Goal: Task Accomplishment & Management: Complete application form

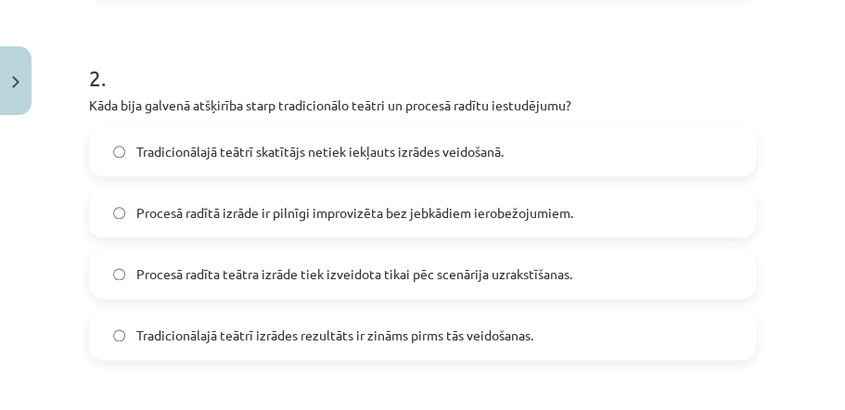
scroll to position [714, 0]
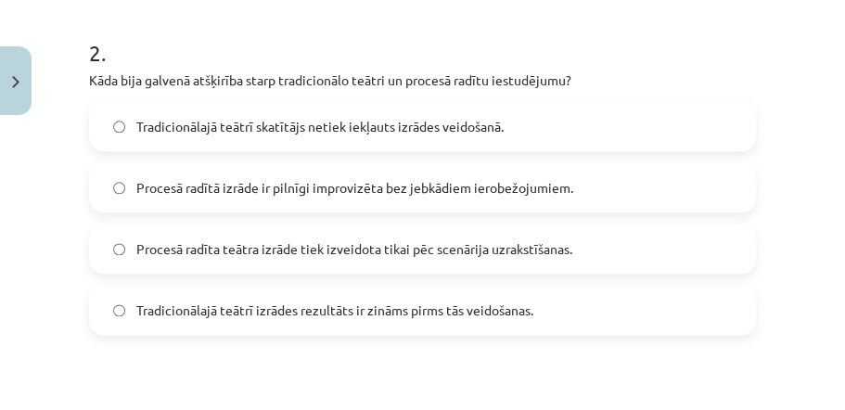
click at [407, 239] on span "Procesā radīta teātra izrāde tiek izveidota tikai pēc scenārija uzrakstīšanas." at bounding box center [354, 248] width 436 height 19
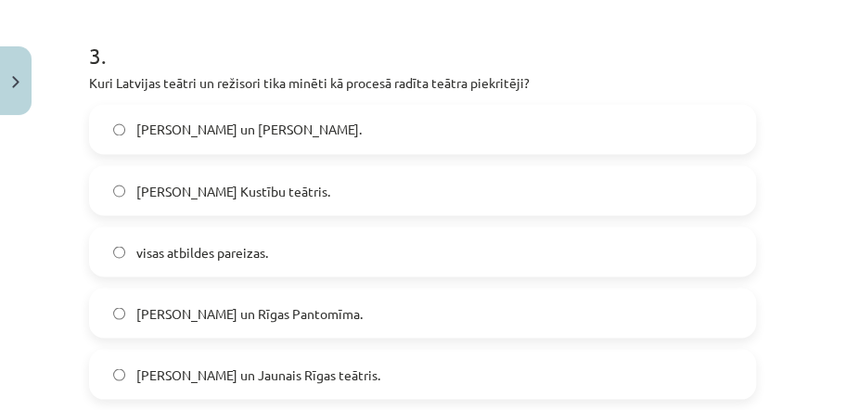
scroll to position [1101, 0]
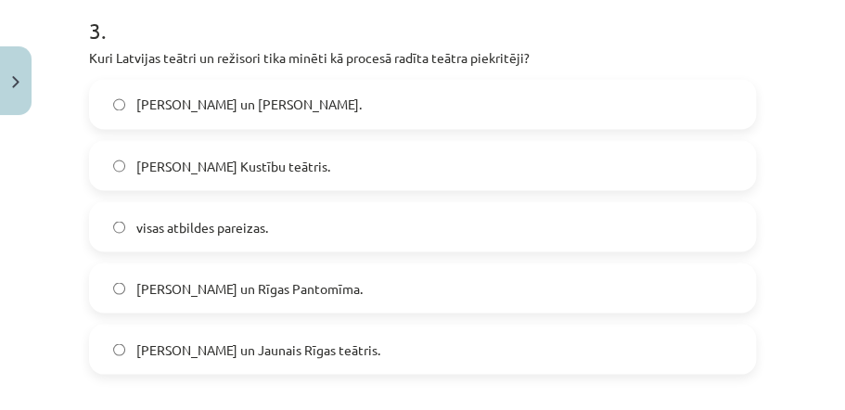
click at [423, 266] on label "Roberts Ligers un Rīgas Pantomīma." at bounding box center [422, 287] width 663 height 46
click at [214, 217] on span "visas atbildes pareizas." at bounding box center [202, 226] width 132 height 19
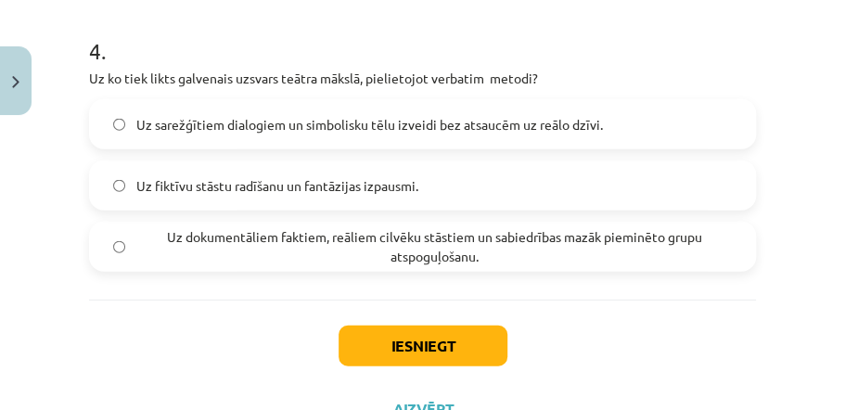
scroll to position [1510, 0]
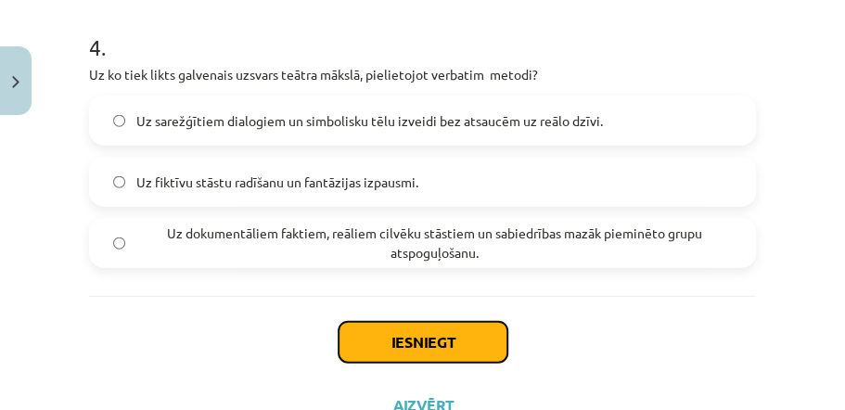
click at [410, 322] on button "Iesniegt" at bounding box center [423, 342] width 169 height 41
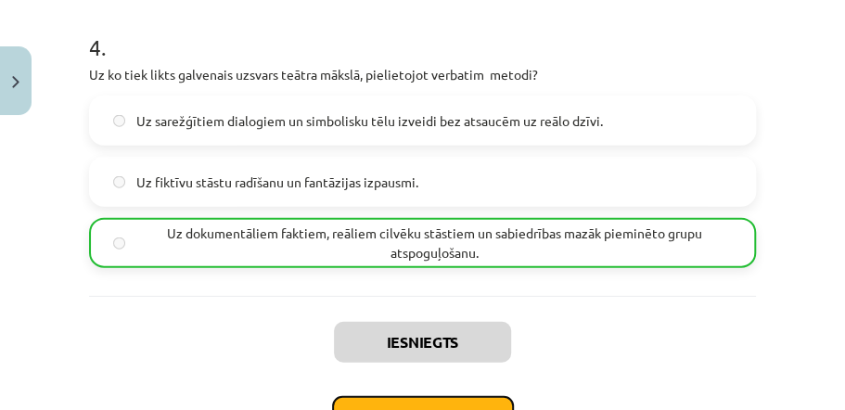
click at [477, 396] on button "Nākamā nodarbība" at bounding box center [423, 417] width 182 height 43
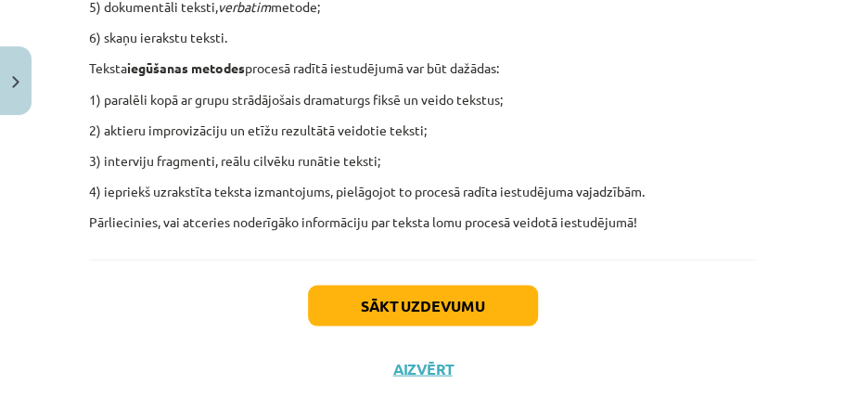
scroll to position [1246, 0]
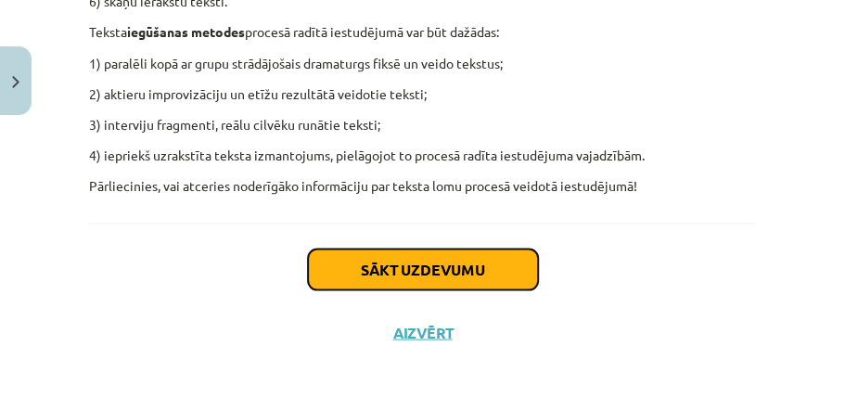
click at [475, 272] on button "Sākt uzdevumu" at bounding box center [423, 269] width 230 height 41
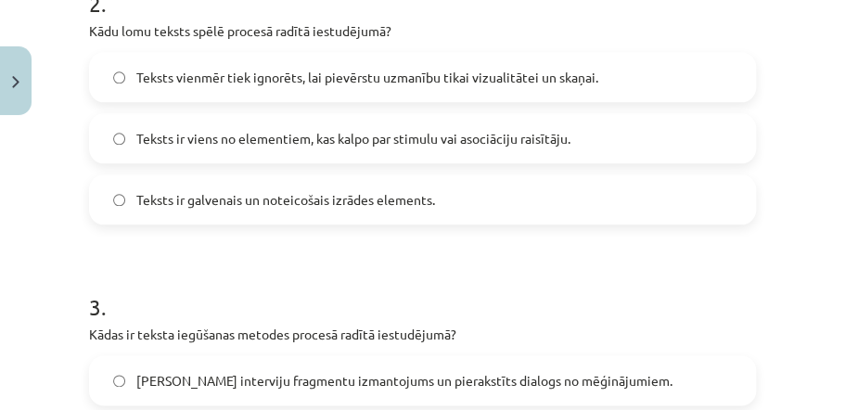
scroll to position [738, 0]
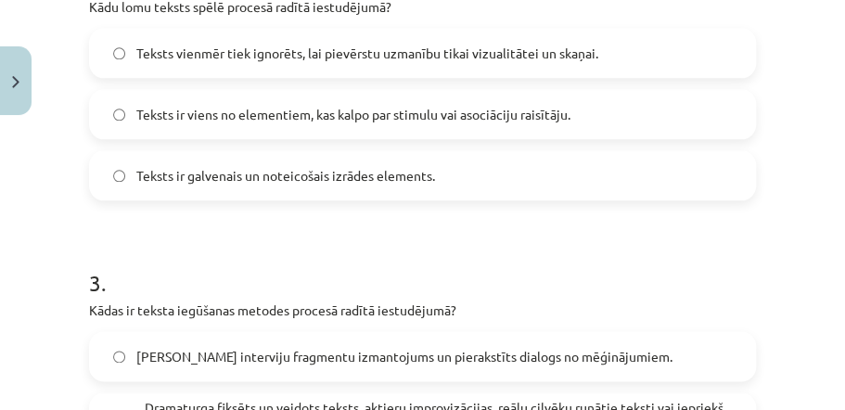
click at [299, 118] on span "Teksts ir viens no elementiem, kas kalpo par stimulu vai asociāciju raisītāju." at bounding box center [353, 114] width 434 height 19
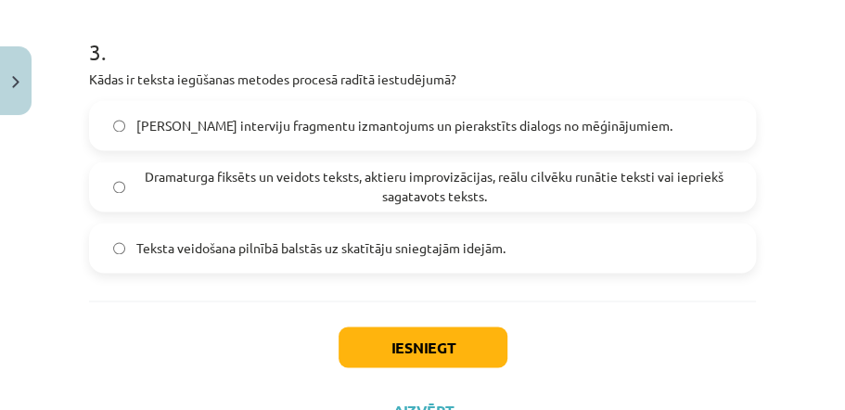
scroll to position [1035, 0]
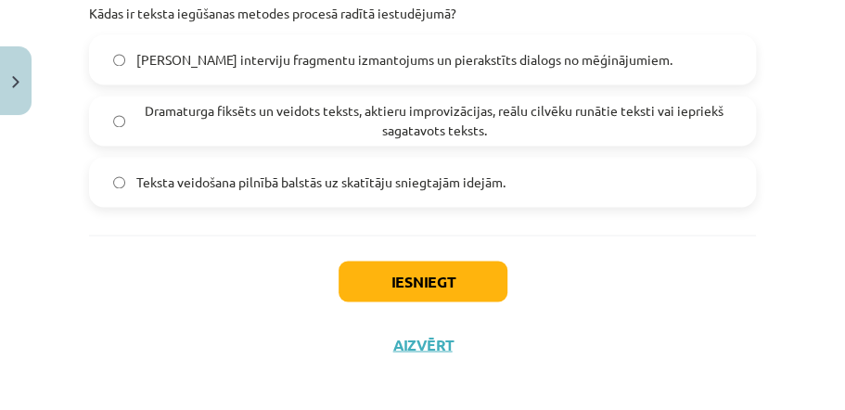
click at [564, 130] on span "Dramaturga fiksēts un veidots teksts, aktieru improvizācijas, reālu cilvēku run…" at bounding box center [433, 120] width 595 height 39
click at [450, 261] on button "Iesniegt" at bounding box center [423, 281] width 169 height 41
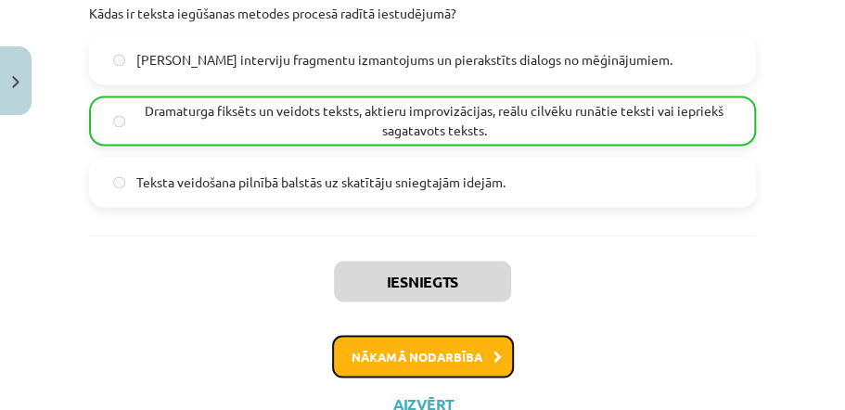
click at [471, 343] on button "Nākamā nodarbība" at bounding box center [423, 356] width 182 height 43
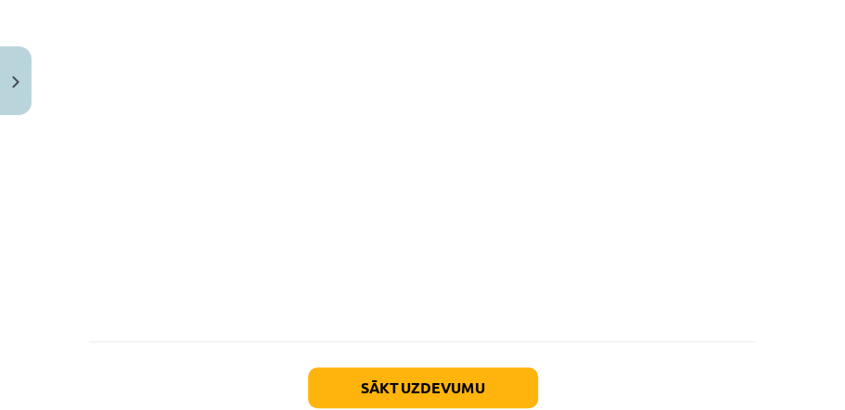
scroll to position [2772, 0]
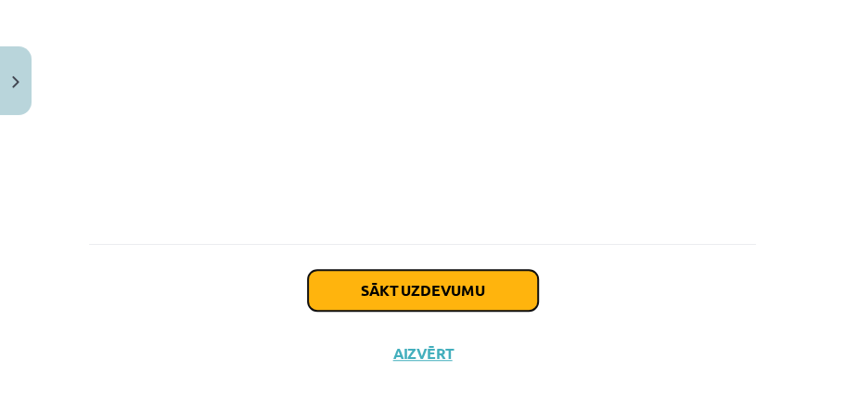
click at [506, 270] on button "Sākt uzdevumu" at bounding box center [423, 290] width 230 height 41
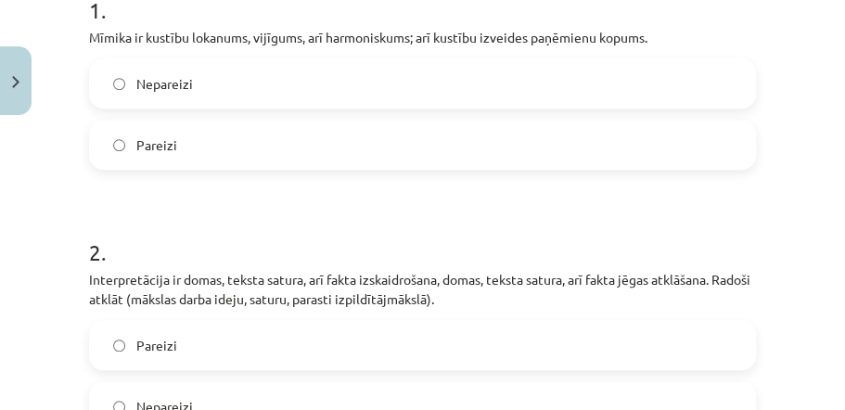
scroll to position [458, 0]
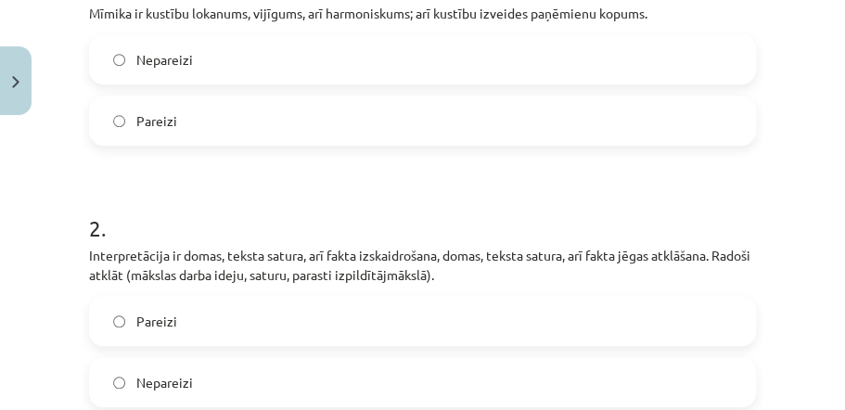
click at [197, 60] on label "Nepareizi" at bounding box center [422, 59] width 663 height 46
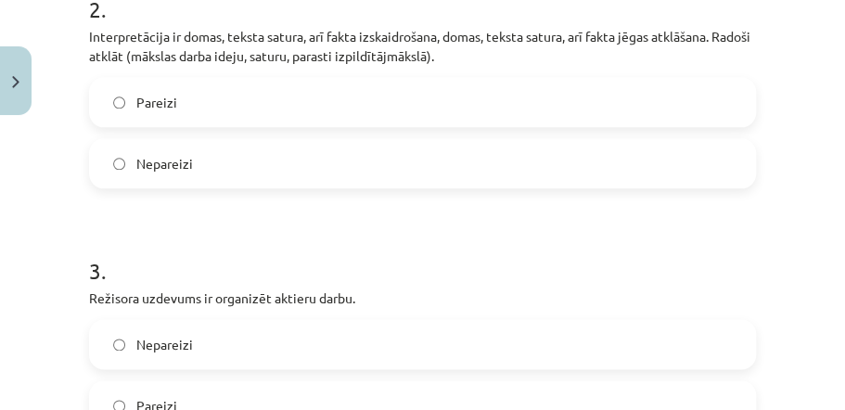
scroll to position [696, 0]
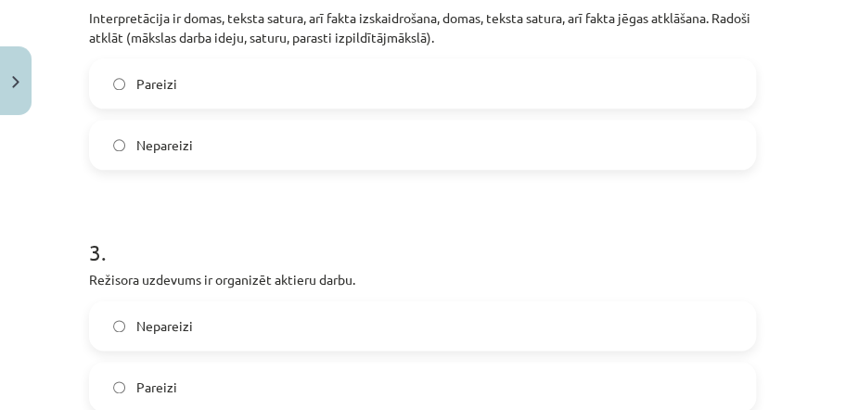
click at [156, 74] on span "Pareizi" at bounding box center [156, 83] width 41 height 19
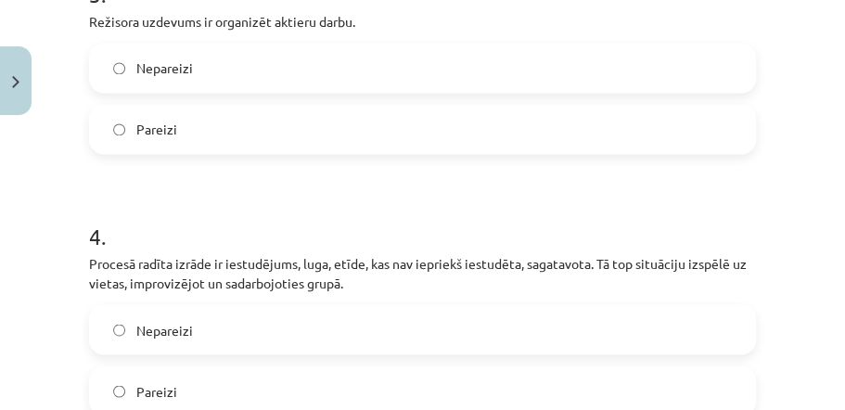
scroll to position [948, 0]
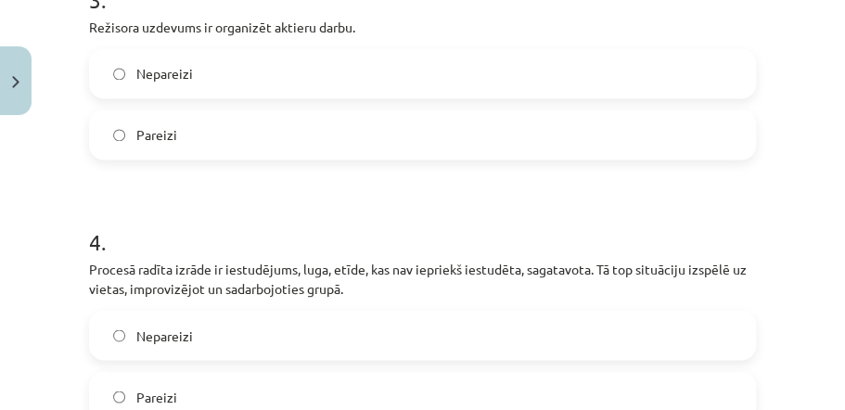
click at [202, 72] on label "Nepareizi" at bounding box center [422, 73] width 663 height 46
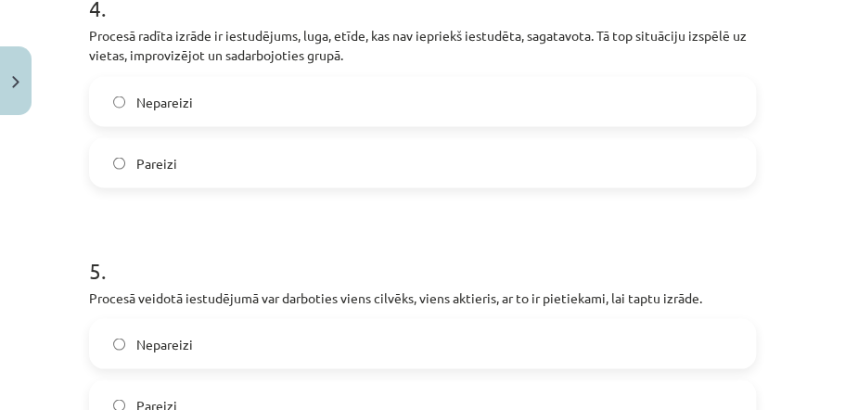
scroll to position [1206, 0]
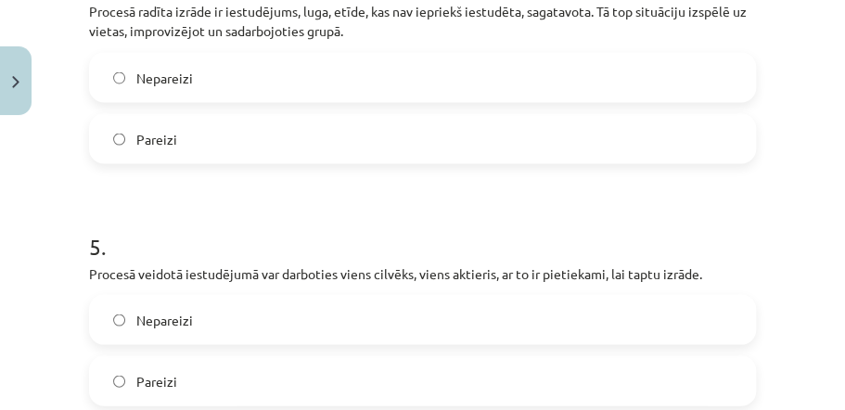
click at [132, 141] on label "Pareizi" at bounding box center [422, 138] width 663 height 46
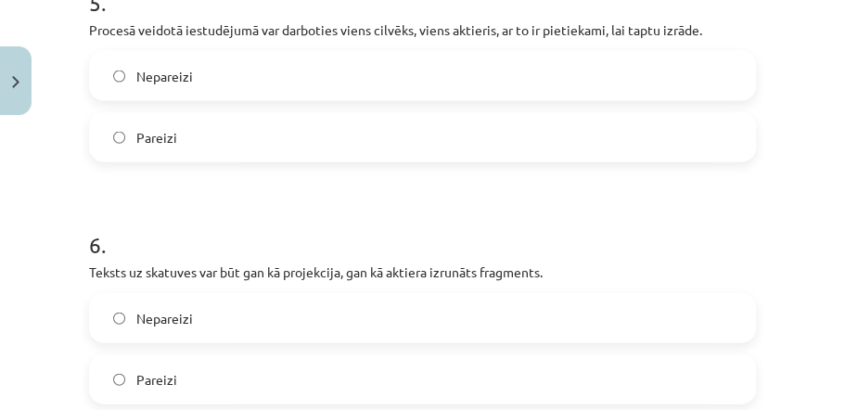
scroll to position [1453, 0]
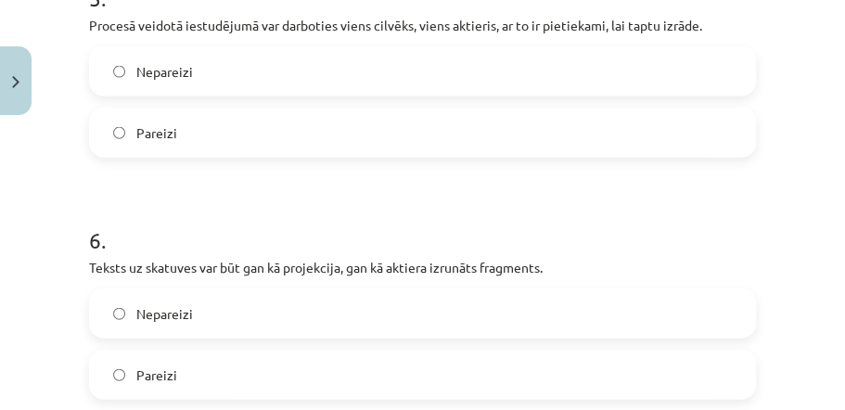
click at [268, 128] on label "Pareizi" at bounding box center [422, 132] width 663 height 46
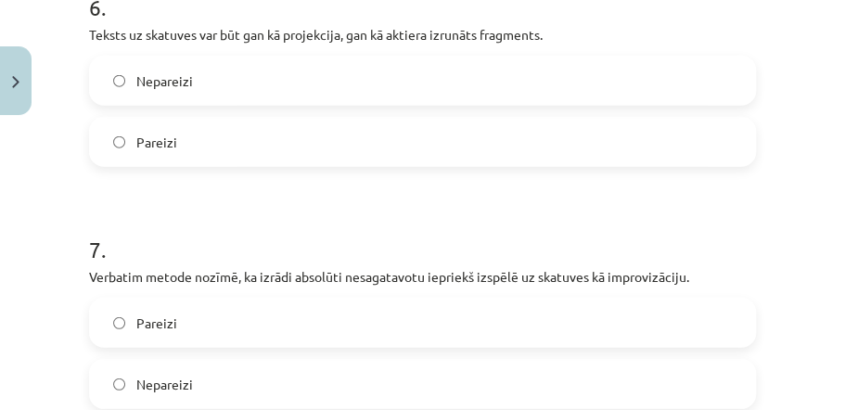
scroll to position [1695, 0]
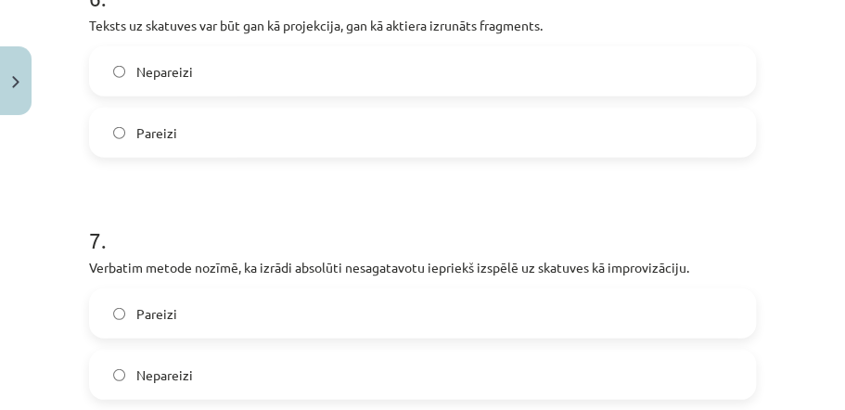
click at [213, 72] on label "Nepareizi" at bounding box center [422, 71] width 663 height 46
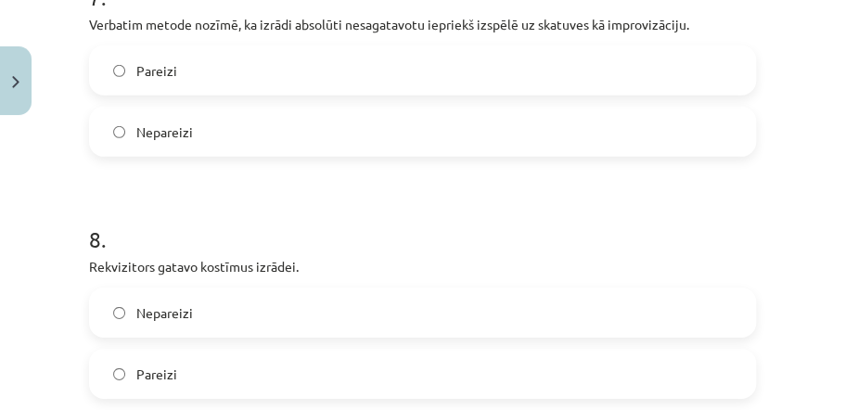
scroll to position [1948, 0]
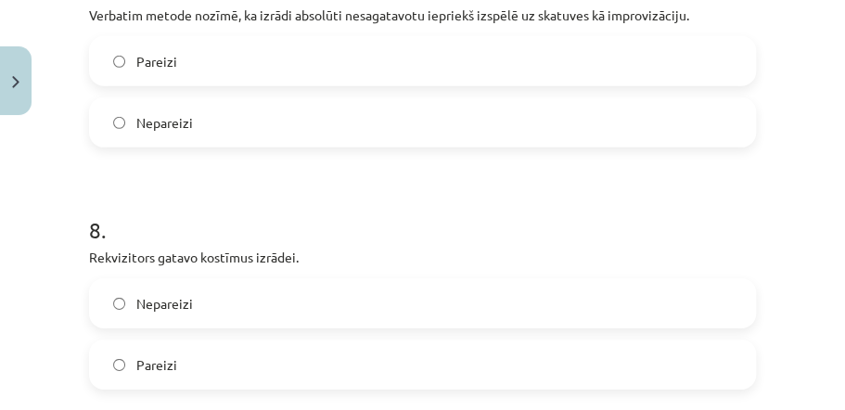
click at [194, 120] on label "Nepareizi" at bounding box center [422, 122] width 663 height 46
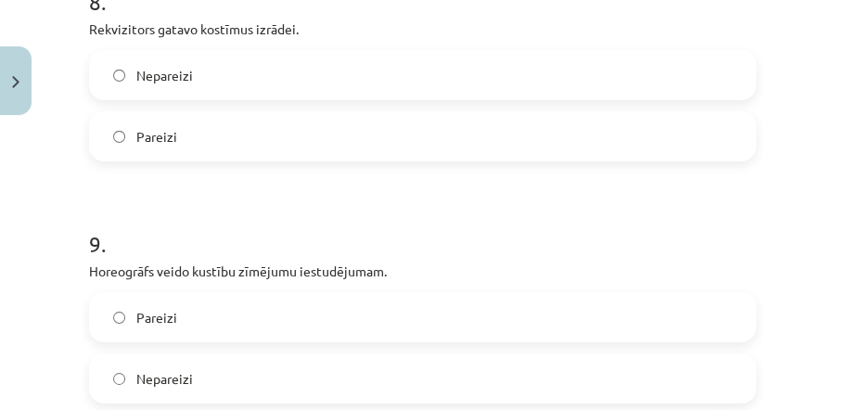
scroll to position [2196, 0]
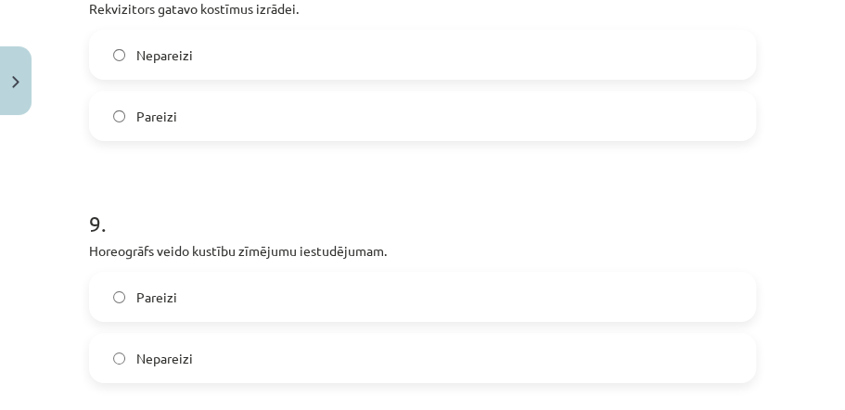
click at [148, 107] on span "Pareizi" at bounding box center [156, 116] width 41 height 19
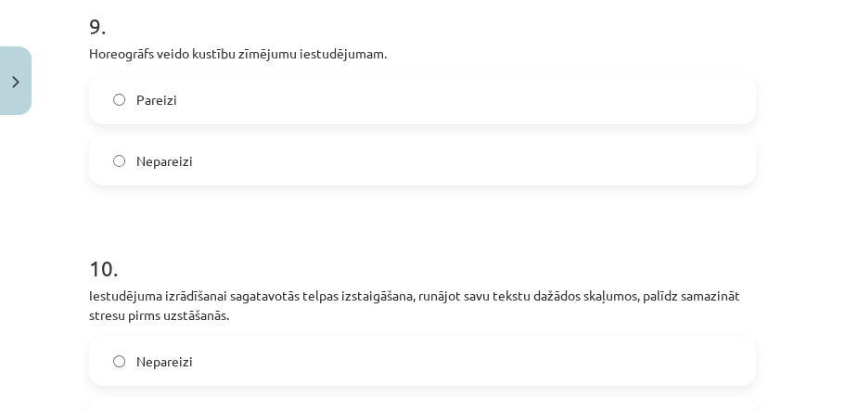
scroll to position [2419, 0]
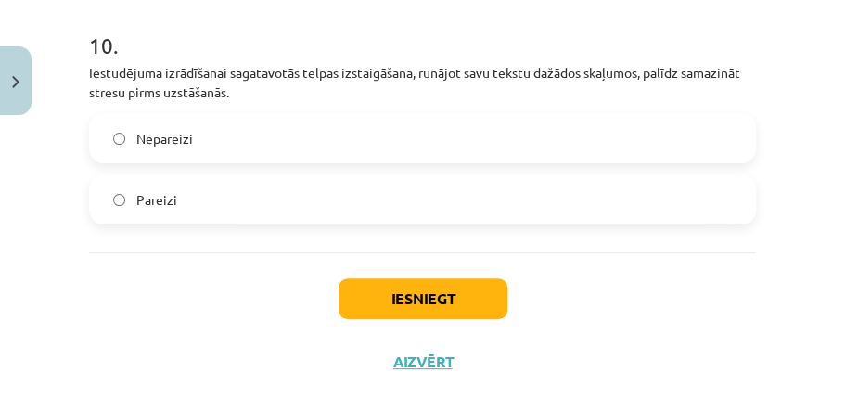
scroll to position [2641, 0]
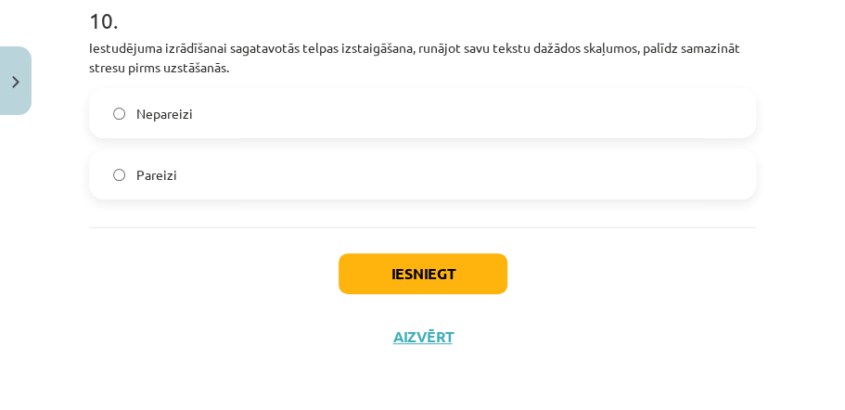
click at [150, 169] on span "Pareizi" at bounding box center [156, 174] width 41 height 19
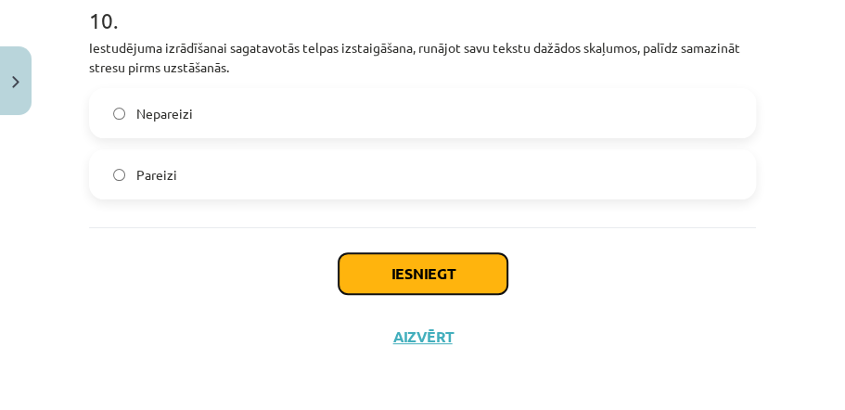
click at [401, 273] on button "Iesniegt" at bounding box center [423, 273] width 169 height 41
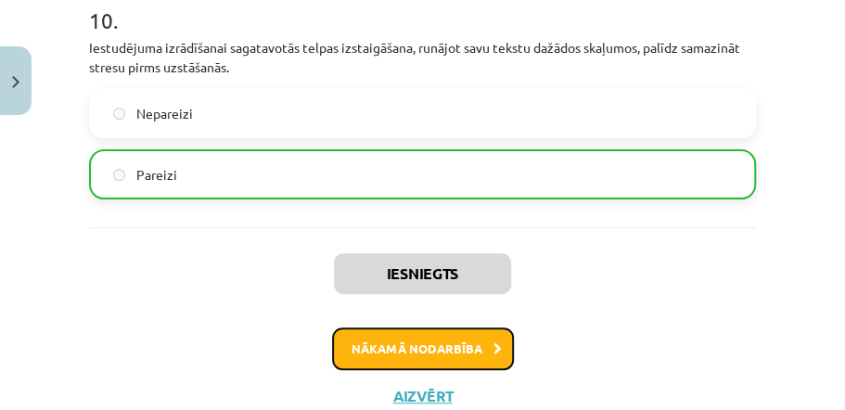
click at [478, 356] on button "Nākamā nodarbība" at bounding box center [423, 348] width 182 height 43
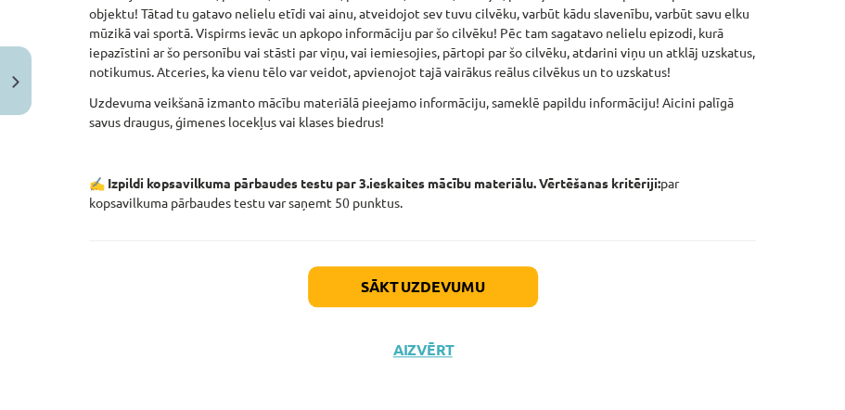
scroll to position [535, 0]
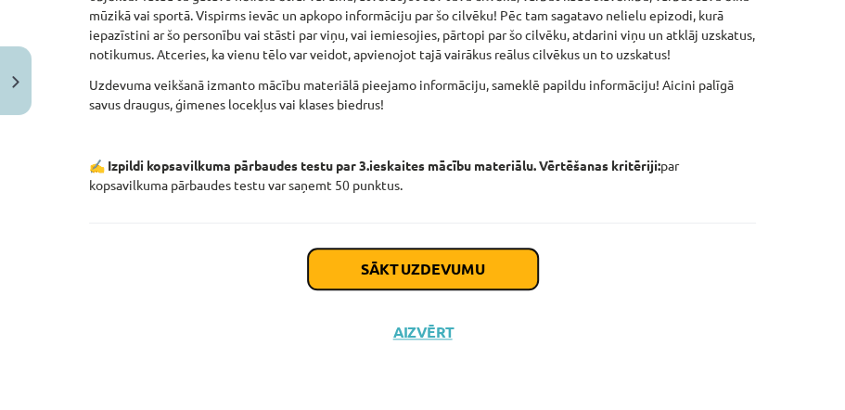
click at [508, 271] on button "Sākt uzdevumu" at bounding box center [423, 269] width 230 height 41
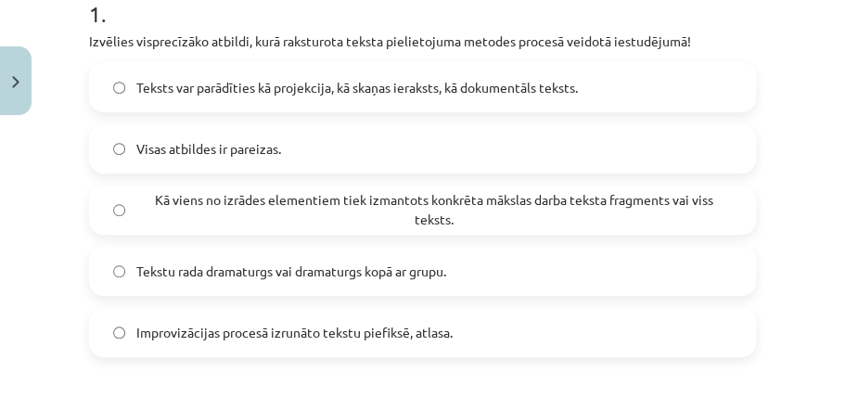
scroll to position [425, 0]
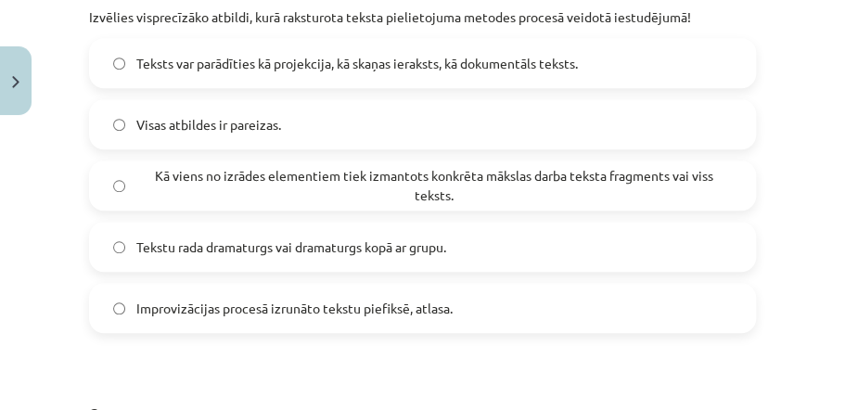
click at [531, 132] on label "Visas atbildes ir pareizas." at bounding box center [422, 124] width 663 height 46
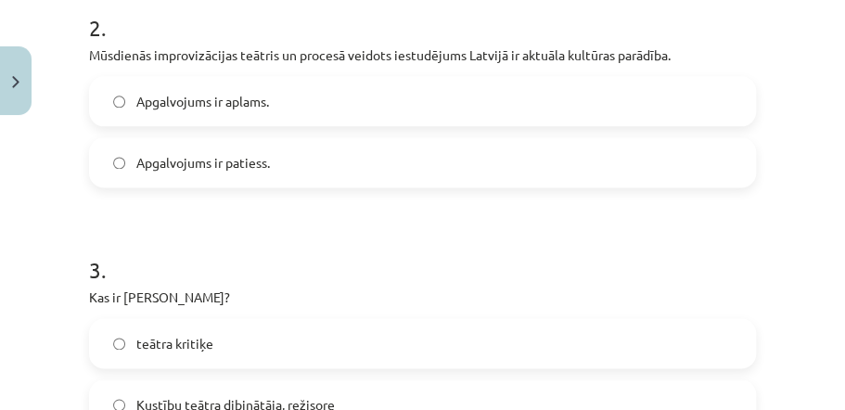
scroll to position [837, 0]
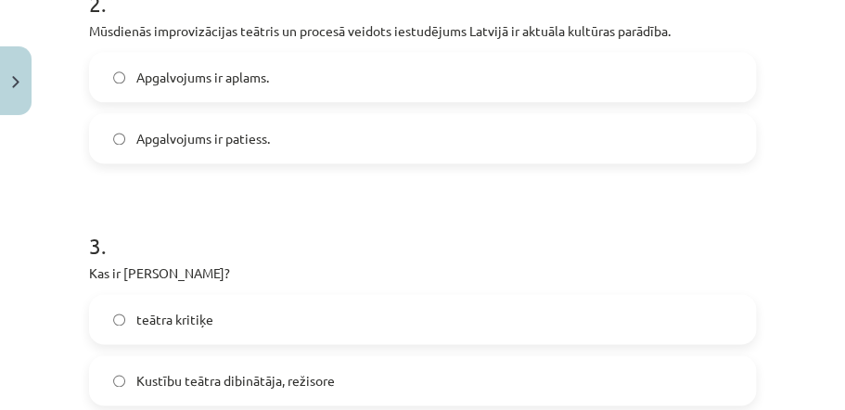
click at [260, 147] on label "Apgalvojums ir patiess." at bounding box center [422, 138] width 663 height 46
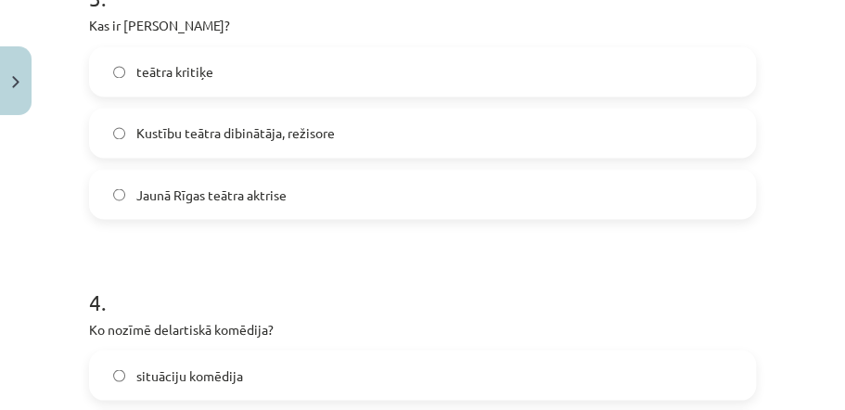
scroll to position [1109, 0]
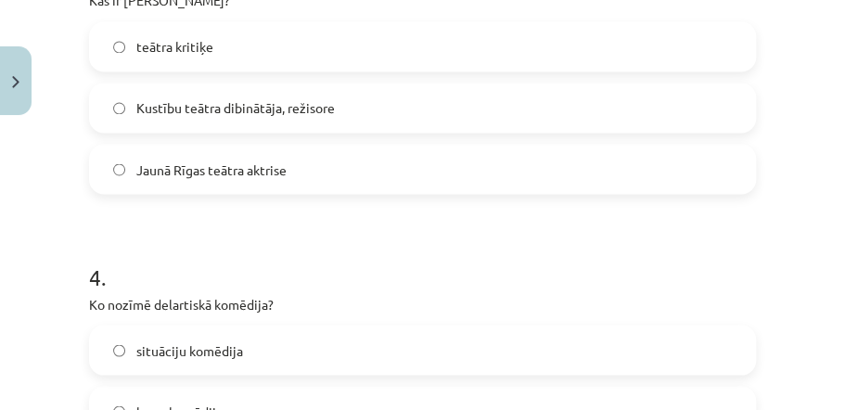
click at [163, 44] on span "teātra kritiķe" at bounding box center [174, 46] width 77 height 19
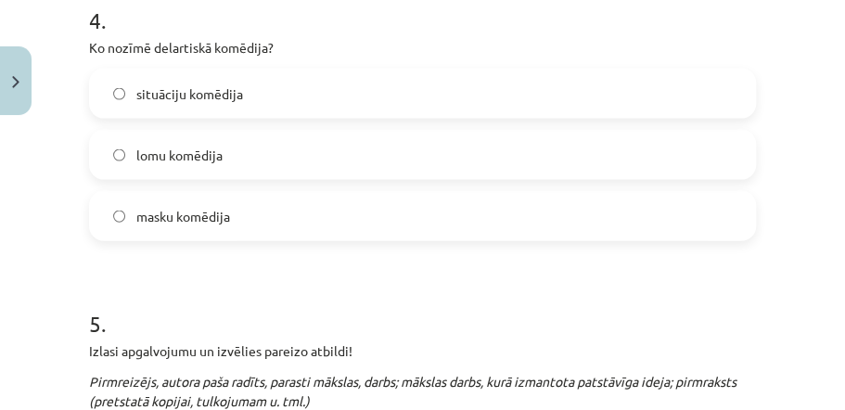
scroll to position [1389, 0]
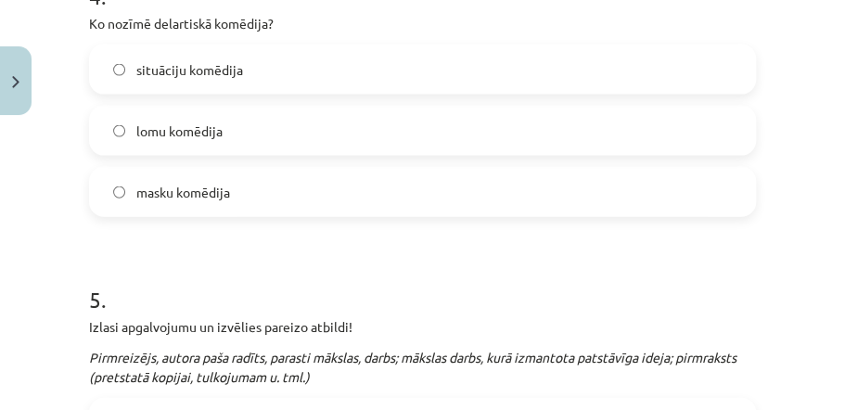
click at [255, 74] on label "situāciju komēdija" at bounding box center [422, 69] width 663 height 46
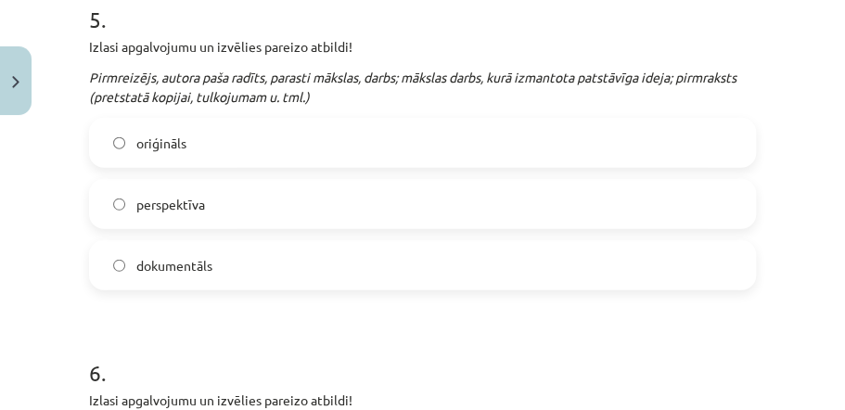
scroll to position [1694, 0]
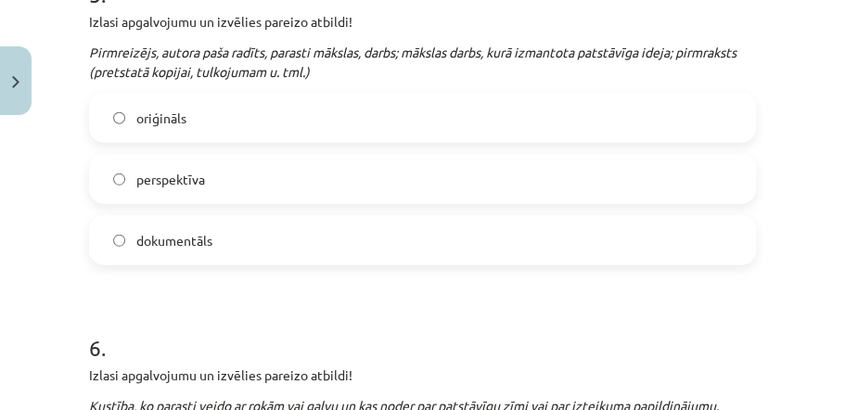
click at [169, 125] on span "oriģināls" at bounding box center [161, 118] width 50 height 19
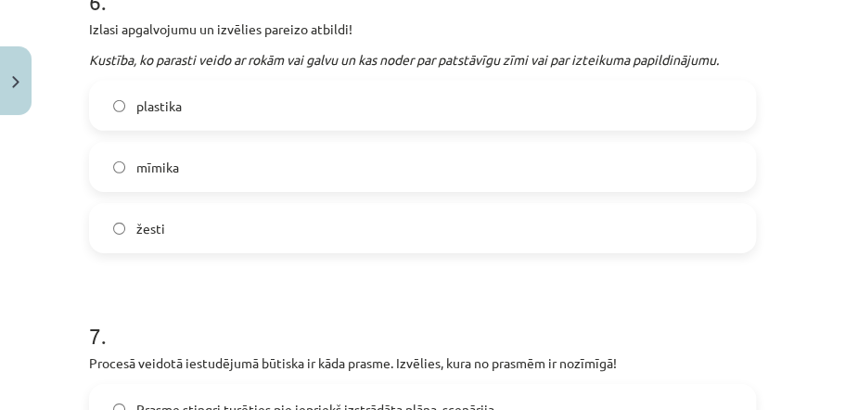
scroll to position [2065, 0]
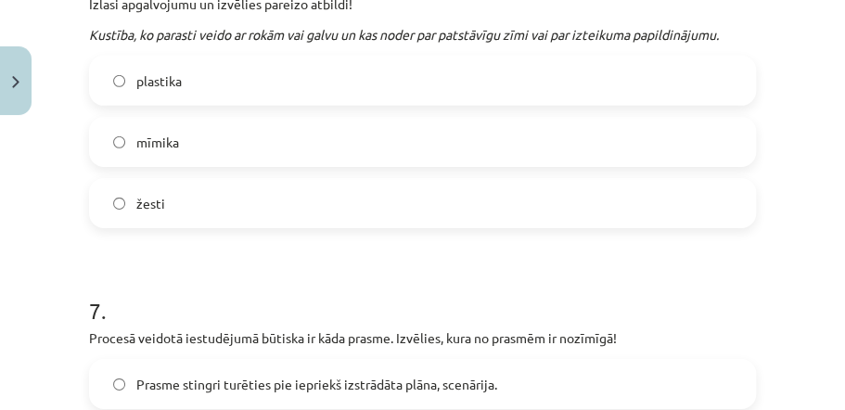
click at [189, 198] on label "žesti" at bounding box center [422, 203] width 663 height 46
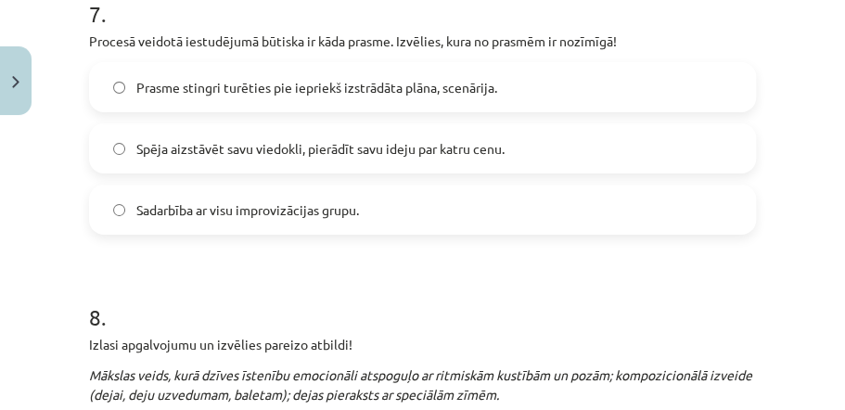
scroll to position [2387, 0]
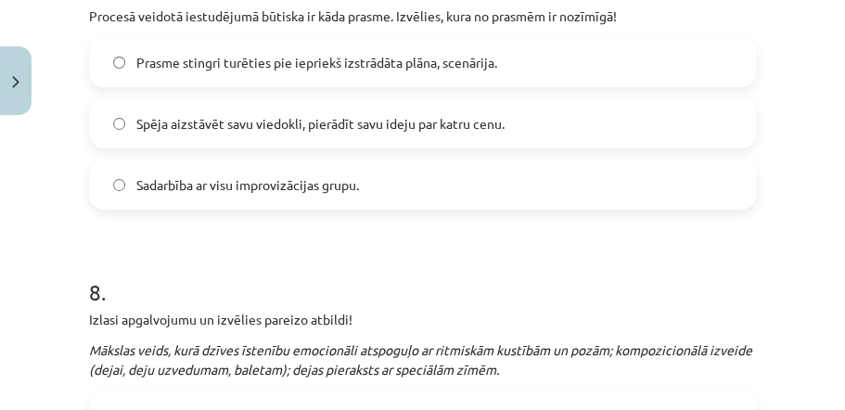
click at [351, 187] on span "Sadarbība ar visu improvizācijas grupu." at bounding box center [247, 184] width 223 height 19
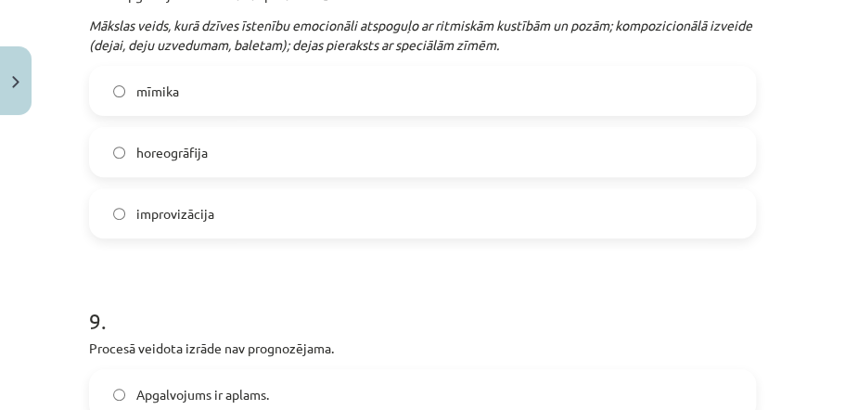
scroll to position [2717, 0]
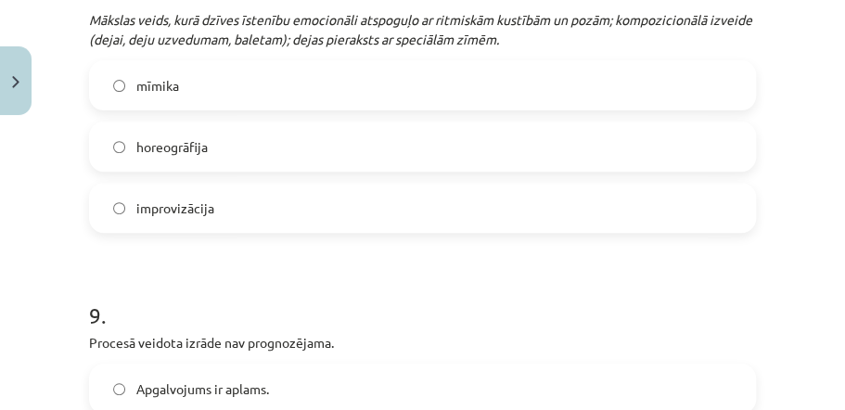
click at [254, 148] on label "horeogrāfija" at bounding box center [422, 146] width 663 height 46
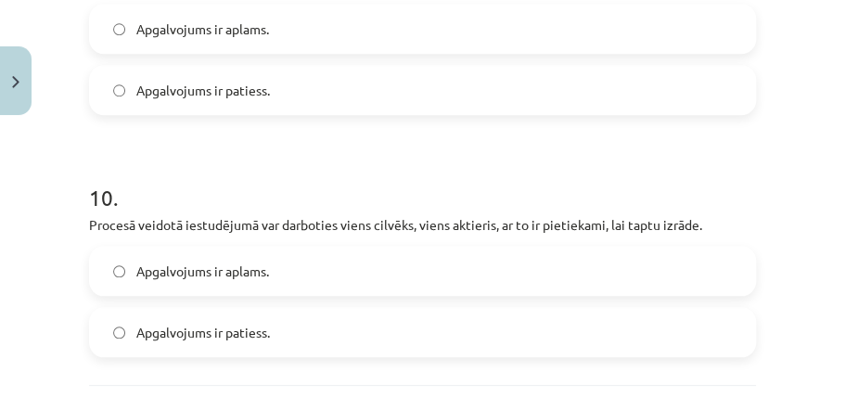
scroll to position [3037, 0]
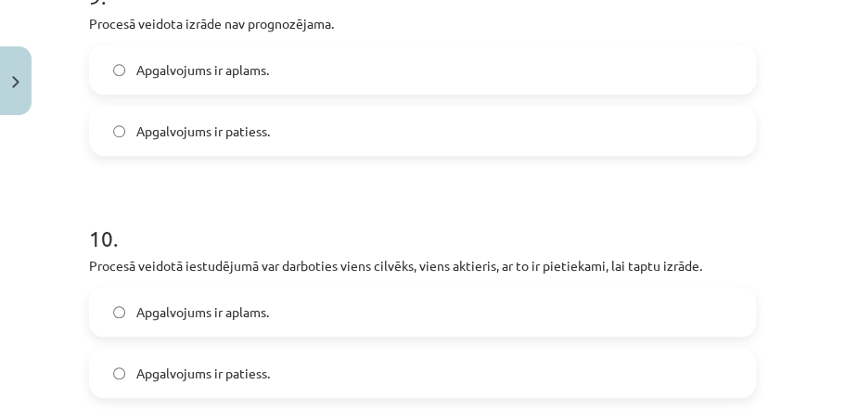
click at [263, 131] on span "Apgalvojums ir patiess." at bounding box center [203, 130] width 134 height 19
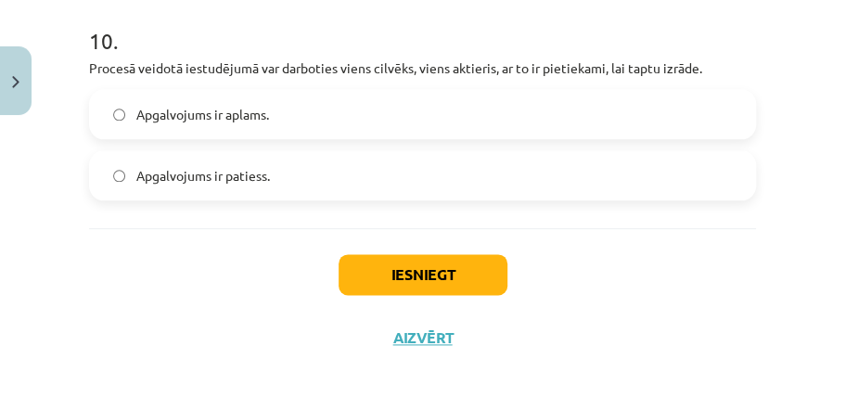
scroll to position [3239, 0]
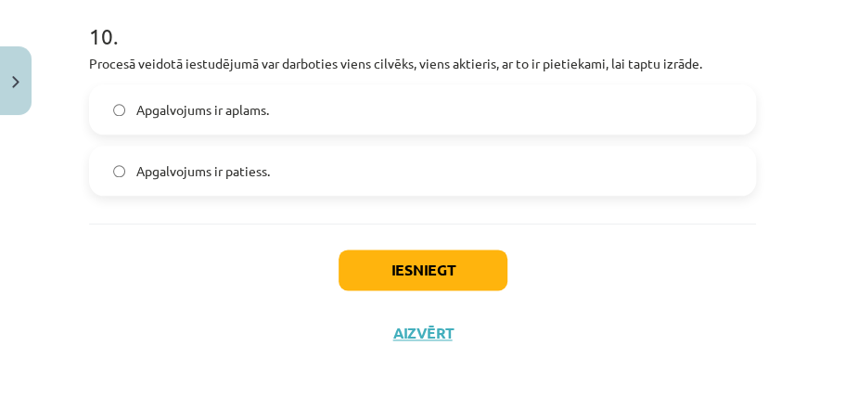
click at [287, 185] on label "Apgalvojums ir patiess." at bounding box center [422, 170] width 663 height 46
click at [427, 269] on button "Iesniegt" at bounding box center [423, 269] width 169 height 41
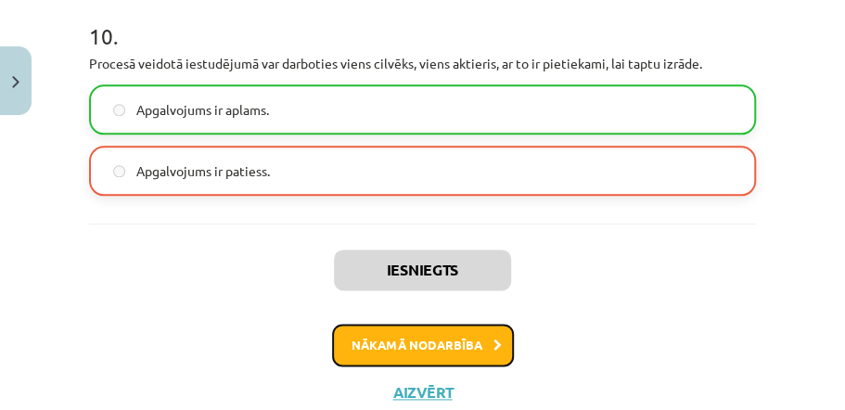
click at [459, 343] on button "Nākamā nodarbība" at bounding box center [423, 345] width 182 height 43
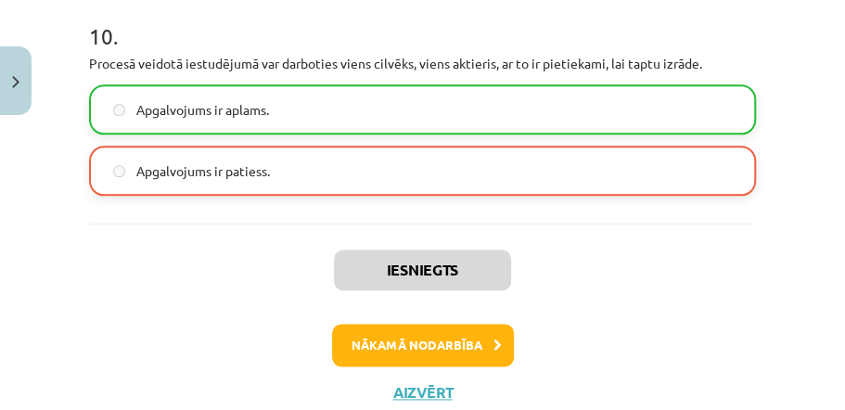
scroll to position [46, 0]
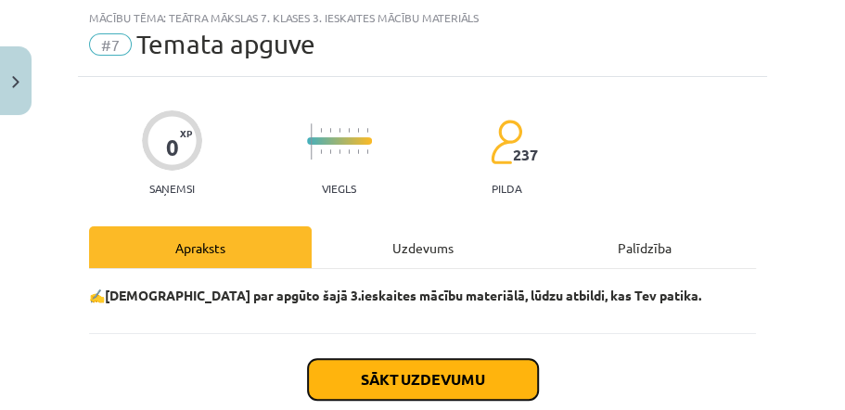
click at [468, 371] on button "Sākt uzdevumu" at bounding box center [423, 379] width 230 height 41
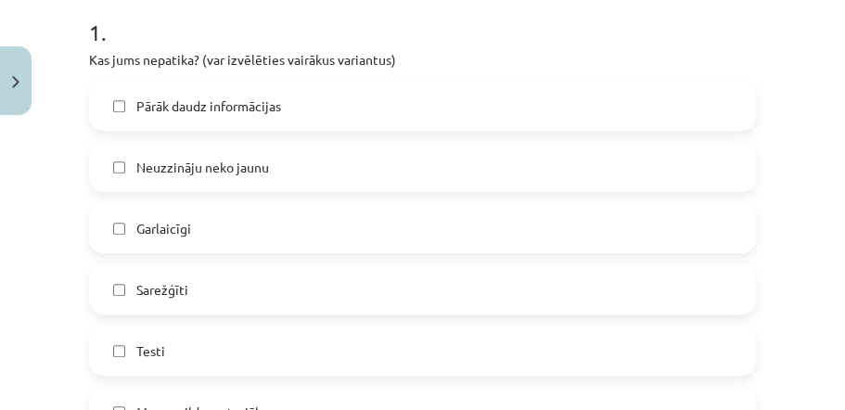
scroll to position [386, 0]
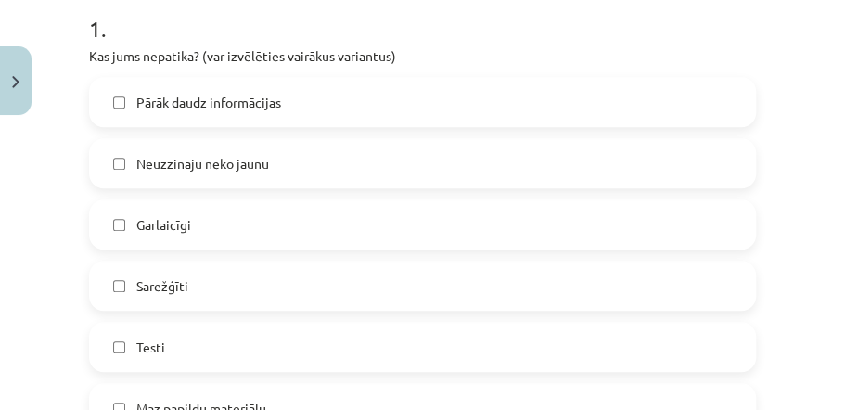
click at [400, 96] on label "Pārāk daudz informācijas" at bounding box center [422, 102] width 663 height 46
click at [266, 224] on label "Garlaicīgi" at bounding box center [422, 224] width 663 height 46
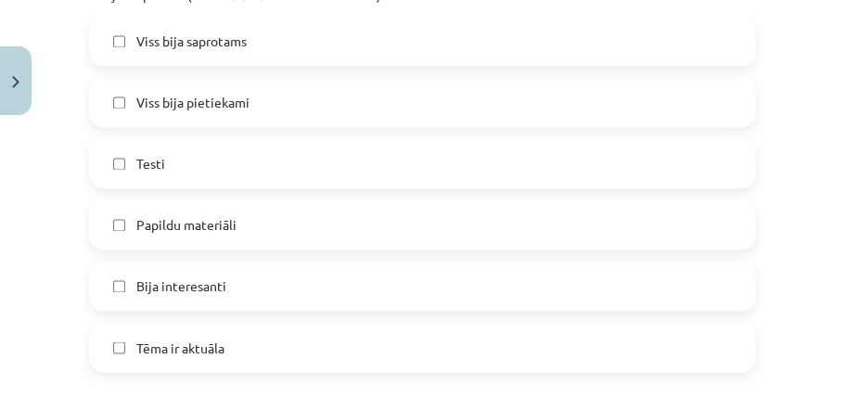
scroll to position [938, 0]
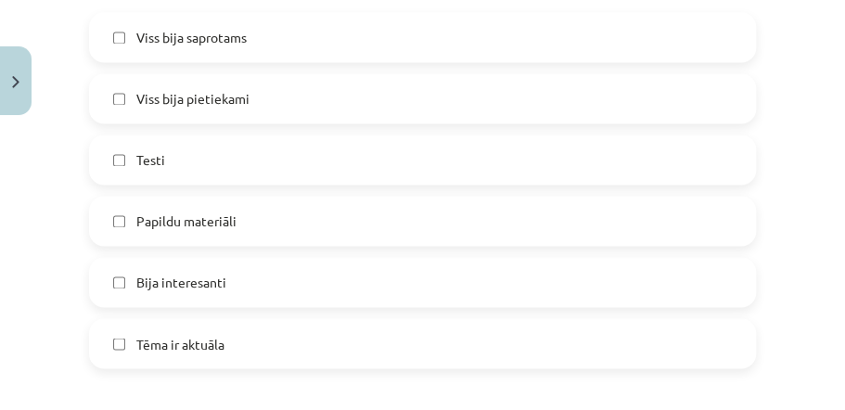
click at [249, 139] on label "Testi" at bounding box center [422, 159] width 663 height 46
click at [295, 334] on label "Tēma ir aktuāla" at bounding box center [422, 343] width 663 height 46
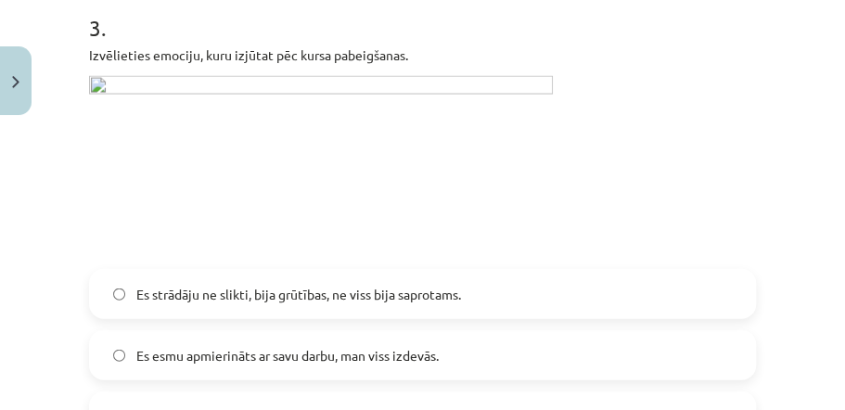
scroll to position [1367, 0]
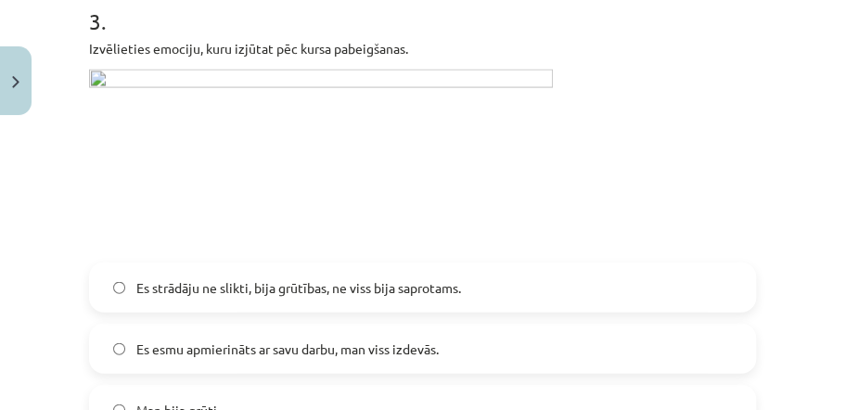
click at [219, 349] on span "Es esmu apmierināts ar savu darbu, man viss izdevās." at bounding box center [287, 348] width 302 height 19
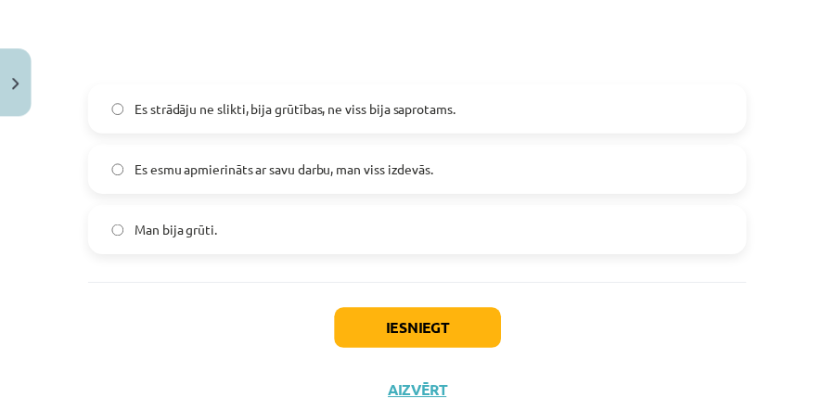
scroll to position [1606, 0]
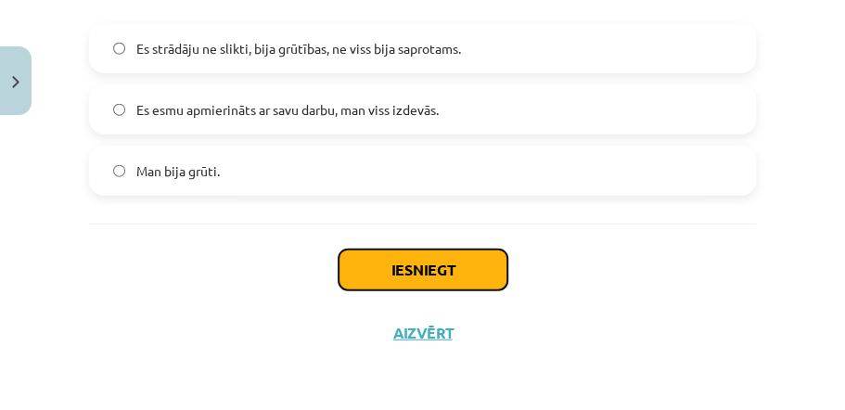
click at [489, 259] on button "Iesniegt" at bounding box center [423, 269] width 169 height 41
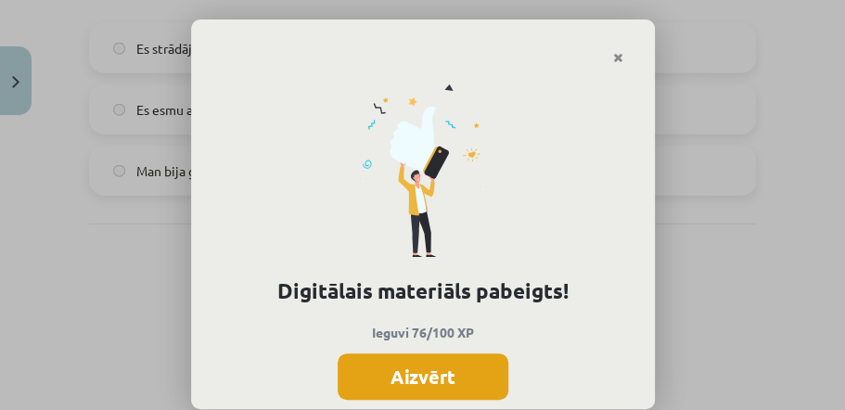
click at [447, 376] on button "Aizvērt" at bounding box center [423, 376] width 171 height 46
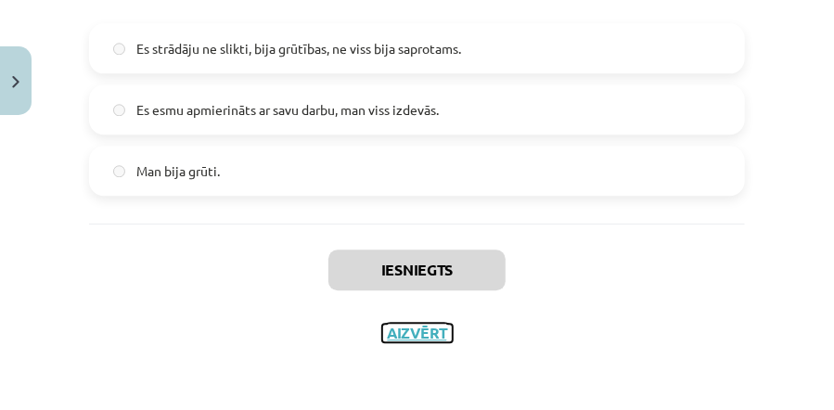
click at [440, 338] on button "Aizvērt" at bounding box center [417, 333] width 70 height 19
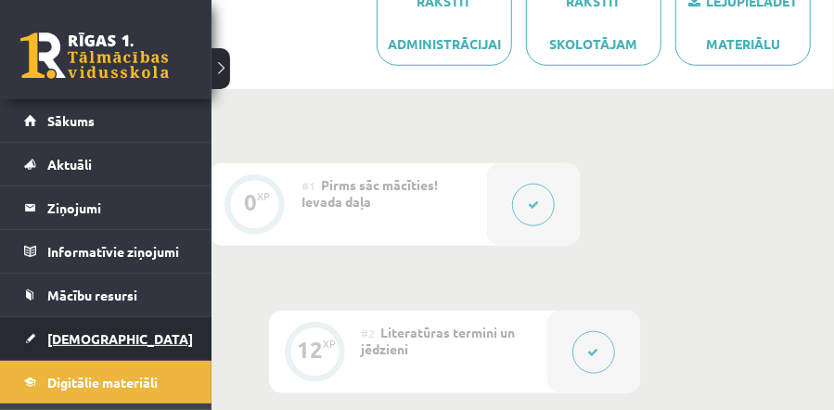
click at [83, 336] on span "[DEMOGRAPHIC_DATA]" at bounding box center [120, 338] width 146 height 17
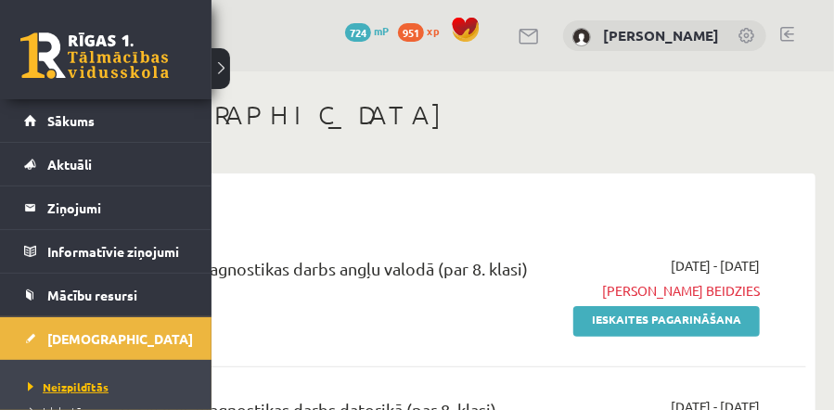
click at [75, 390] on span "Neizpildītās" at bounding box center [65, 386] width 85 height 15
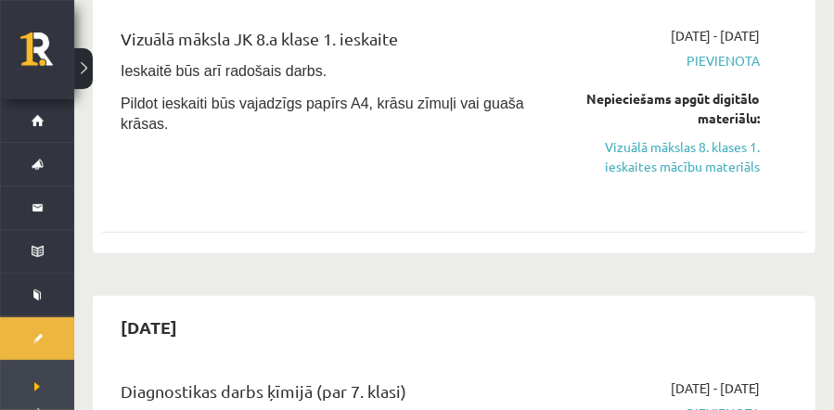
scroll to position [2627, 0]
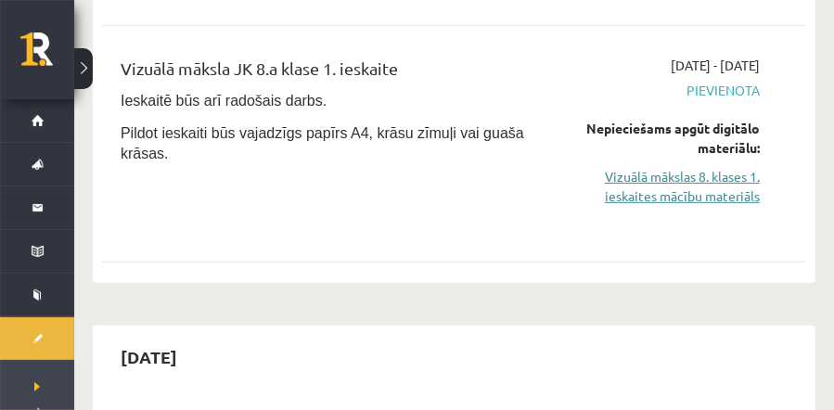
click at [694, 178] on link "Vizuālā mākslas 8. klases 1. ieskaites mācību materiāls" at bounding box center [662, 186] width 195 height 39
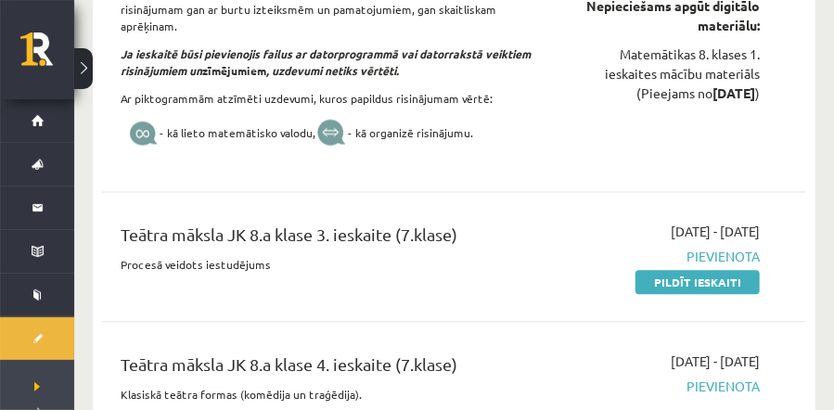
scroll to position [3925, 0]
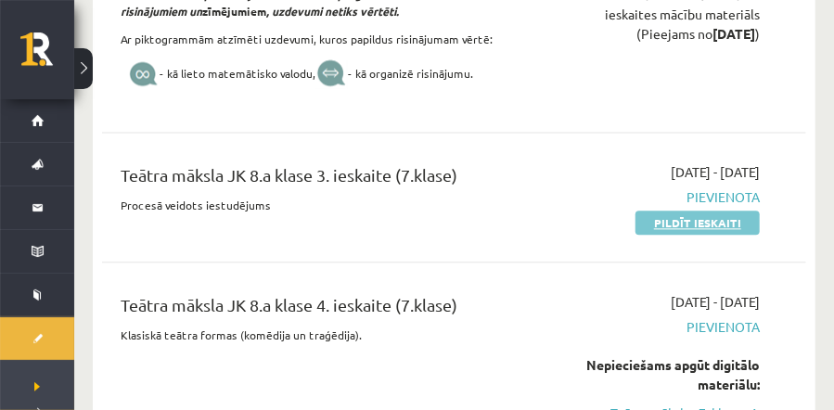
click at [736, 211] on link "Pildīt ieskaiti" at bounding box center [697, 223] width 124 height 24
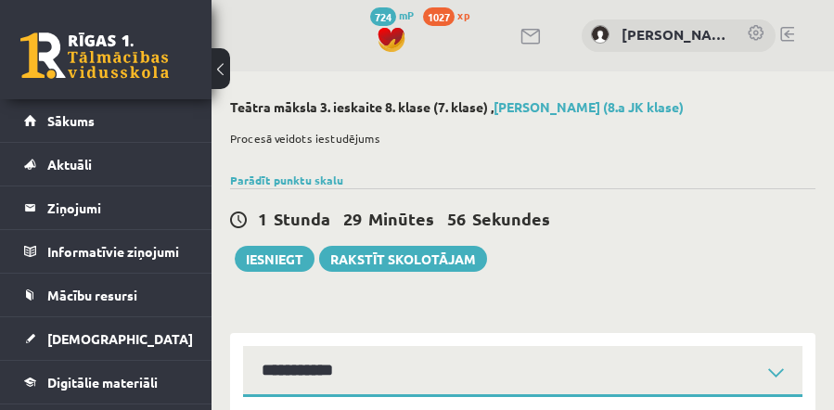
select select "**********"
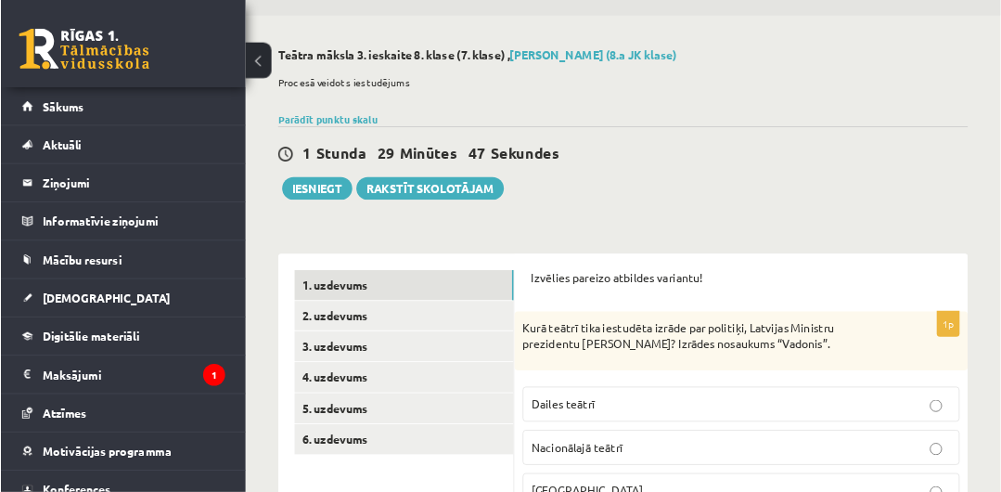
scroll to position [53, 0]
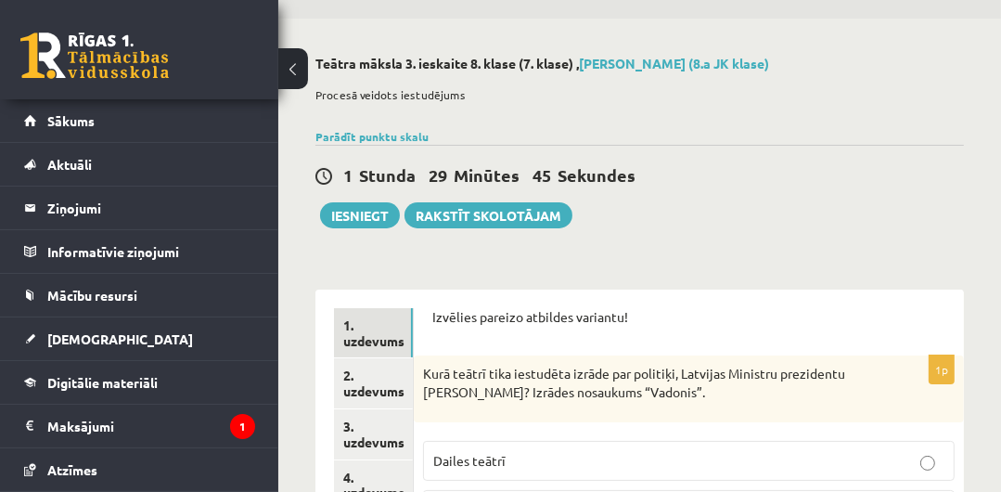
drag, startPoint x: 790, startPoint y: 33, endPoint x: 623, endPoint y: 241, distance: 266.5
click at [294, 77] on button at bounding box center [293, 68] width 30 height 41
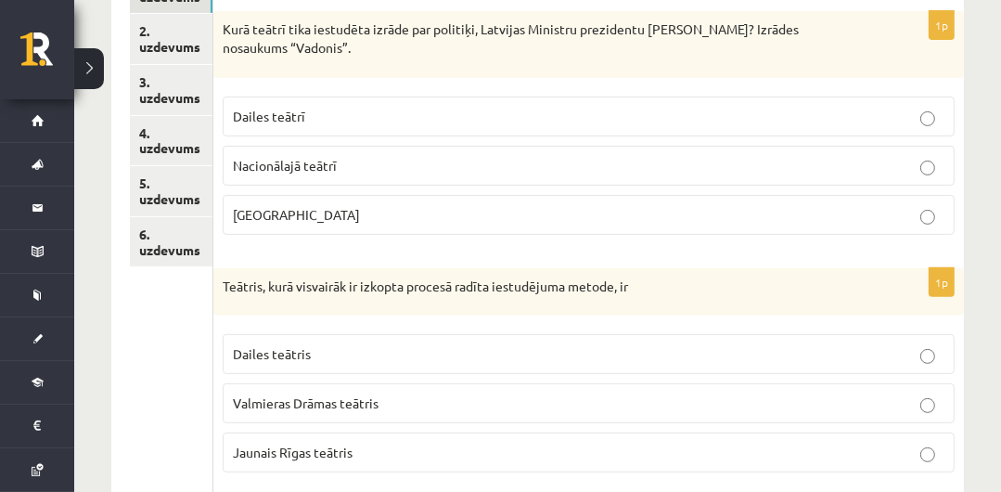
scroll to position [399, 0]
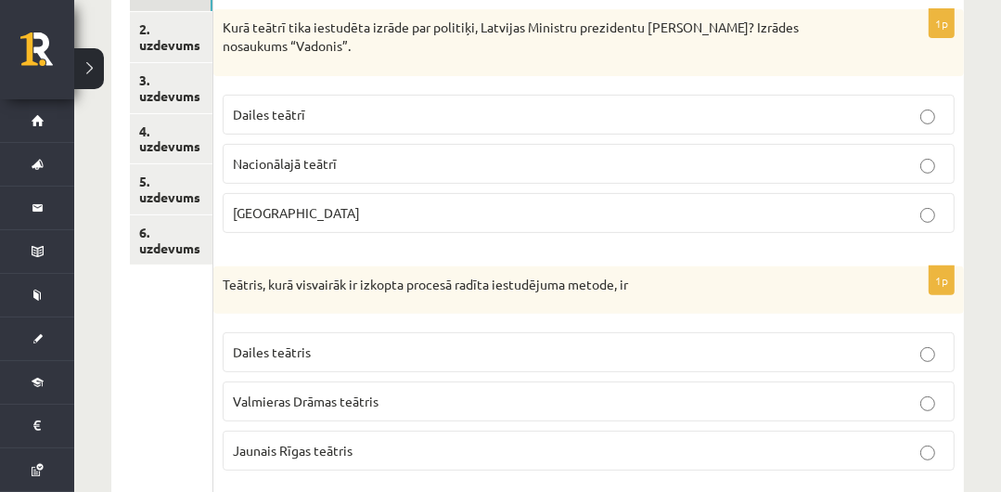
click at [786, 160] on p "Nacionālajā teātrī" at bounding box center [588, 163] width 711 height 19
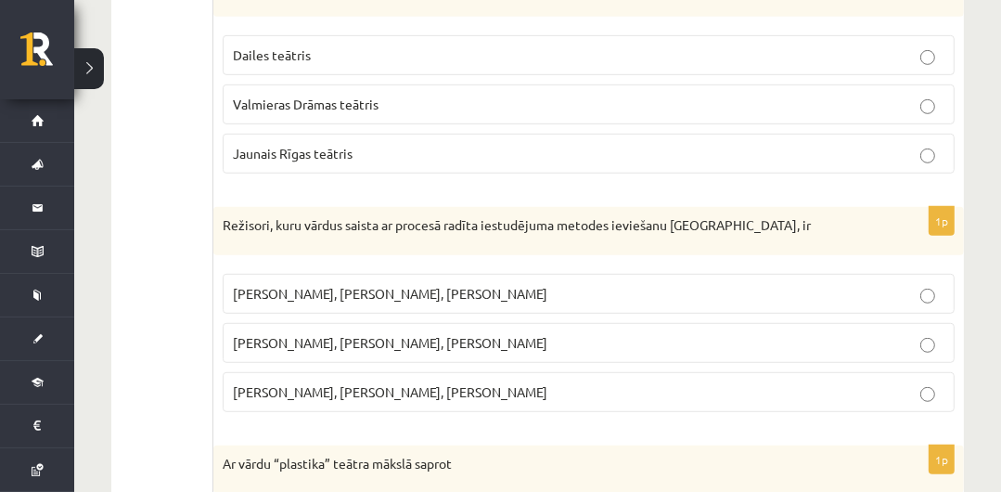
scroll to position [725, 0]
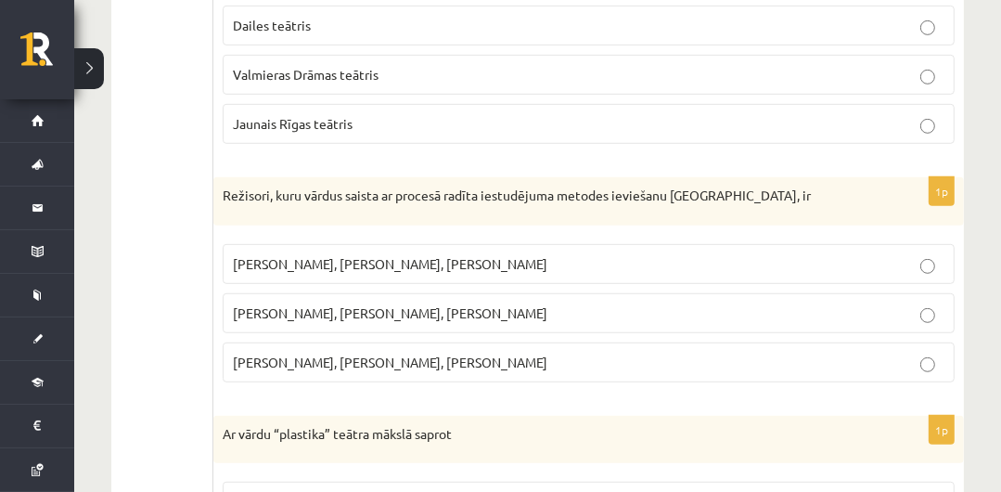
click at [704, 123] on p "Jaunais Rīgas teātris" at bounding box center [588, 123] width 711 height 19
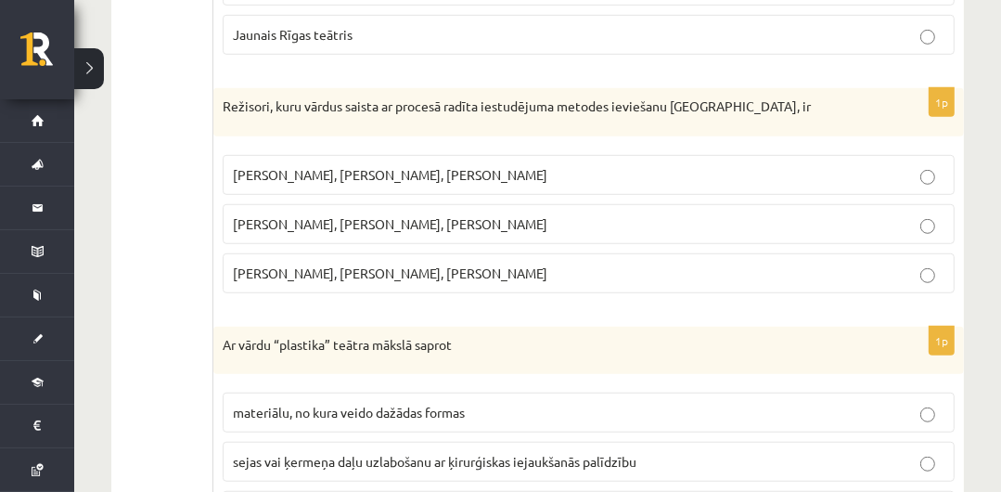
scroll to position [844, 0]
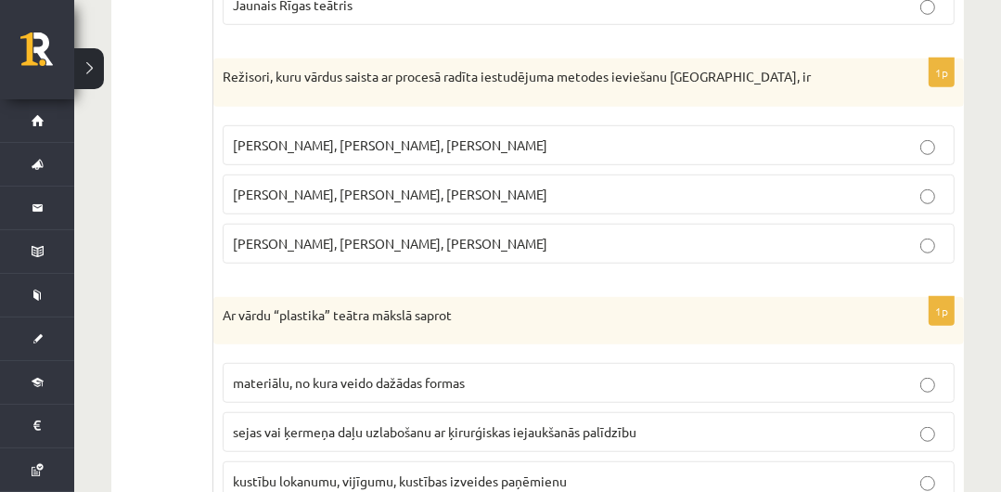
click at [594, 234] on p "Valters Sīlis, Laura Groza-Ķibere, Rēzija Kalniņa" at bounding box center [588, 243] width 711 height 19
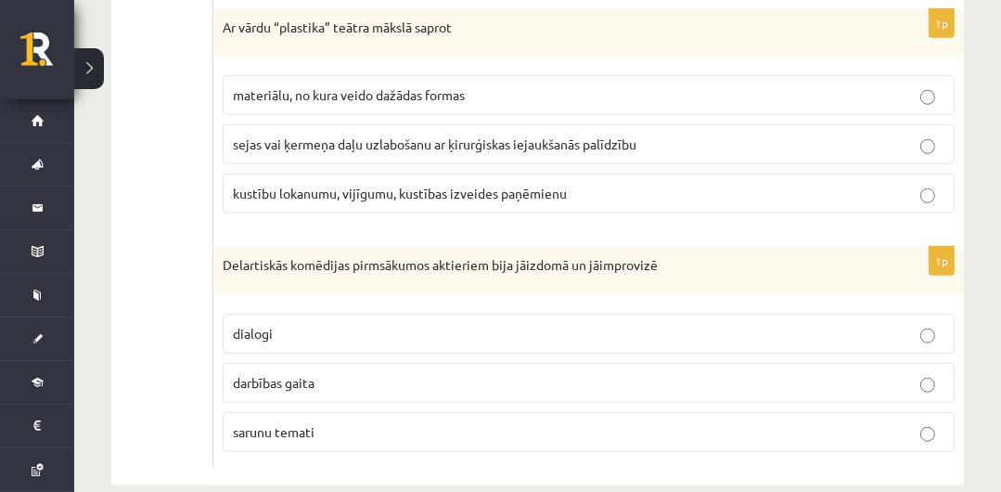
scroll to position [1156, 0]
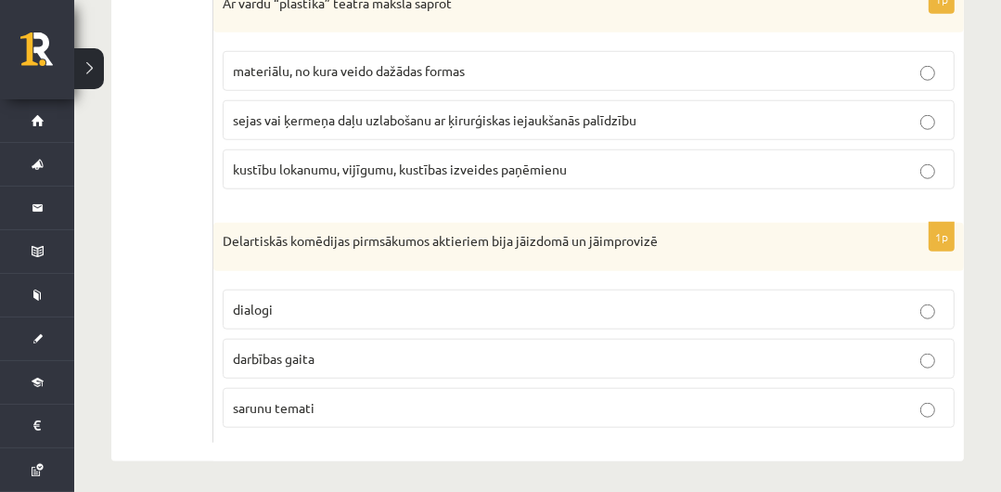
click at [593, 160] on p "kustību lokanumu, vijīgumu, kustības izveides paņēmienu" at bounding box center [588, 169] width 711 height 19
click at [678, 300] on p "dialogi" at bounding box center [588, 309] width 711 height 19
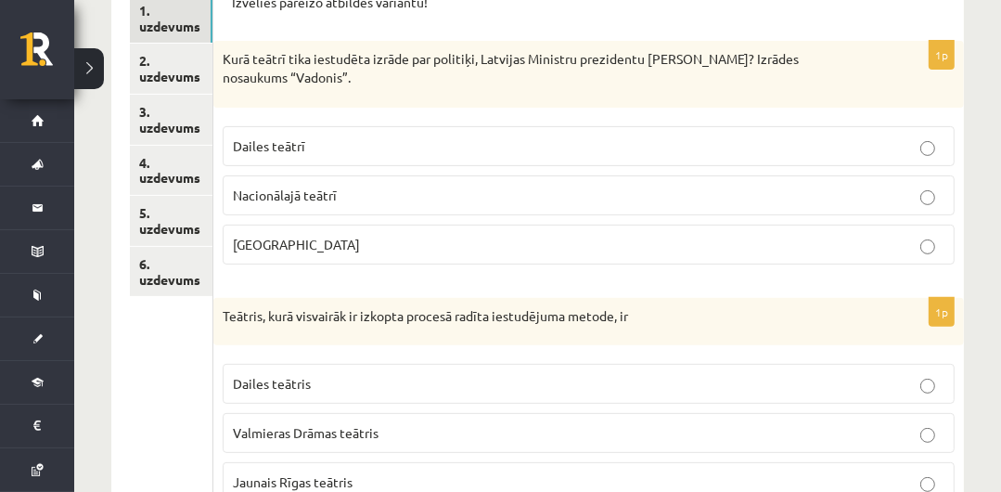
scroll to position [283, 0]
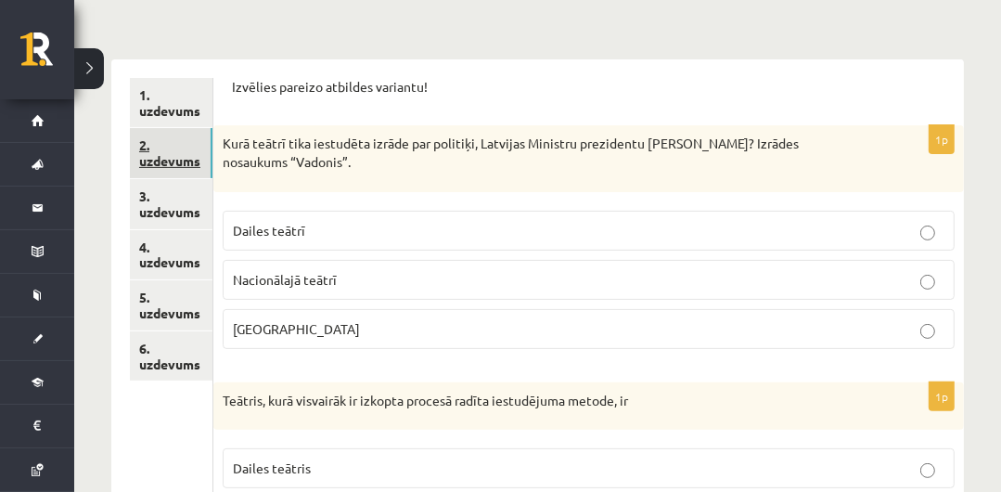
click at [167, 143] on link "2. uzdevums" at bounding box center [171, 153] width 83 height 50
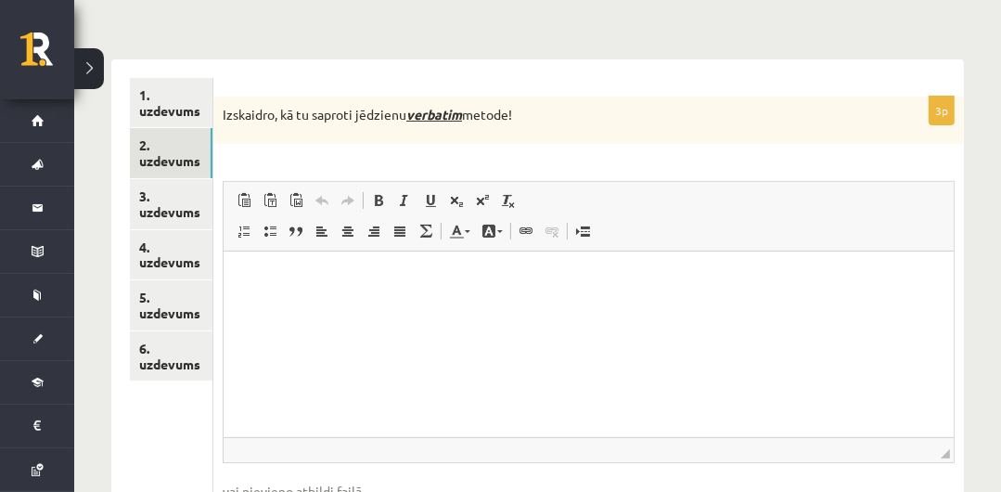
scroll to position [0, 0]
click at [551, 304] on html at bounding box center [589, 279] width 730 height 57
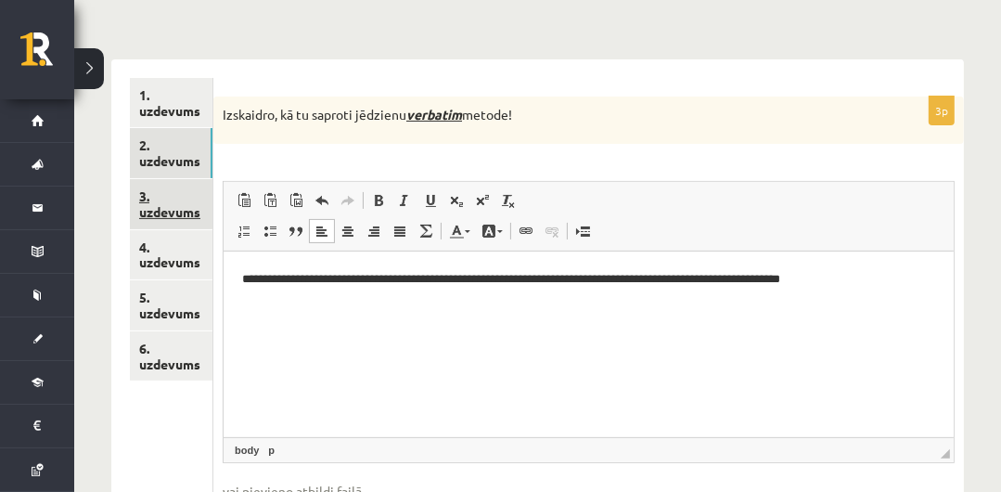
click at [176, 193] on link "3. uzdevums" at bounding box center [171, 204] width 83 height 50
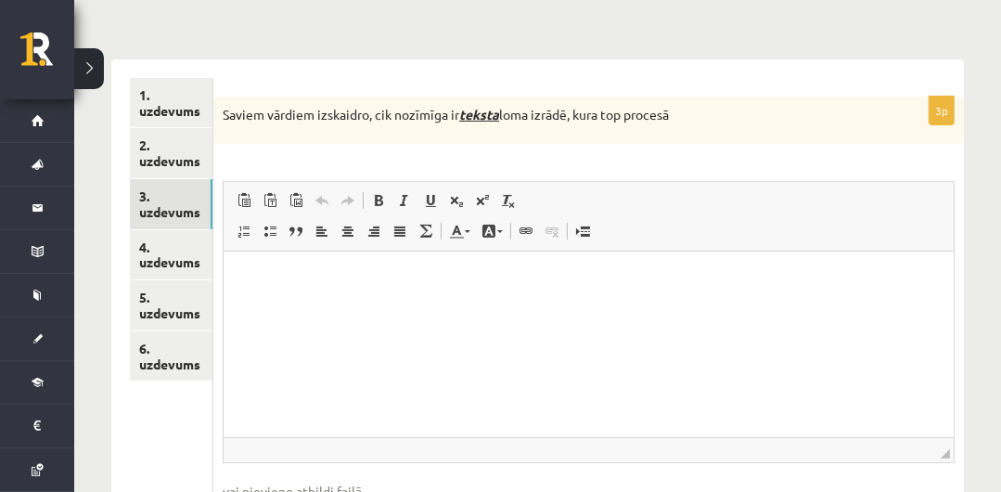
click at [403, 308] on html at bounding box center [589, 279] width 730 height 57
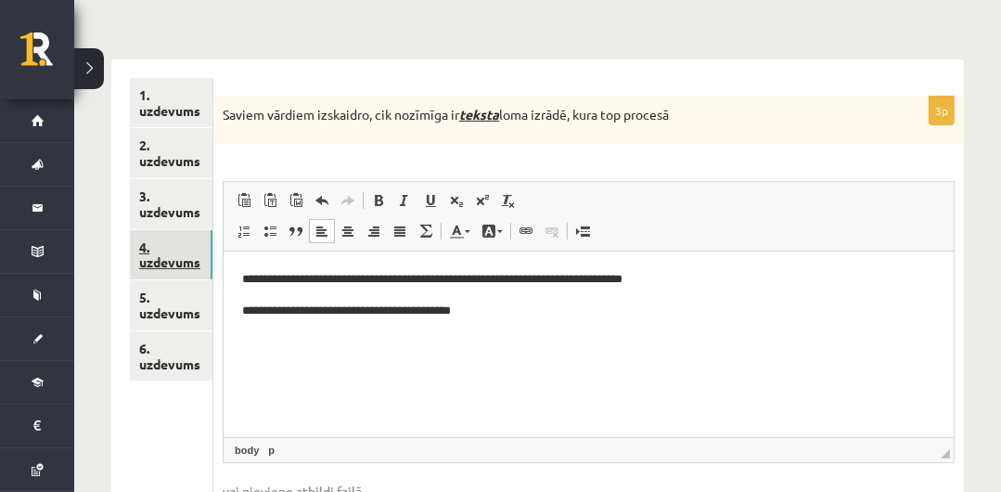
click at [163, 241] on link "4. uzdevums" at bounding box center [171, 255] width 83 height 50
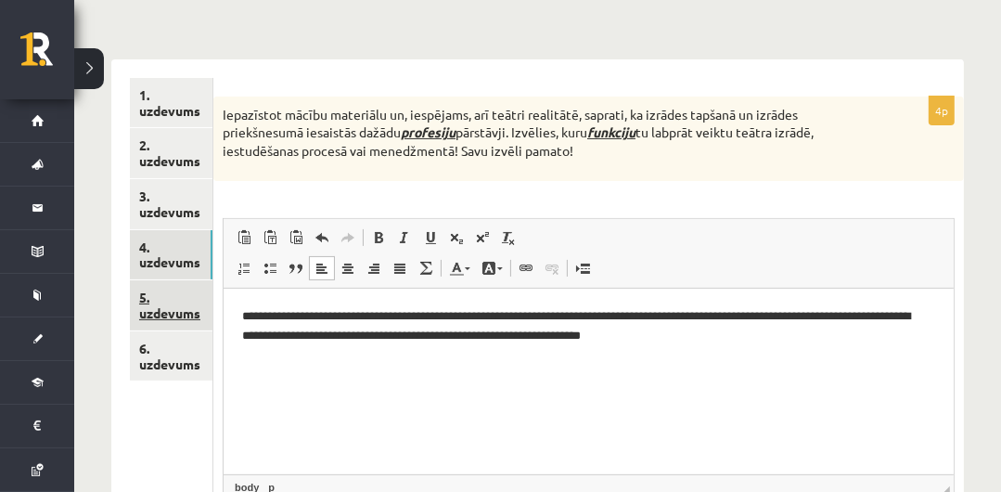
click at [157, 296] on link "5. uzdevums" at bounding box center [171, 305] width 83 height 50
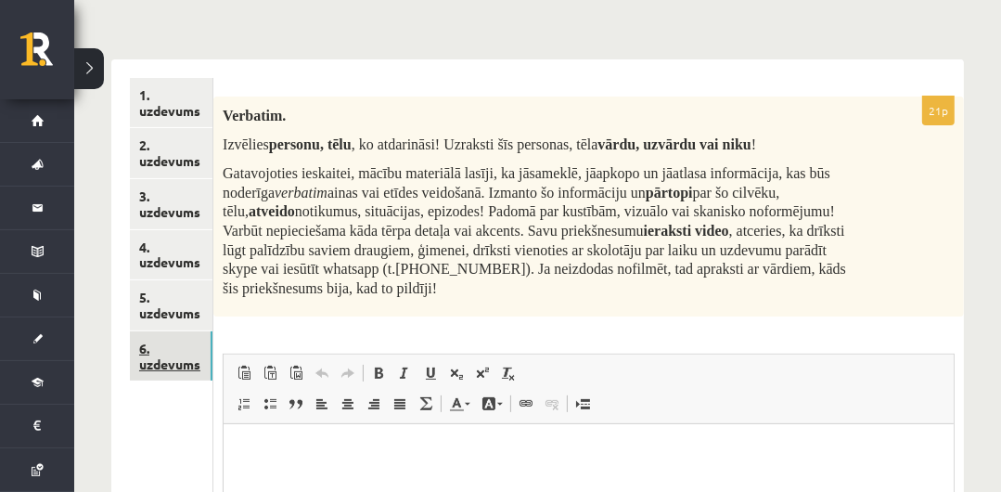
click at [167, 333] on link "6. uzdevums" at bounding box center [171, 356] width 83 height 50
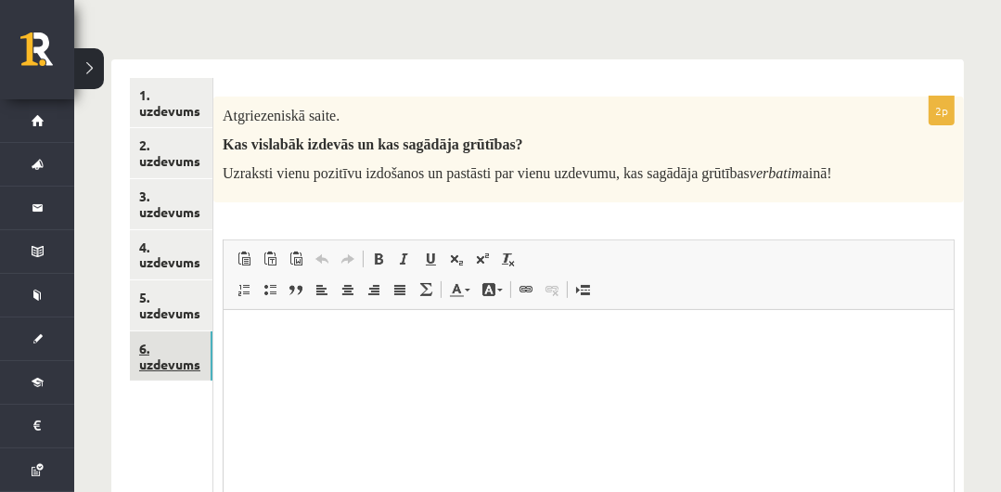
scroll to position [470, 0]
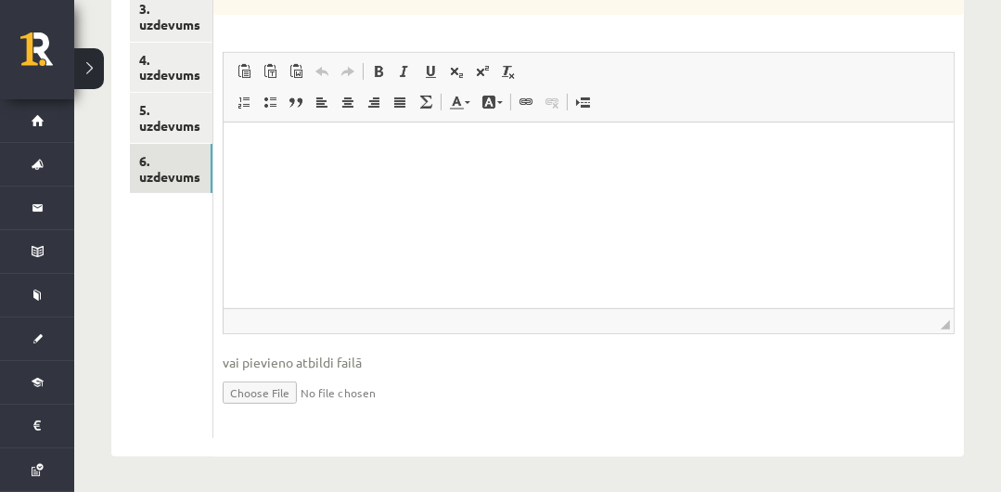
click at [291, 178] on html at bounding box center [589, 149] width 730 height 57
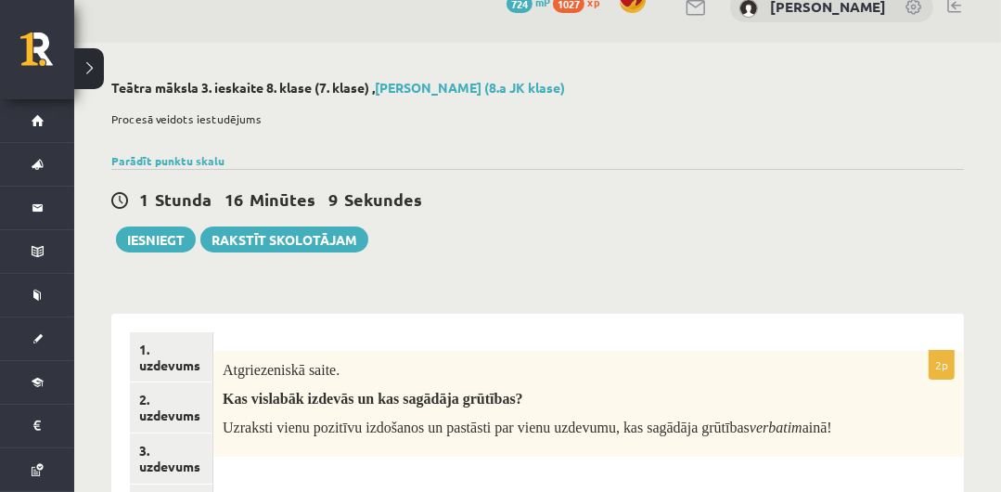
scroll to position [0, 0]
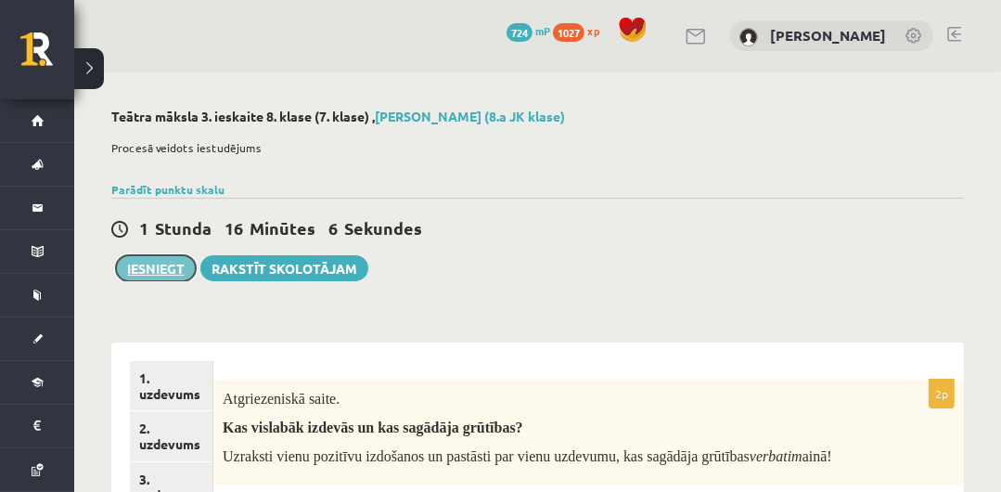
click at [141, 272] on button "Iesniegt" at bounding box center [156, 268] width 80 height 26
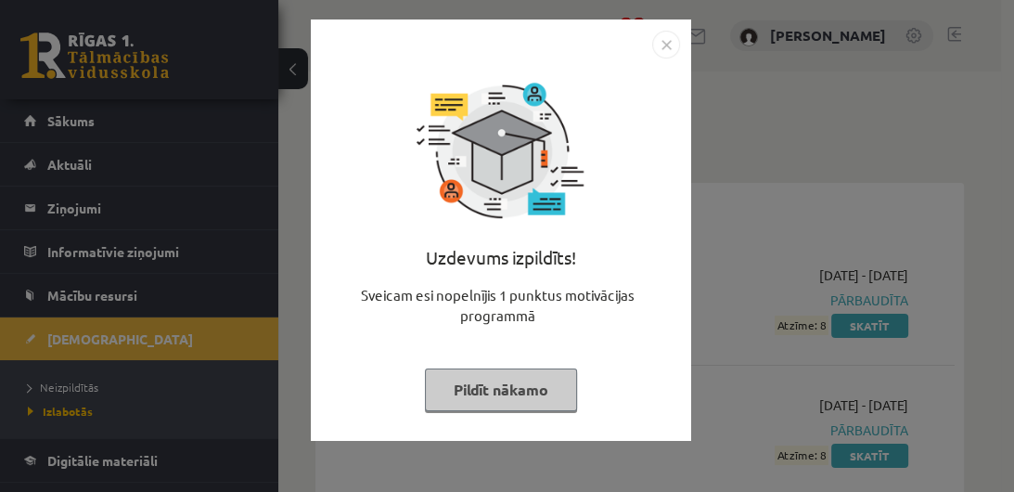
click at [524, 379] on button "Pildīt nākamo" at bounding box center [501, 389] width 152 height 43
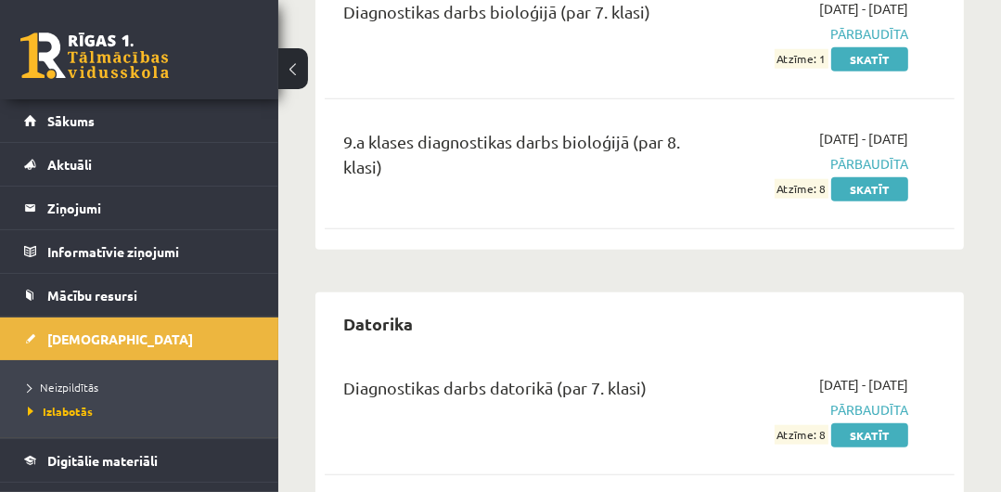
scroll to position [1435, 0]
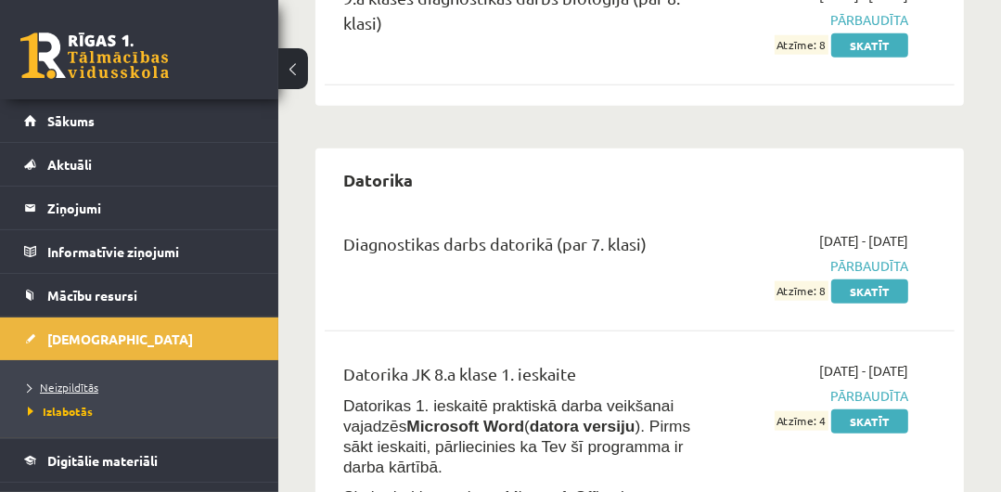
click at [70, 389] on span "Neizpildītās" at bounding box center [63, 386] width 70 height 15
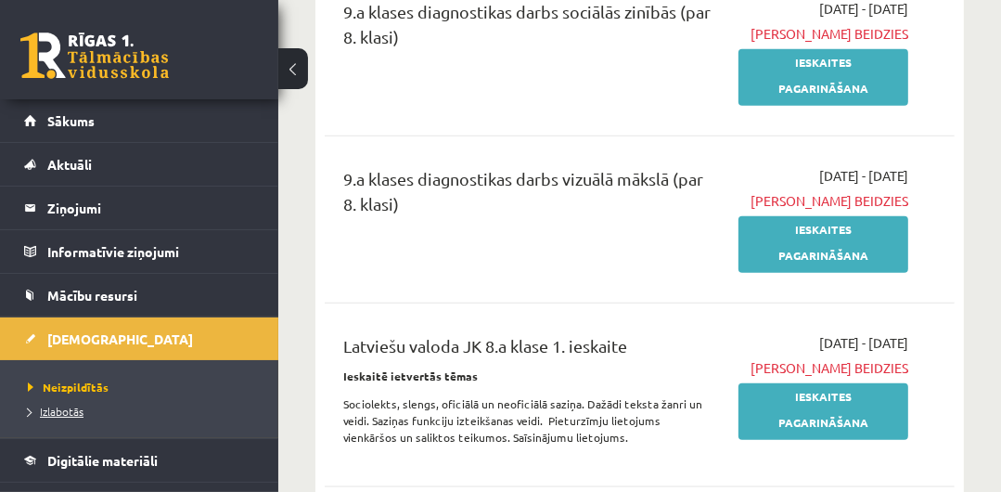
click at [67, 403] on span "Izlabotās" at bounding box center [56, 410] width 56 height 15
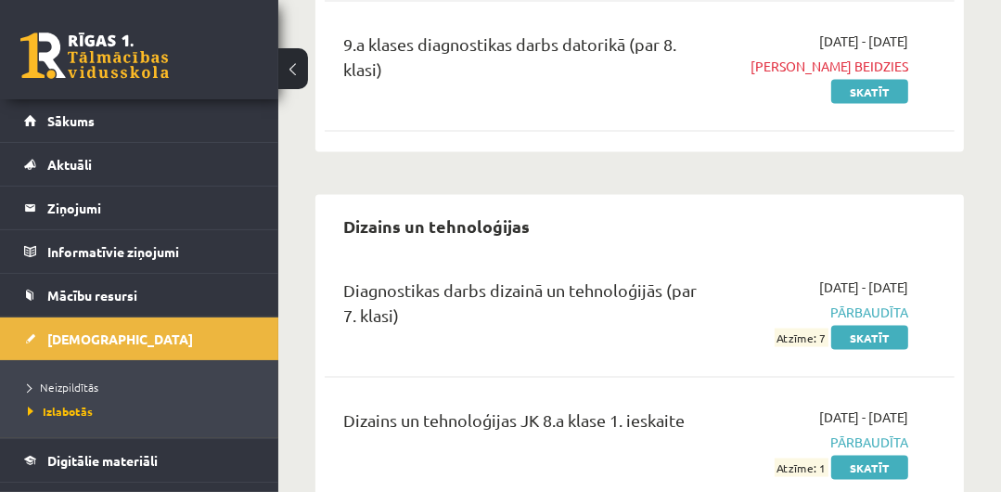
scroll to position [2007, 0]
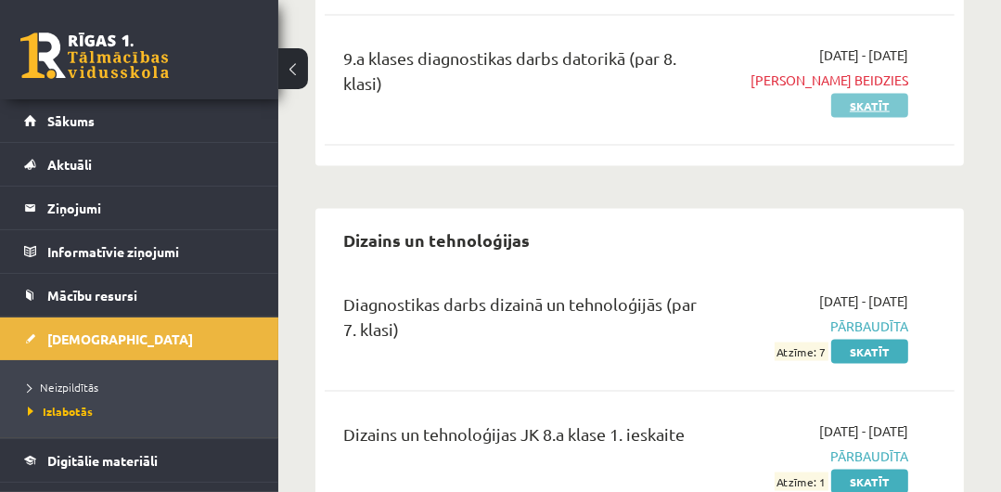
click at [876, 104] on link "Skatīt" at bounding box center [869, 106] width 77 height 24
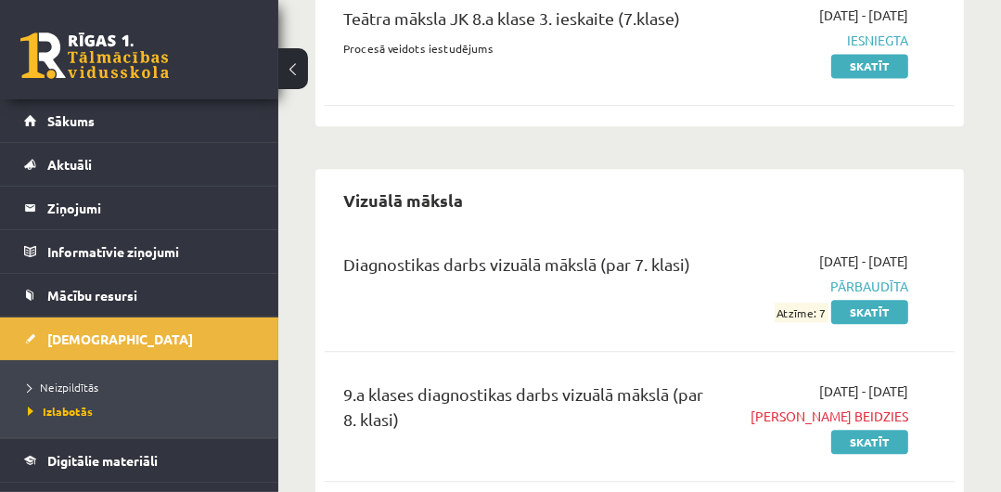
scroll to position [8088, 0]
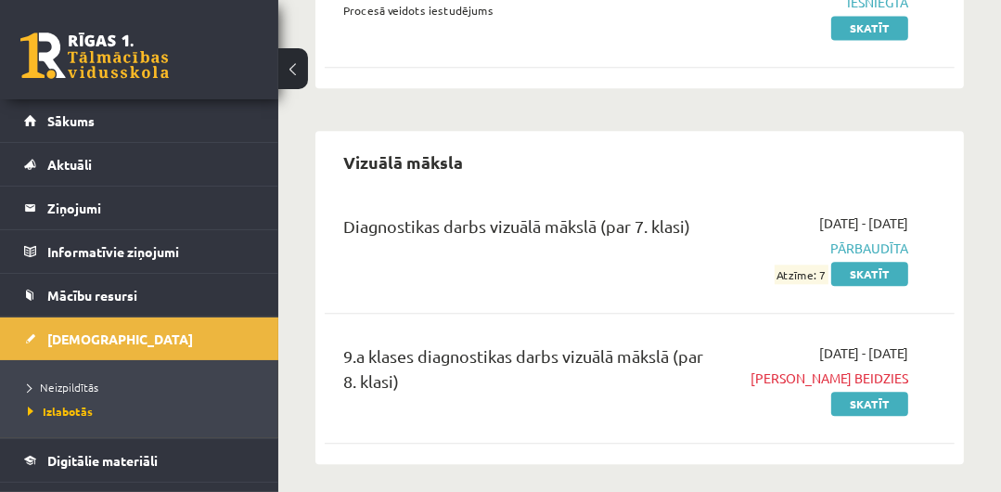
click at [800, 293] on div "Diagnostikas darbs vizuālā mākslā (par 7. klasi) 2025-02-20 - 2025-03-31 Pārbau…" at bounding box center [640, 325] width 630 height 260
click at [132, 35] on link at bounding box center [94, 55] width 148 height 46
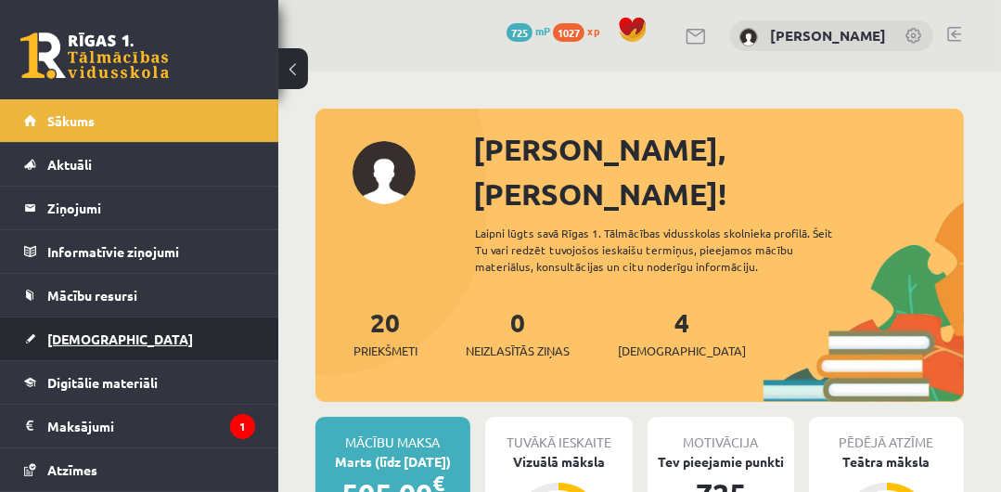
click at [111, 330] on link "[DEMOGRAPHIC_DATA]" at bounding box center [139, 338] width 231 height 43
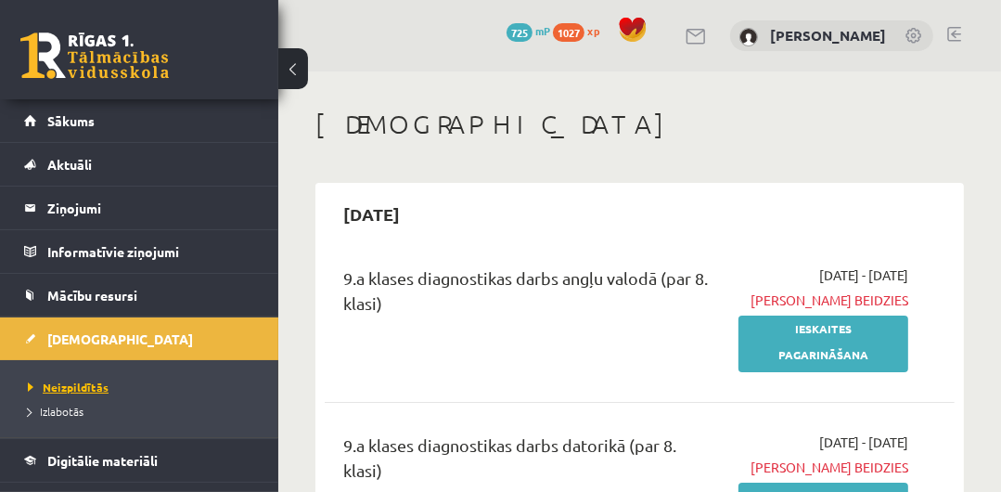
click at [96, 390] on span "Neizpildītās" at bounding box center [68, 386] width 81 height 15
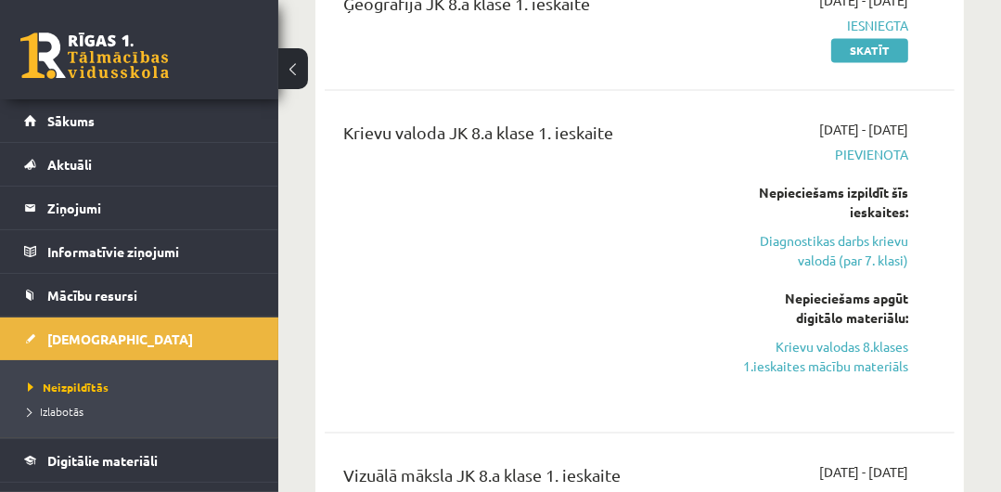
scroll to position [2493, 0]
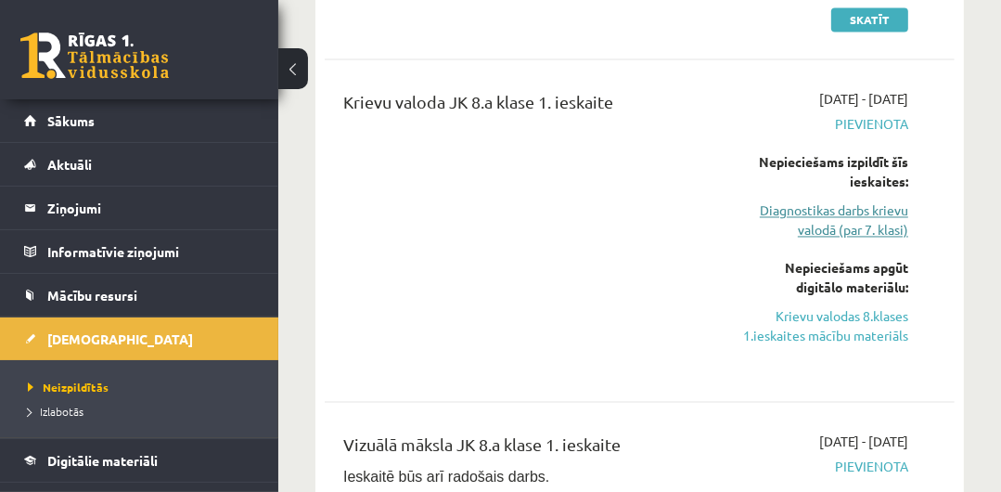
click at [863, 235] on link "Diagnostikas darbs krievu valodā (par 7. klasi)" at bounding box center [823, 220] width 170 height 39
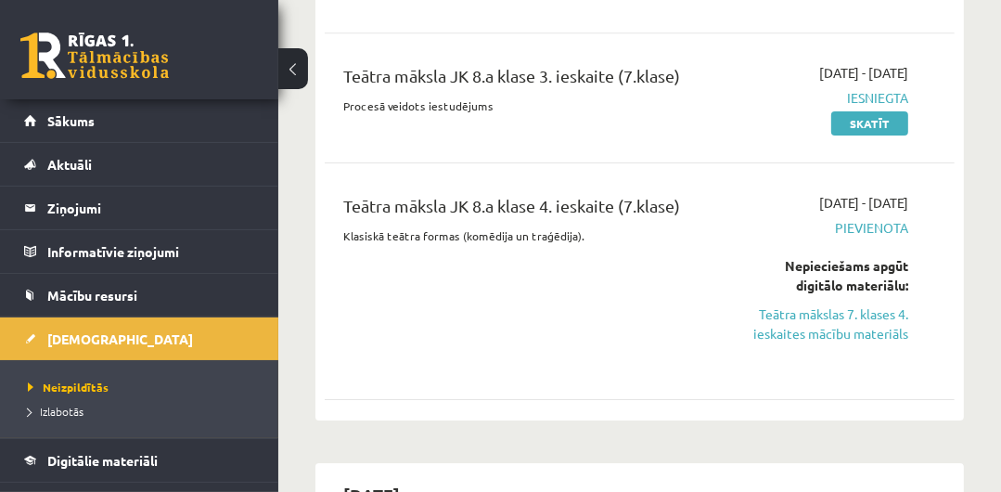
scroll to position [4374, 0]
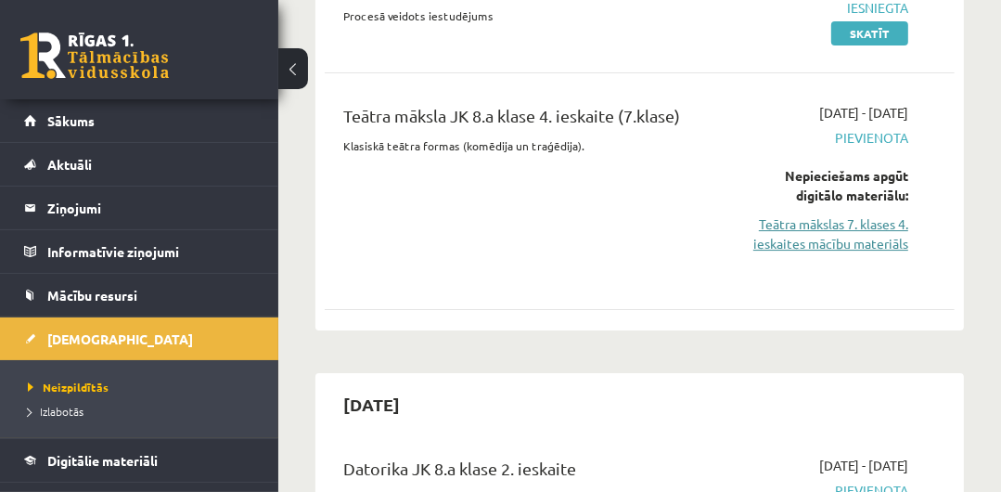
click at [852, 221] on link "Teātra mākslas 7. klases 4. ieskaites mācību materiāls" at bounding box center [823, 233] width 170 height 39
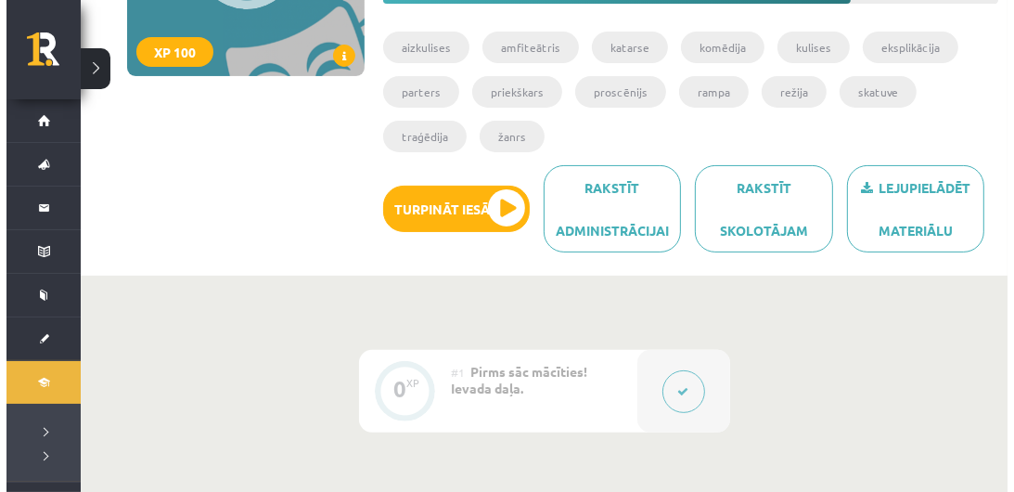
scroll to position [306, 0]
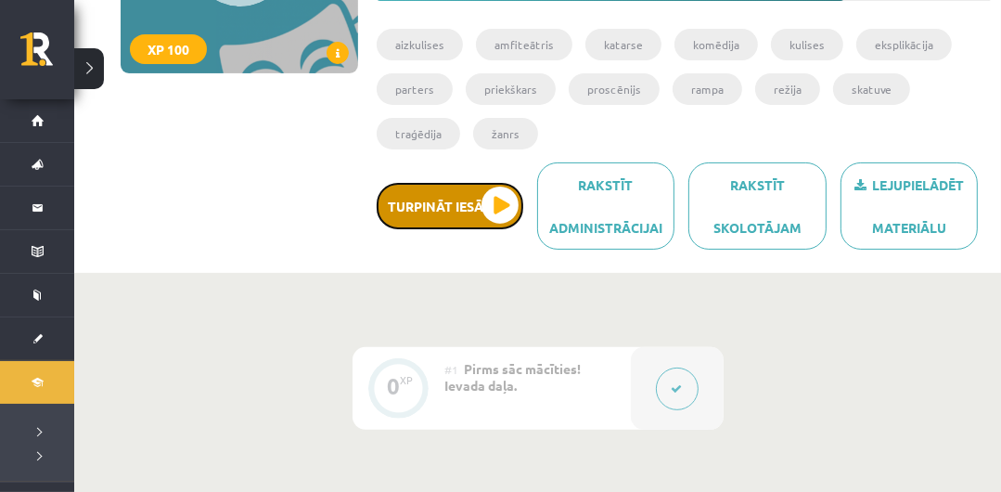
click at [454, 214] on button "Turpināt iesākto" at bounding box center [450, 206] width 147 height 46
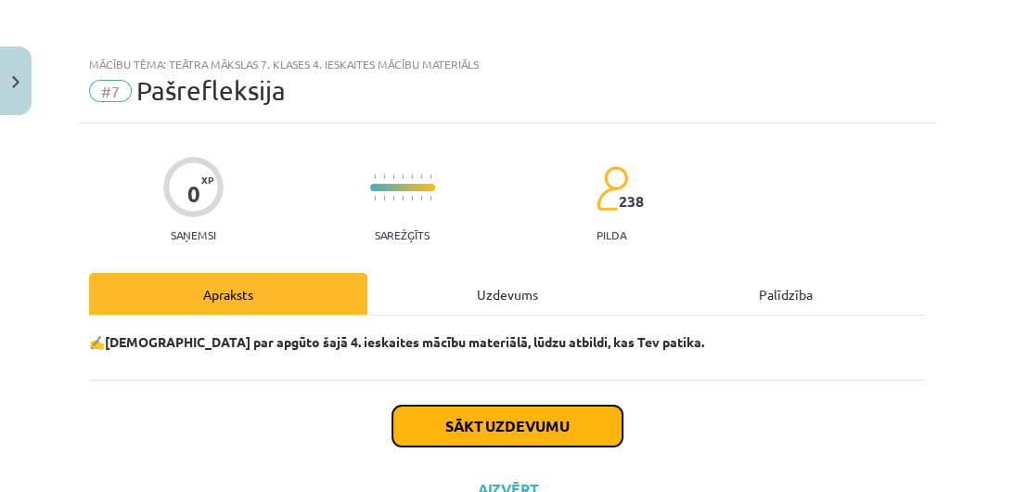
click at [546, 419] on button "Sākt uzdevumu" at bounding box center [507, 425] width 230 height 41
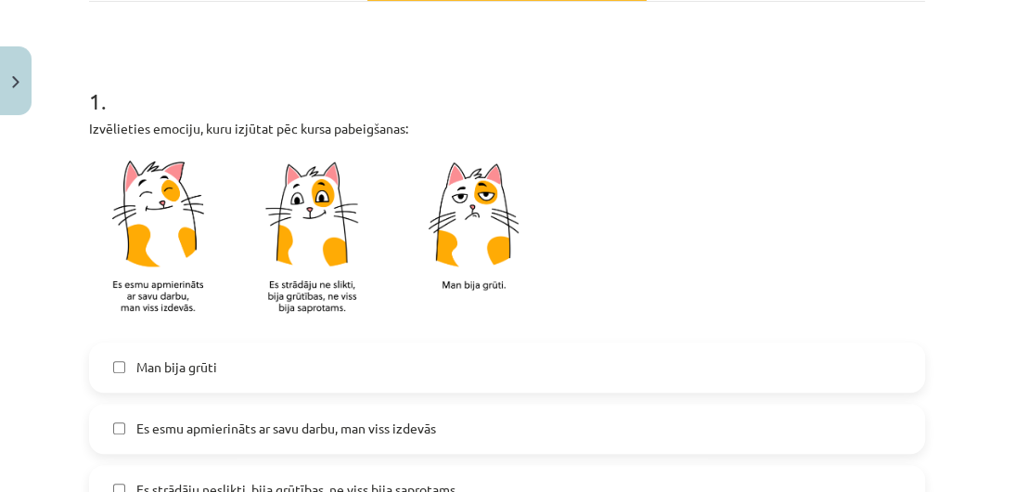
scroll to position [337, 0]
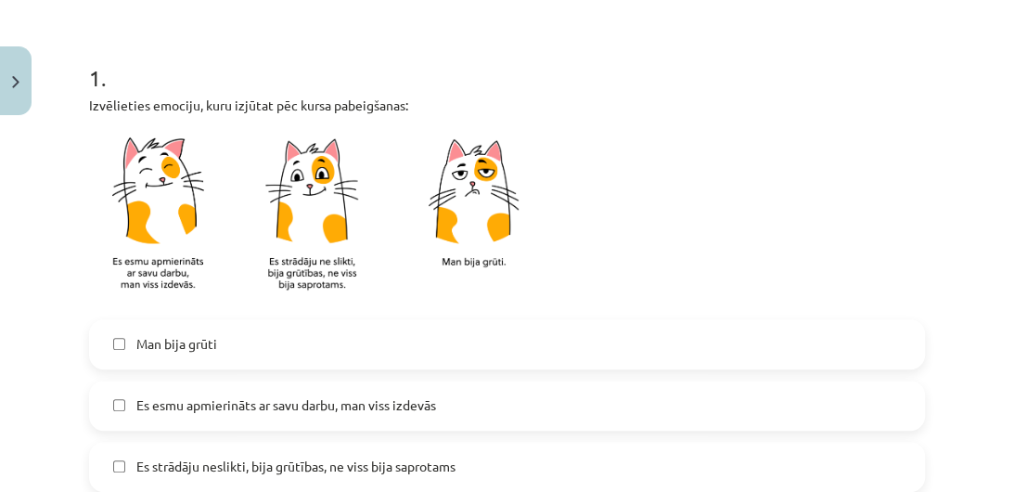
click at [308, 410] on span "Es esmu apmierināts ar savu darbu, man viss izdevās" at bounding box center [286, 404] width 300 height 19
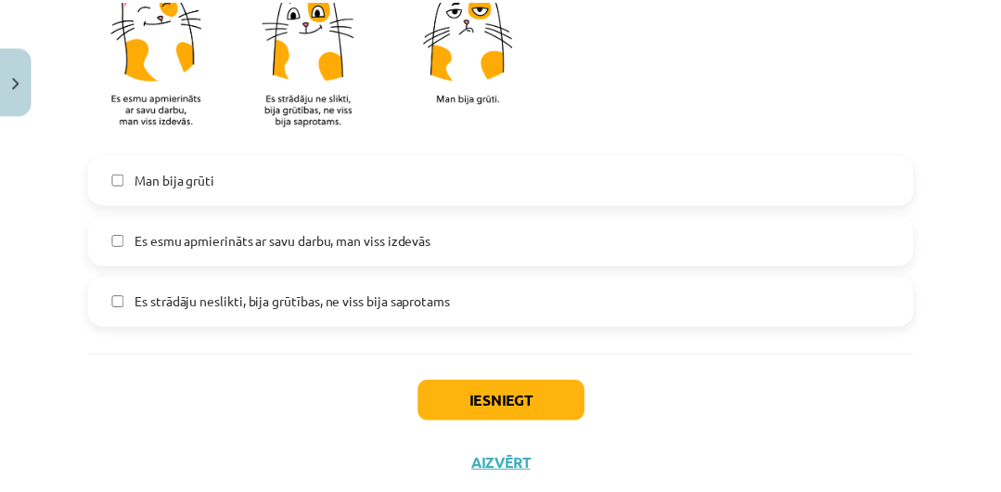
scroll to position [550, 0]
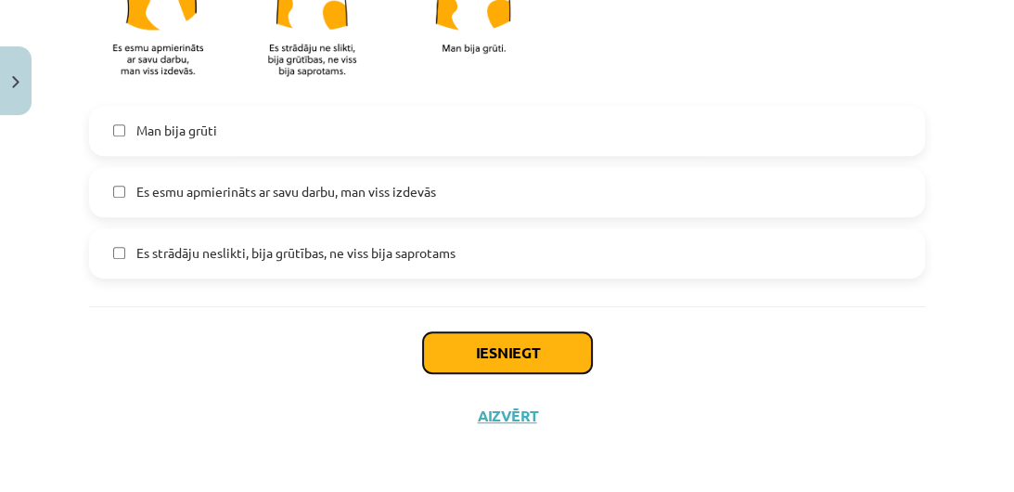
click at [540, 345] on button "Iesniegt" at bounding box center [507, 352] width 169 height 41
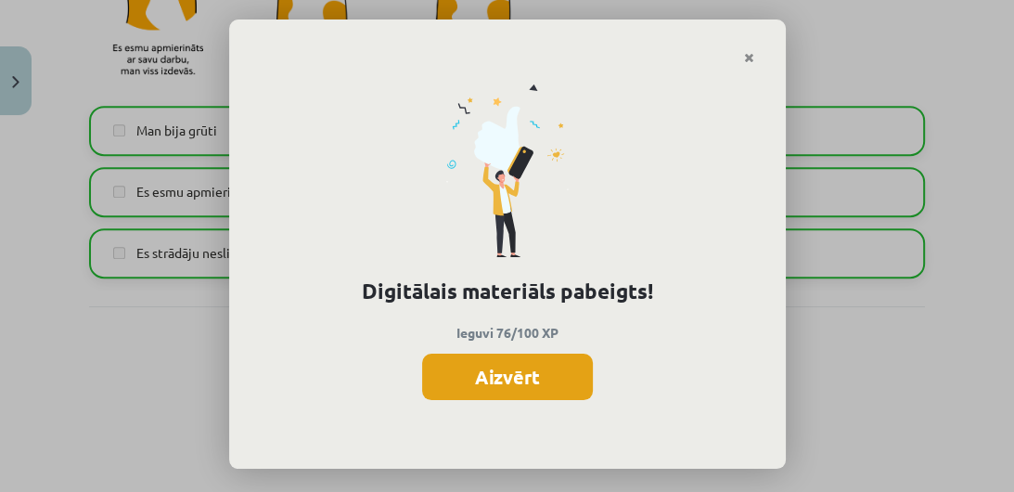
click at [504, 390] on button "Aizvērt" at bounding box center [507, 376] width 171 height 46
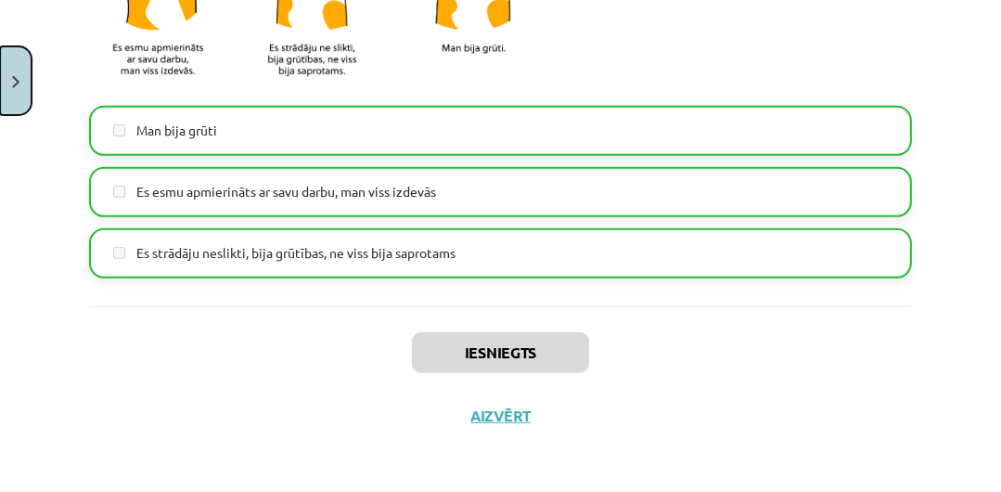
click at [9, 69] on button "Close" at bounding box center [16, 80] width 32 height 69
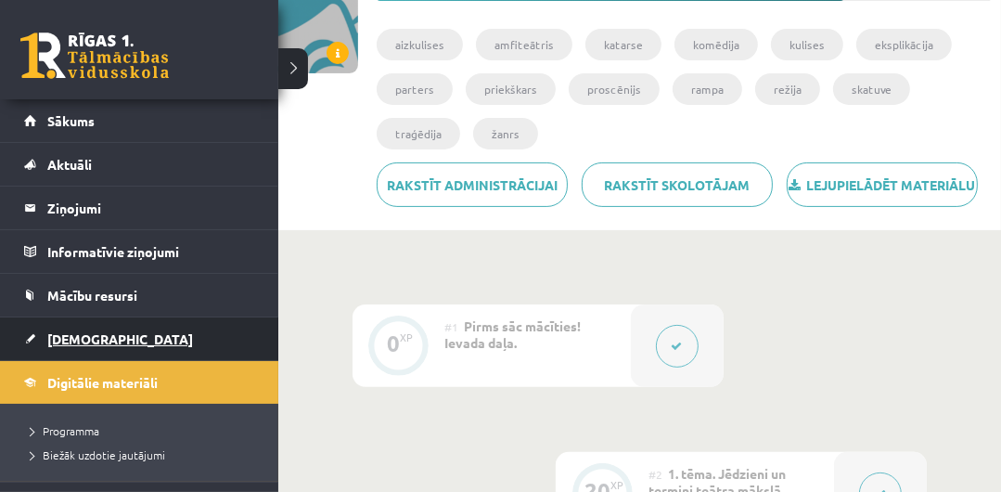
click at [93, 336] on span "[DEMOGRAPHIC_DATA]" at bounding box center [120, 338] width 146 height 17
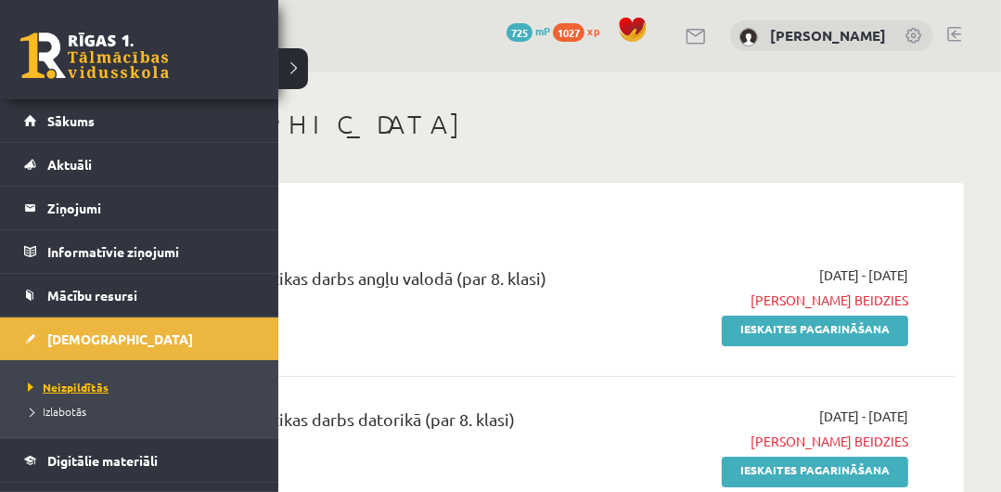
click at [88, 383] on span "Neizpildītās" at bounding box center [65, 386] width 85 height 15
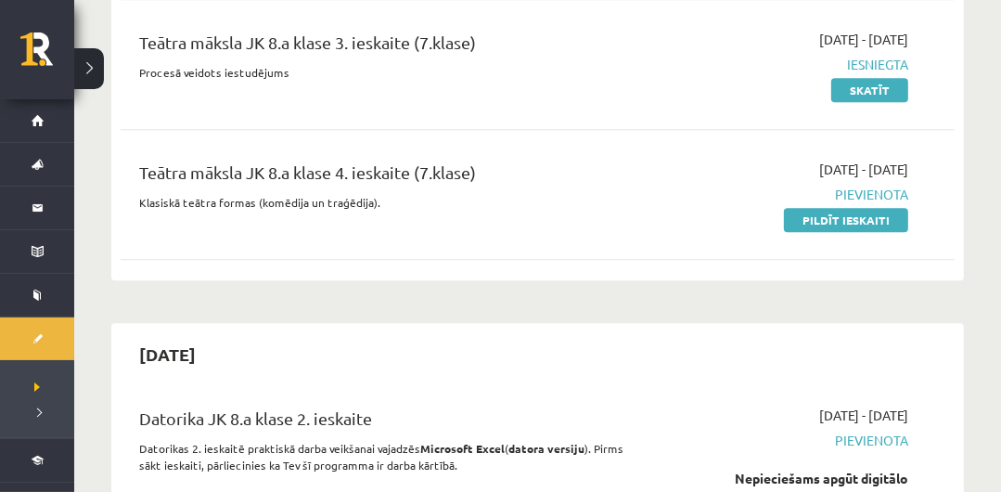
scroll to position [3947, 0]
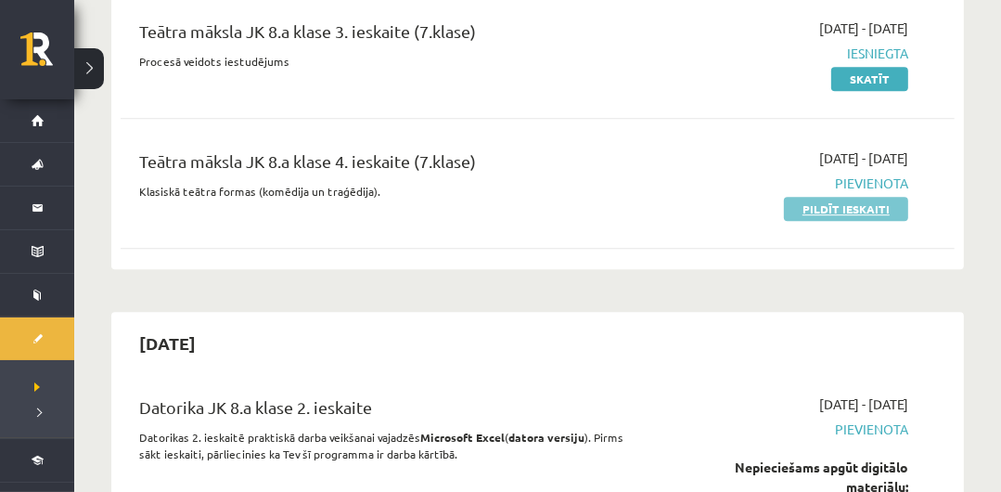
click at [869, 203] on link "Pildīt ieskaiti" at bounding box center [846, 209] width 124 height 24
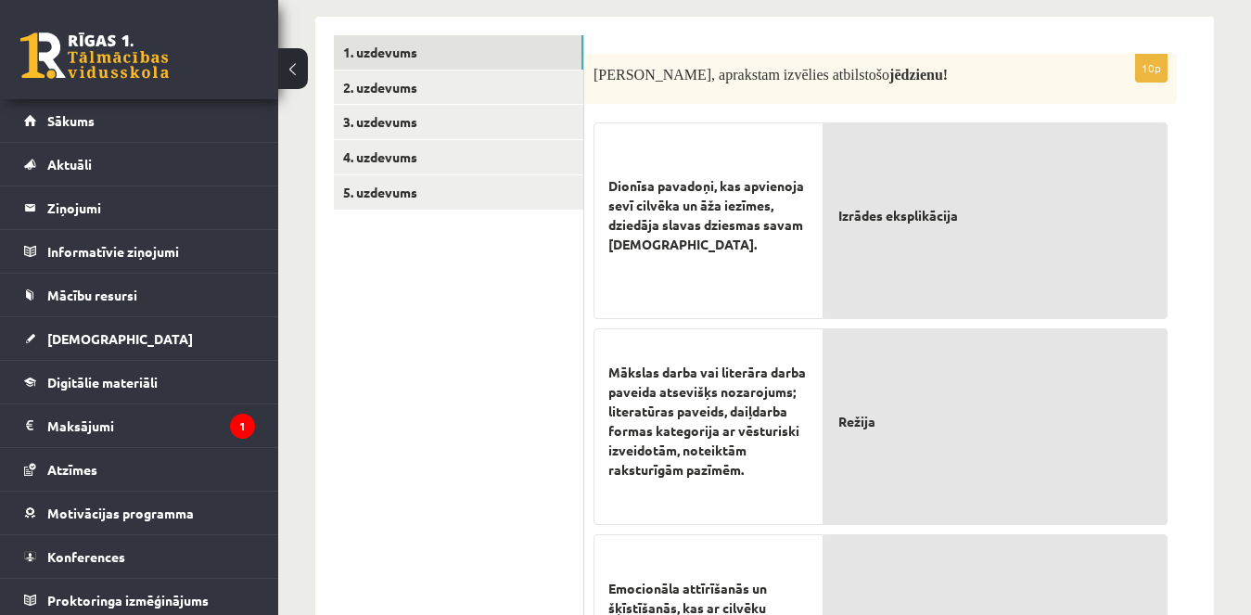
scroll to position [325, 0]
drag, startPoint x: 993, startPoint y: 1, endPoint x: 1229, endPoint y: 544, distance: 592.4
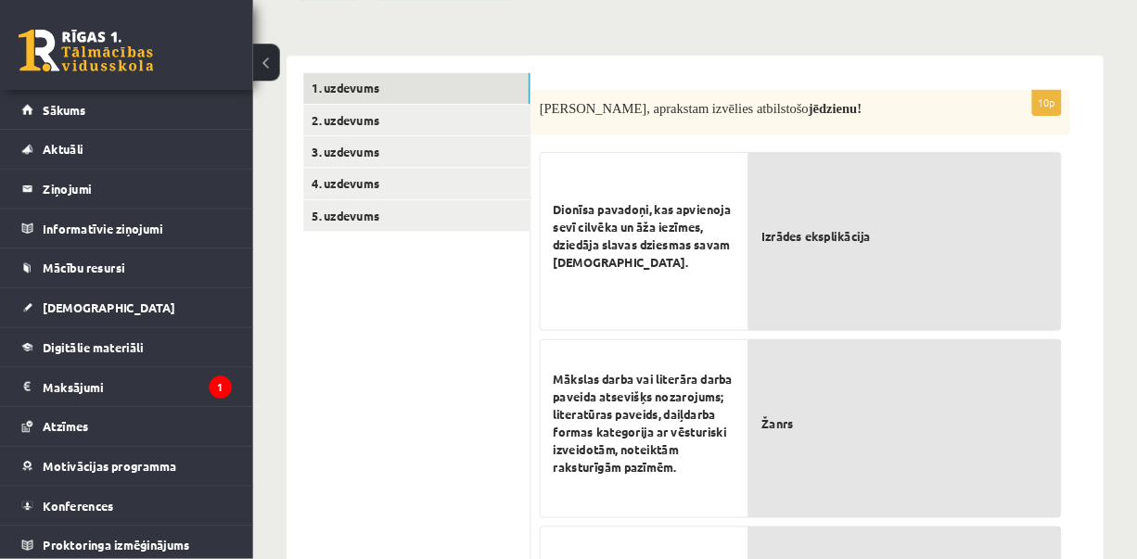
scroll to position [269, 0]
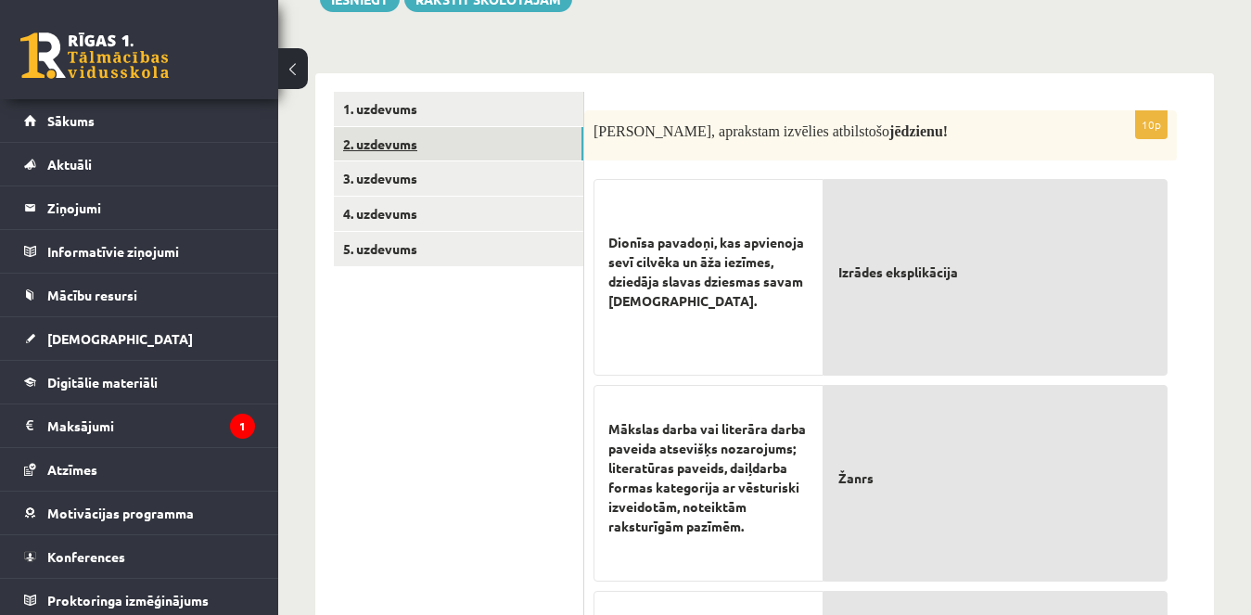
click at [392, 154] on link "2. uzdevums" at bounding box center [458, 144] width 249 height 34
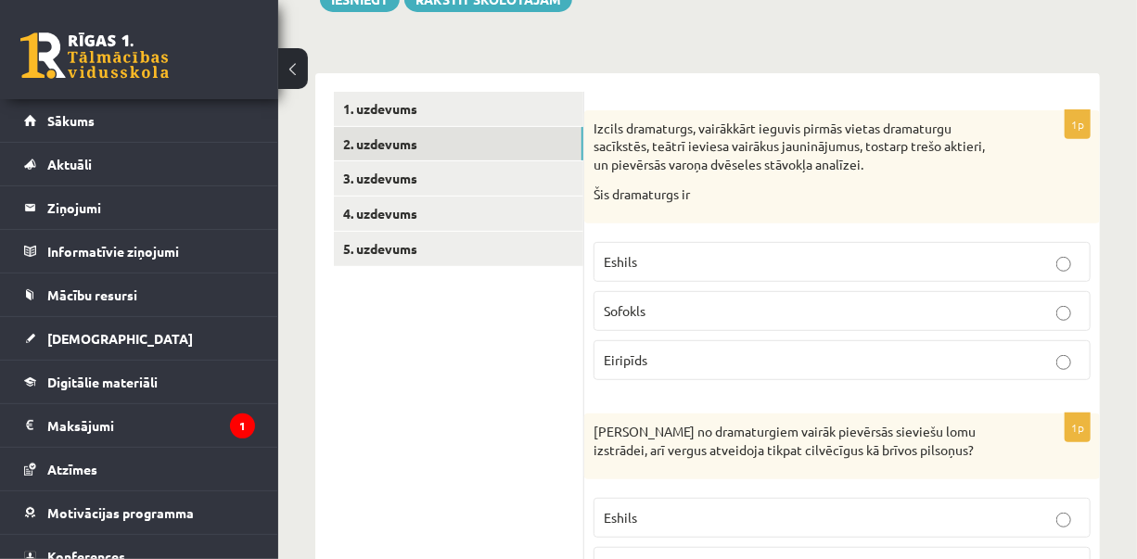
drag, startPoint x: 1208, startPoint y: 36, endPoint x: 398, endPoint y: 357, distance: 871.0
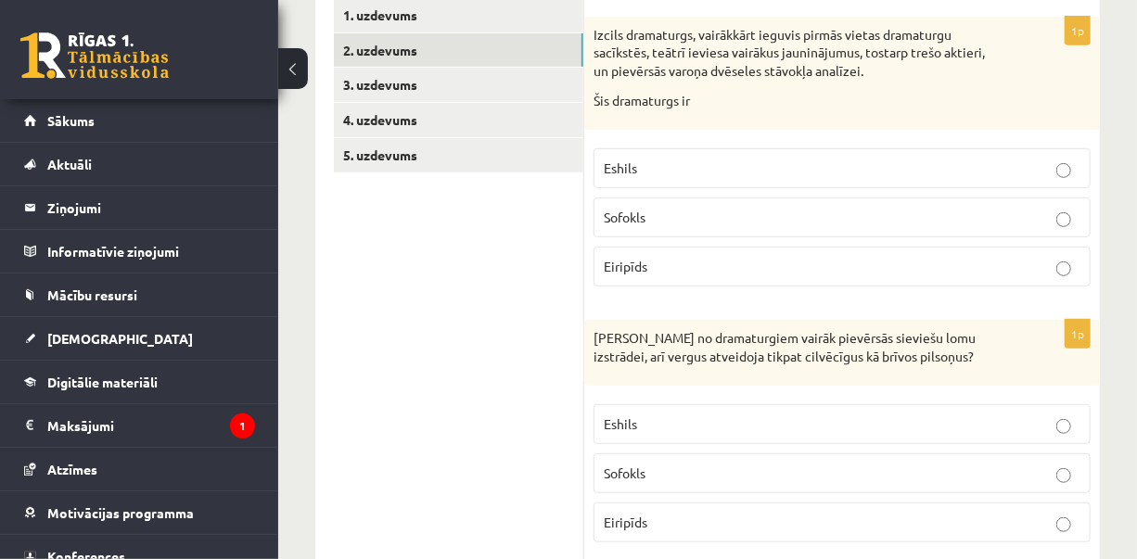
scroll to position [366, 0]
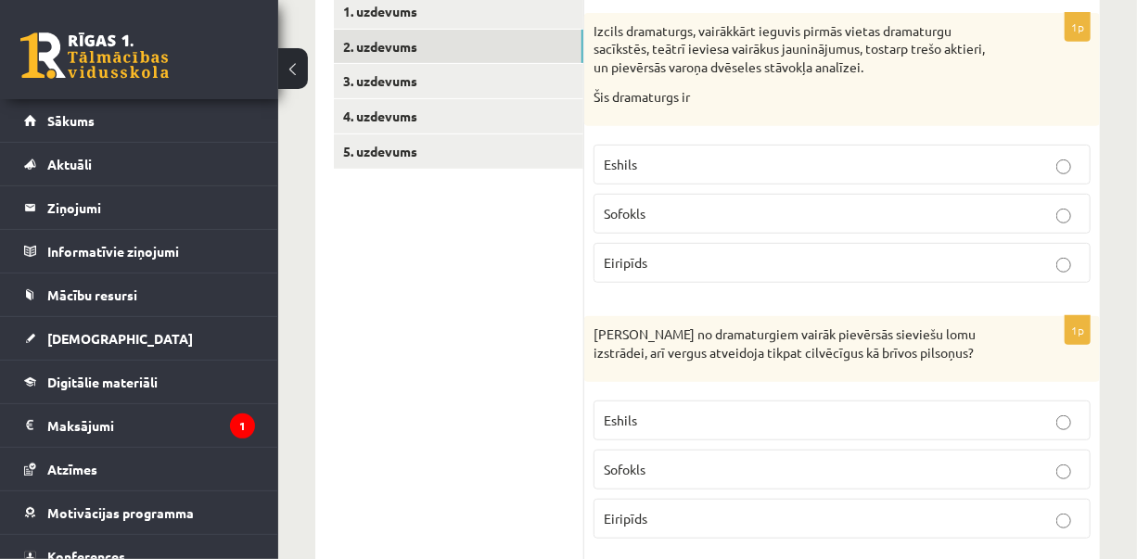
click at [294, 66] on button at bounding box center [293, 68] width 30 height 41
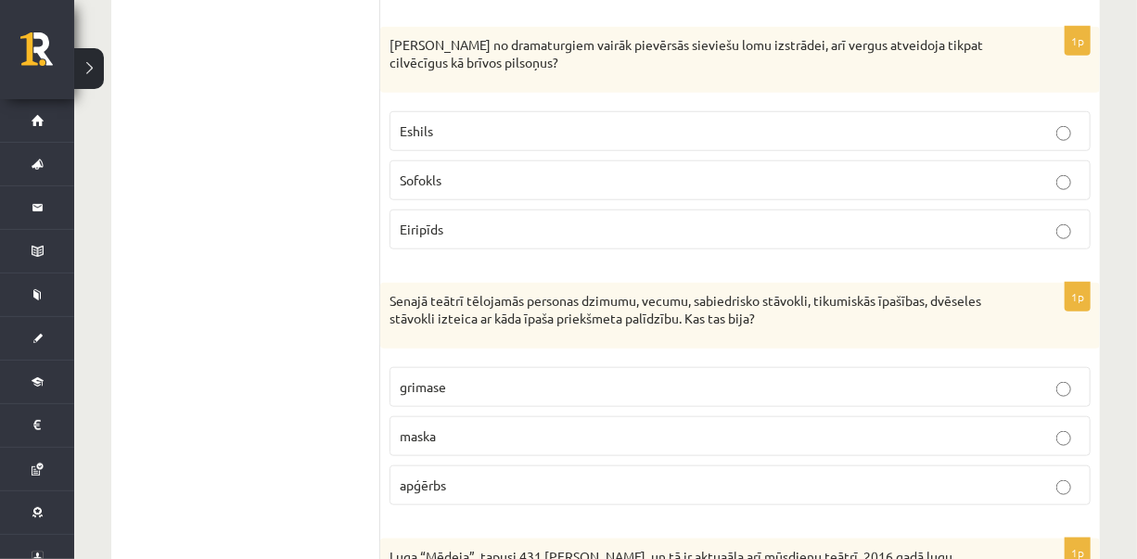
scroll to position [659, 0]
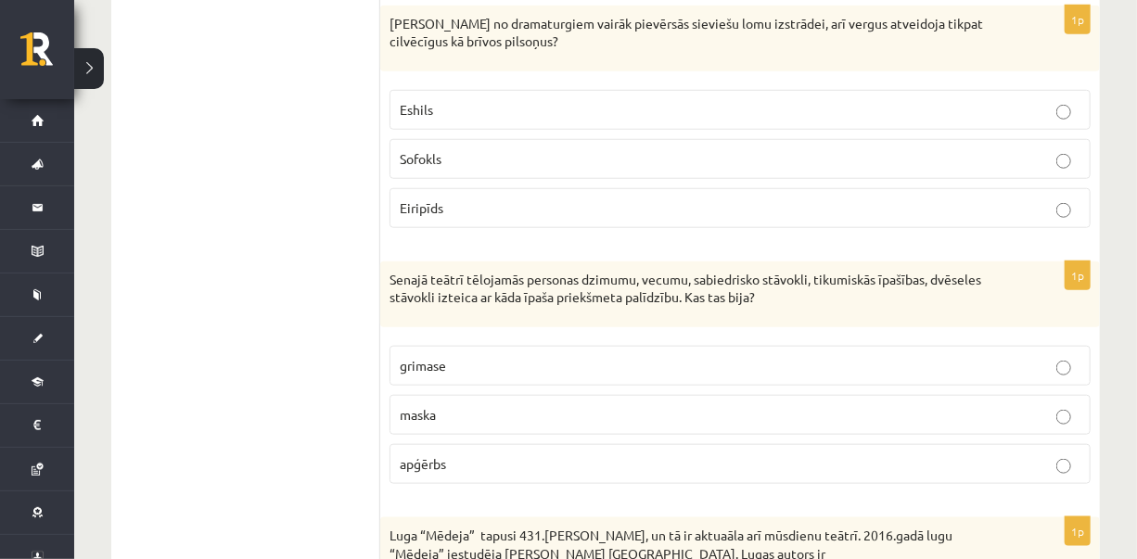
click at [1000, 207] on p "Eiripīds" at bounding box center [740, 207] width 681 height 19
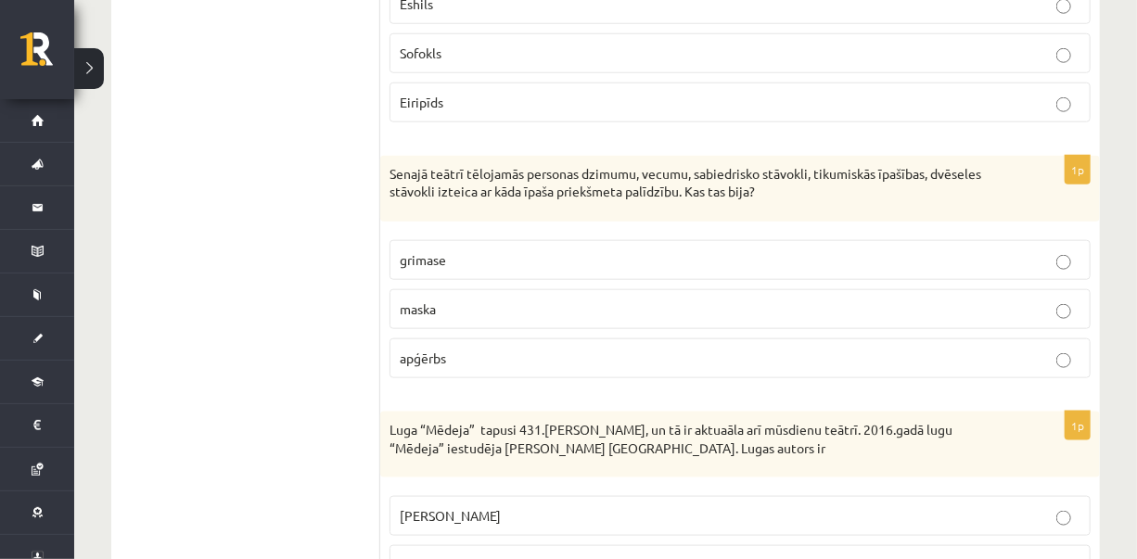
scroll to position [906, 0]
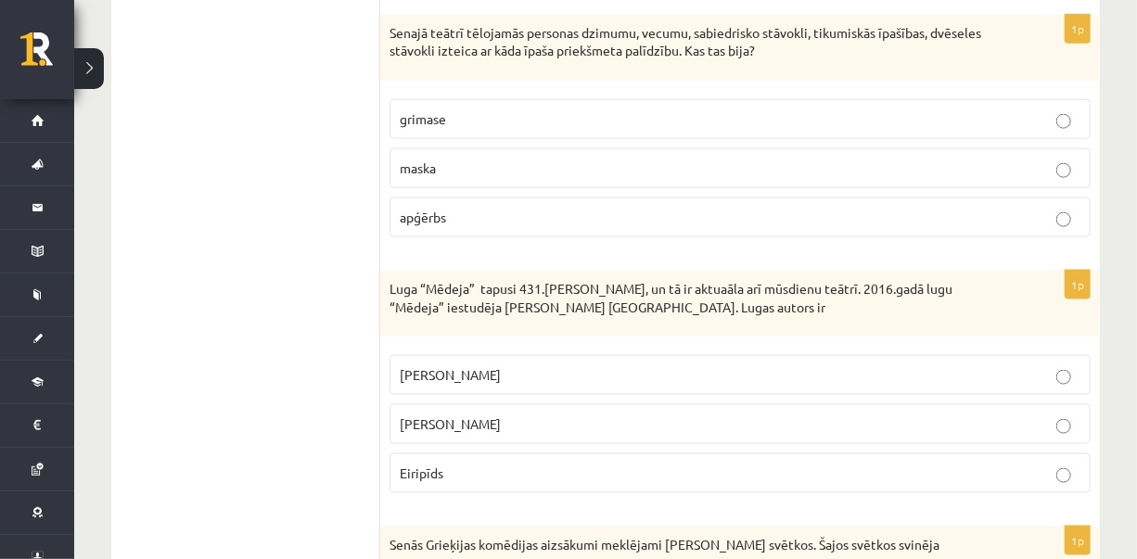
click at [968, 170] on p "maska" at bounding box center [740, 168] width 681 height 19
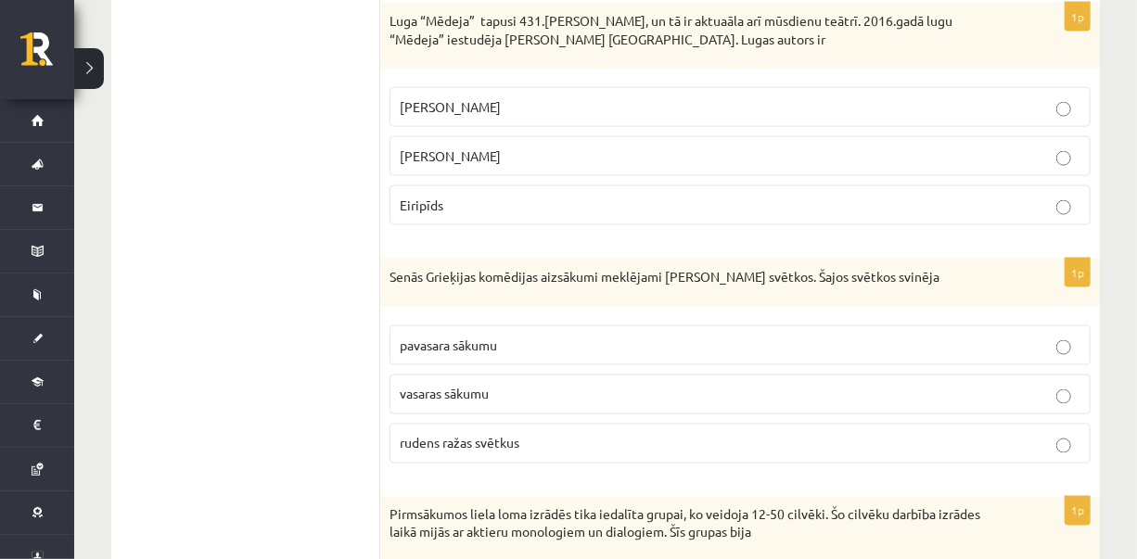
scroll to position [1177, 0]
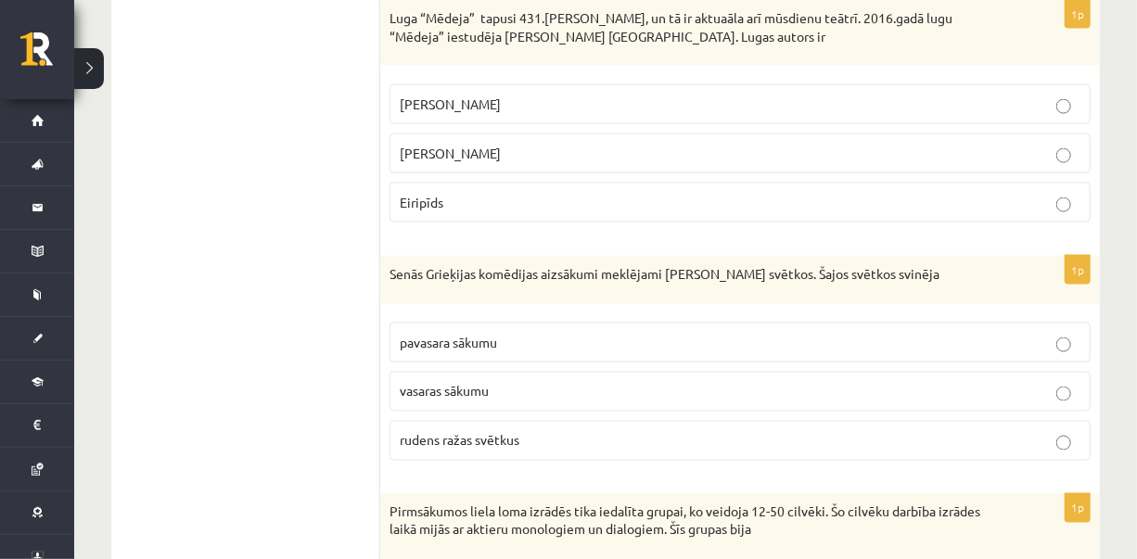
click at [943, 99] on p "Mihails Čehovs" at bounding box center [740, 104] width 681 height 19
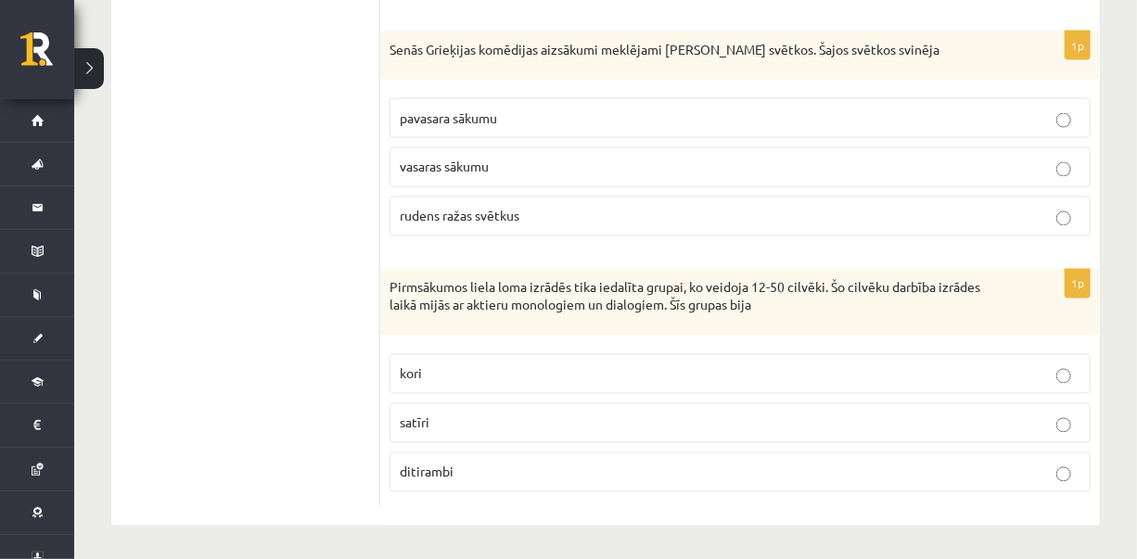
scroll to position [1402, 0]
click at [1000, 120] on p "pavasara sākumu" at bounding box center [740, 117] width 681 height 19
click at [748, 475] on p "ditirambi" at bounding box center [740, 471] width 681 height 19
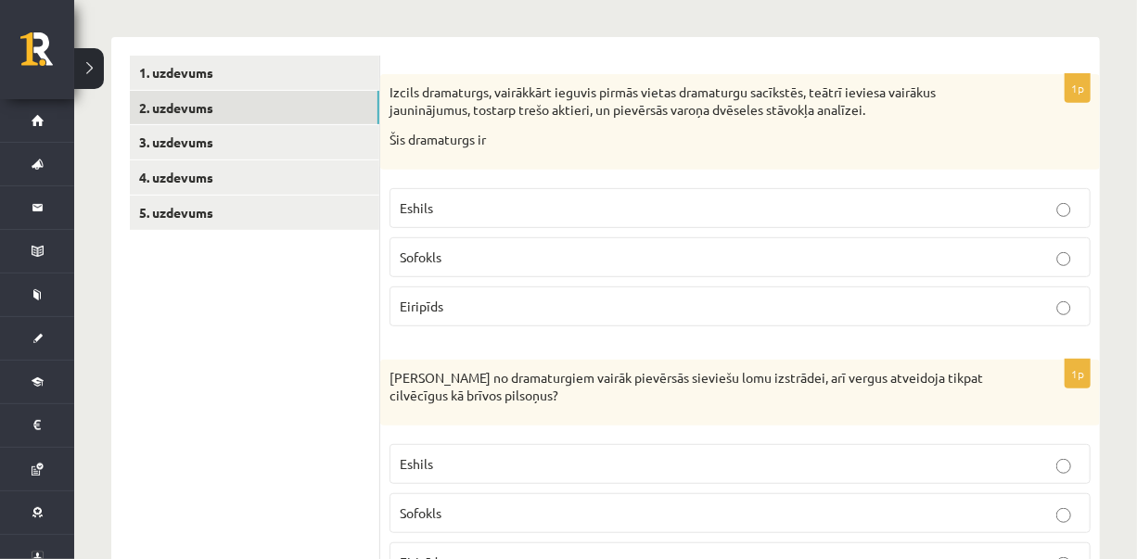
scroll to position [280, 0]
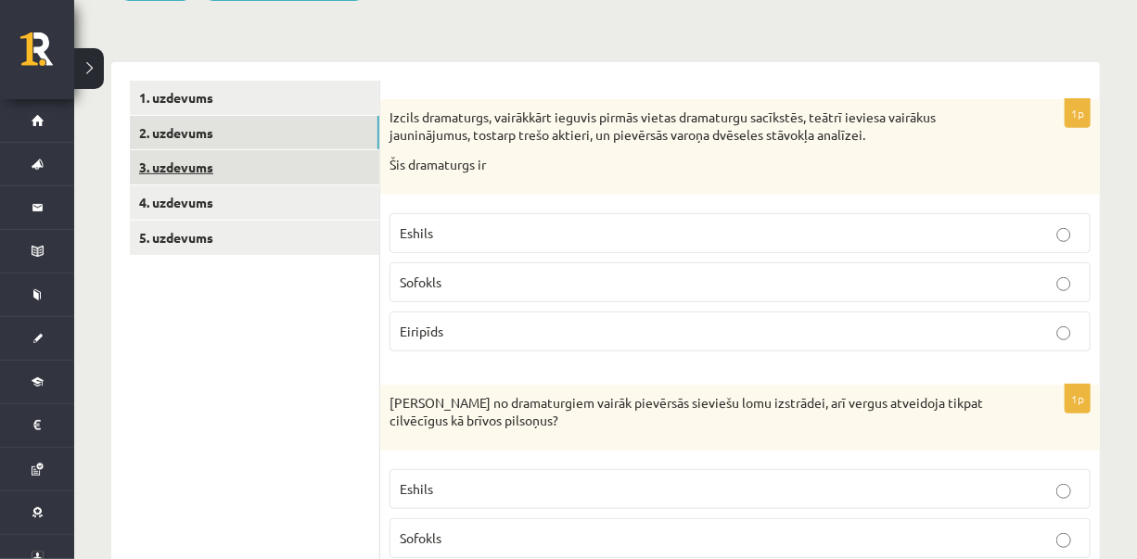
click at [276, 167] on link "3. uzdevums" at bounding box center [254, 167] width 249 height 34
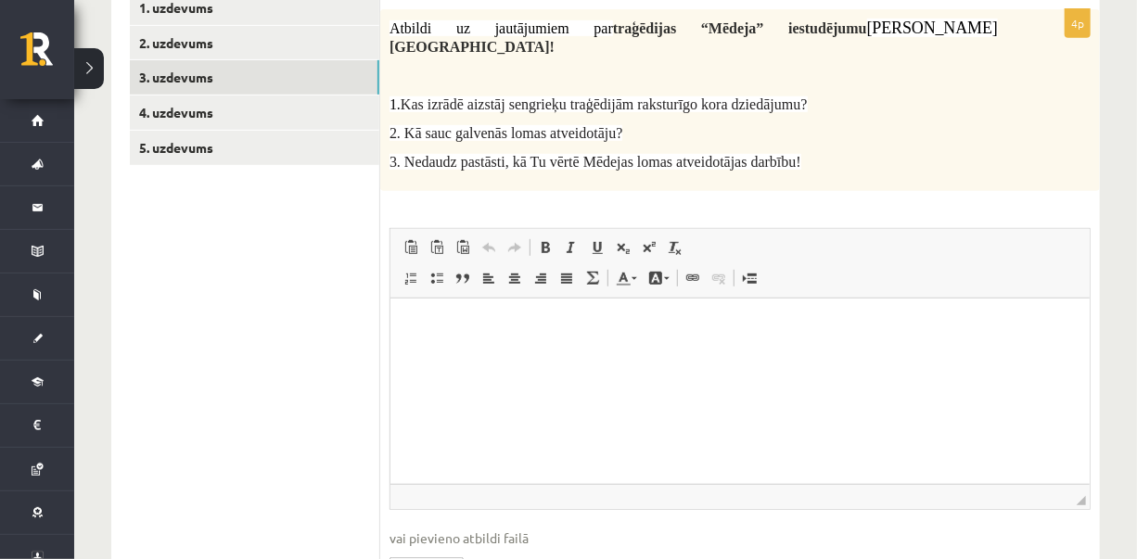
scroll to position [373, 0]
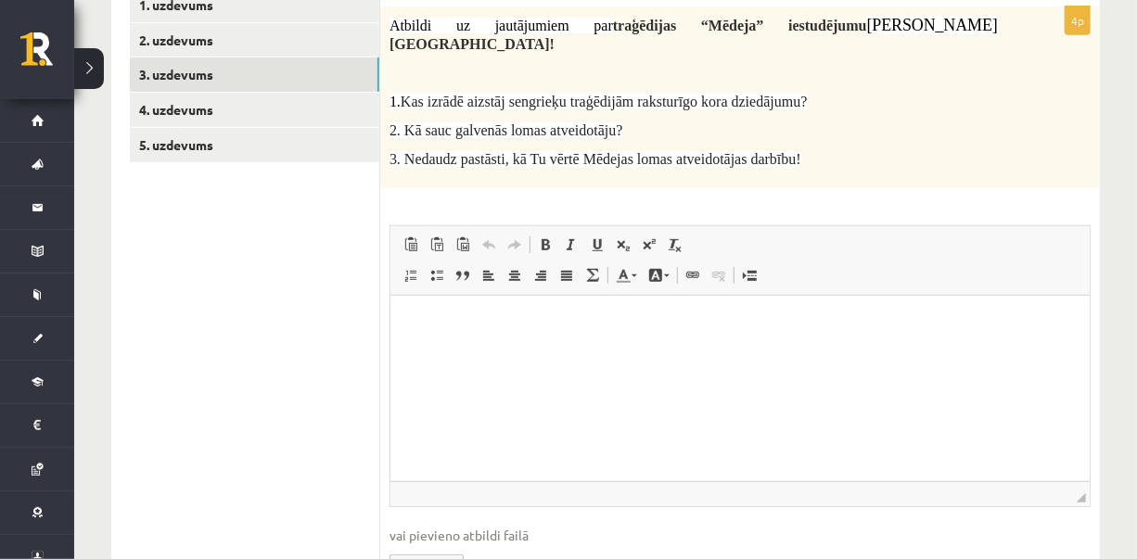
click at [694, 352] on html at bounding box center [739, 323] width 699 height 57
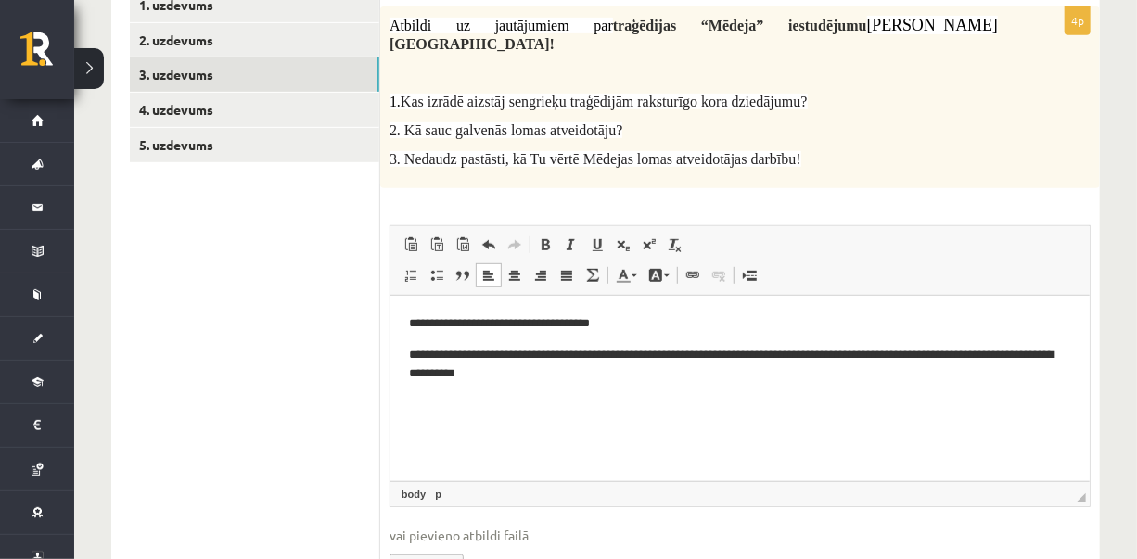
click at [646, 402] on html "**********" at bounding box center [739, 348] width 699 height 107
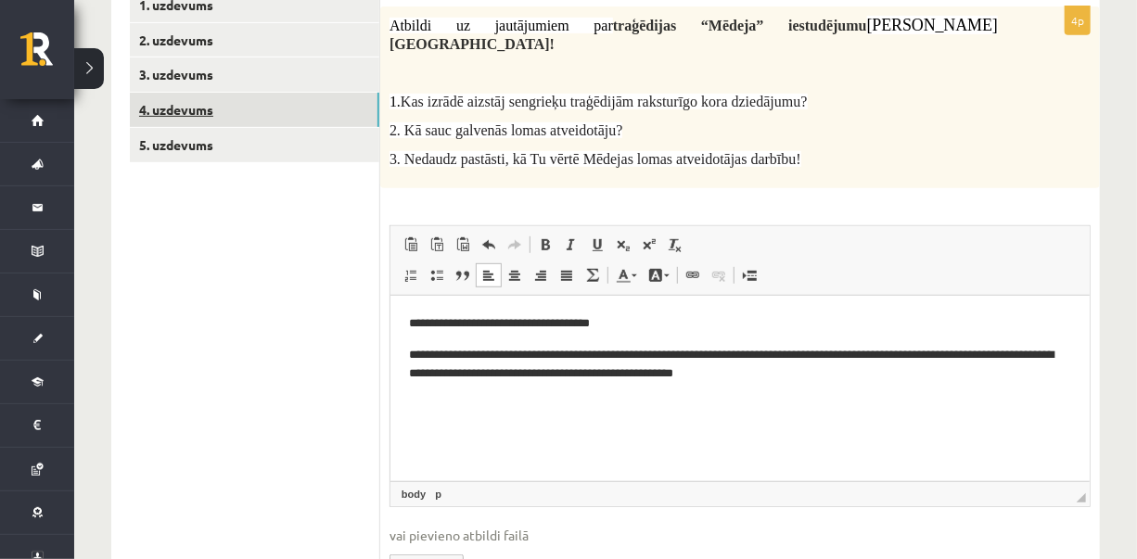
click at [249, 104] on link "4. uzdevums" at bounding box center [254, 110] width 249 height 34
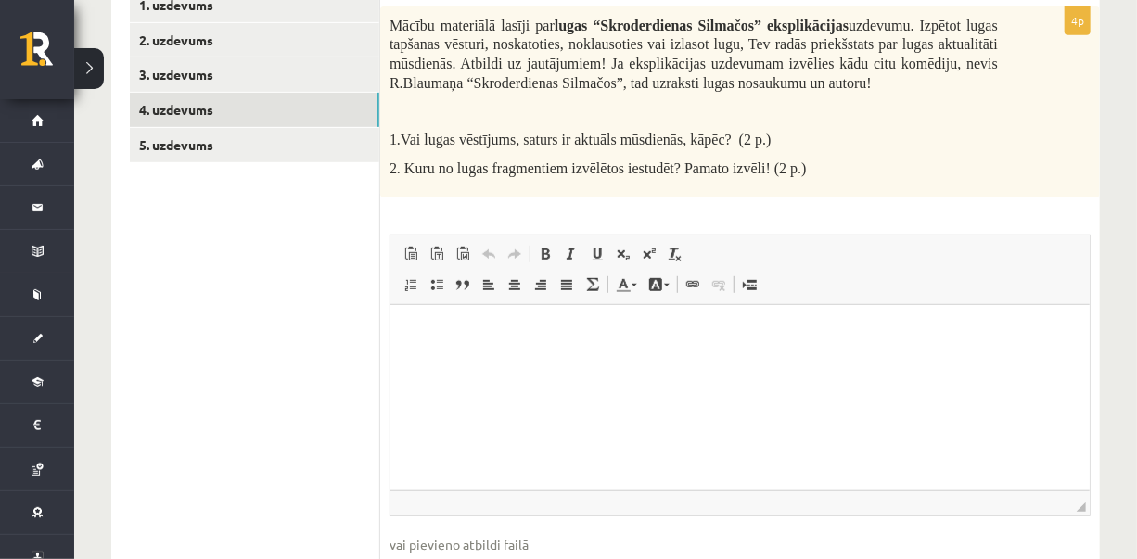
scroll to position [0, 0]
click at [769, 344] on html at bounding box center [739, 332] width 699 height 57
click at [946, 361] on html "*" at bounding box center [739, 332] width 699 height 57
click at [963, 190] on div "Mācību materiālā lasīji par lugas “Skroderdienas Silmačos” eksplikācijas uzdevu…" at bounding box center [740, 101] width 720 height 191
click at [849, 297] on span "Redaktora rīkjoslas Ielīmēt Klaviatūras saīsne vadīšanas taustiņš+V Ievietot kā…" at bounding box center [739, 271] width 699 height 70
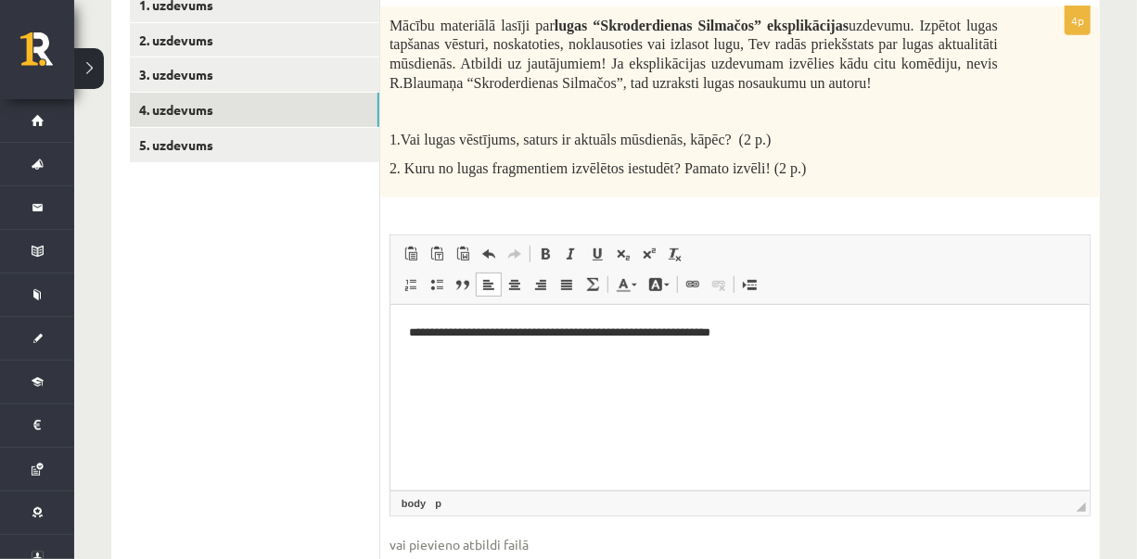
click at [862, 336] on p "**********" at bounding box center [739, 332] width 663 height 19
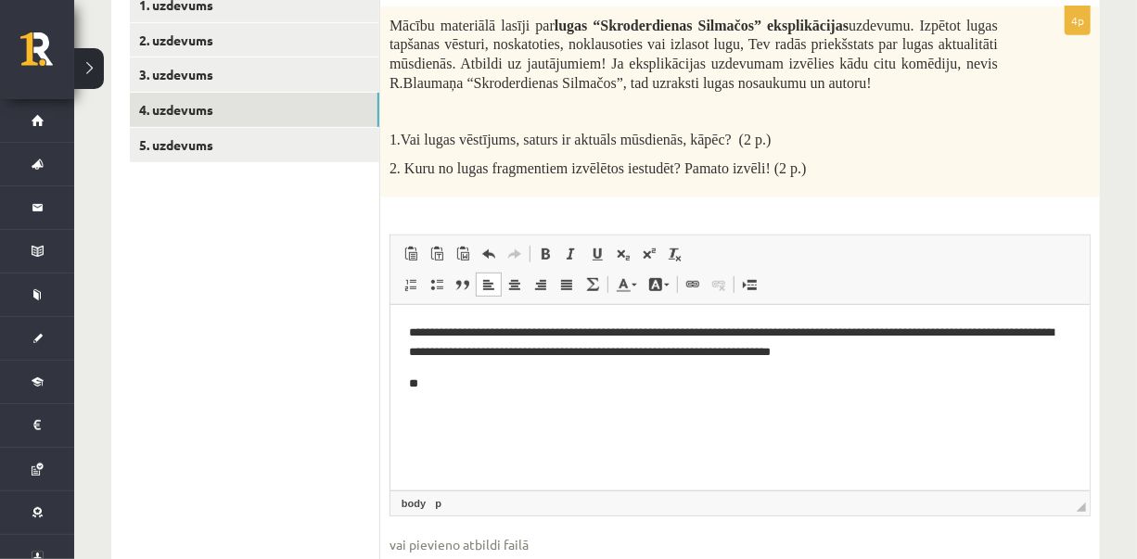
click at [947, 178] on div "Mācību materiālā lasīji par lugas “Skroderdienas Silmačos” eksplikācijas uzdevu…" at bounding box center [740, 101] width 720 height 191
click at [745, 381] on p "**" at bounding box center [739, 383] width 663 height 19
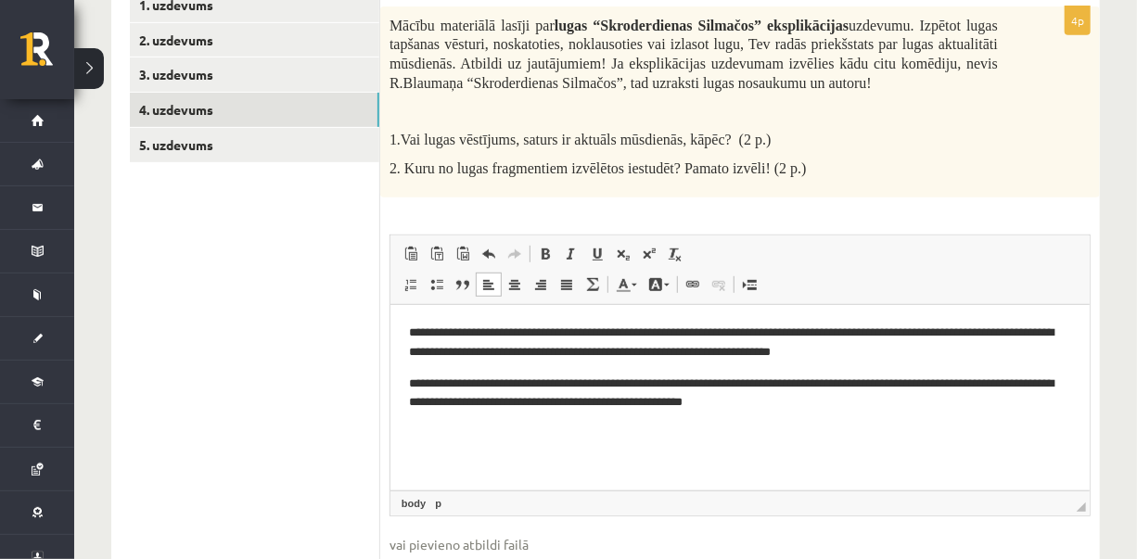
click at [1000, 231] on div "**********" at bounding box center [605, 188] width 1063 height 978
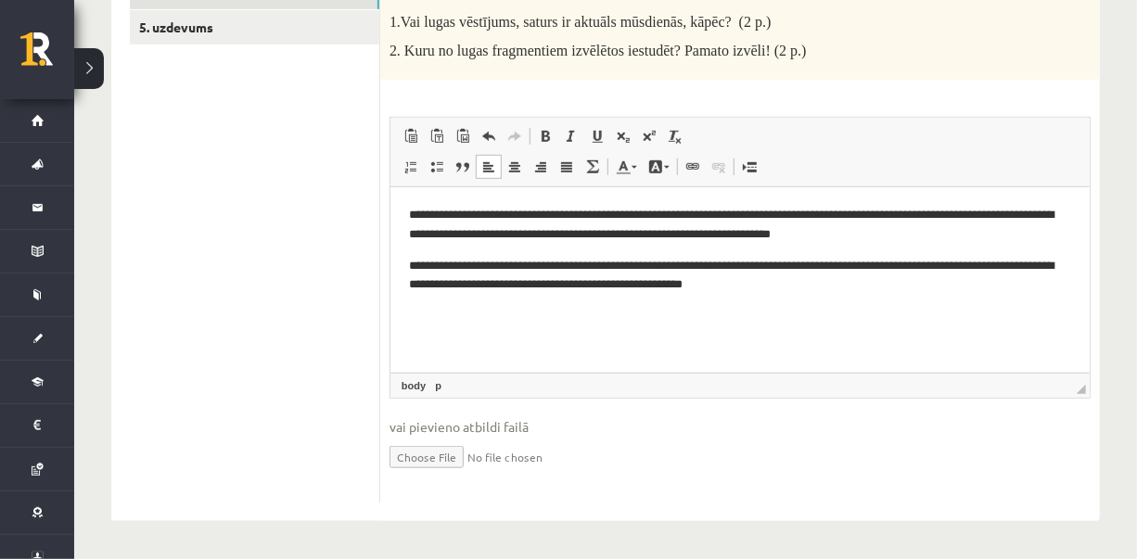
click at [821, 306] on html "**********" at bounding box center [739, 249] width 699 height 126
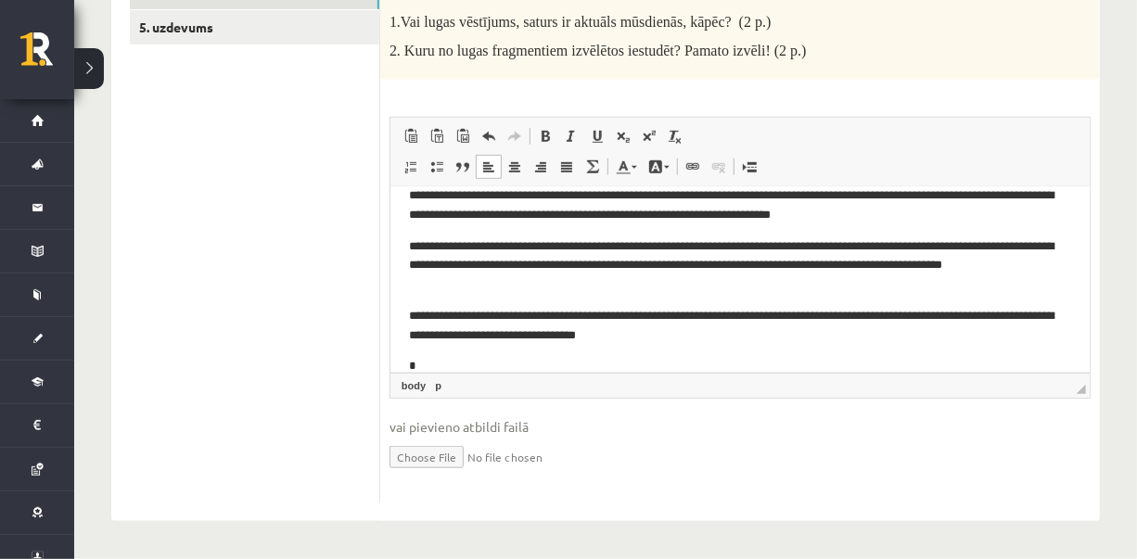
scroll to position [20, 0]
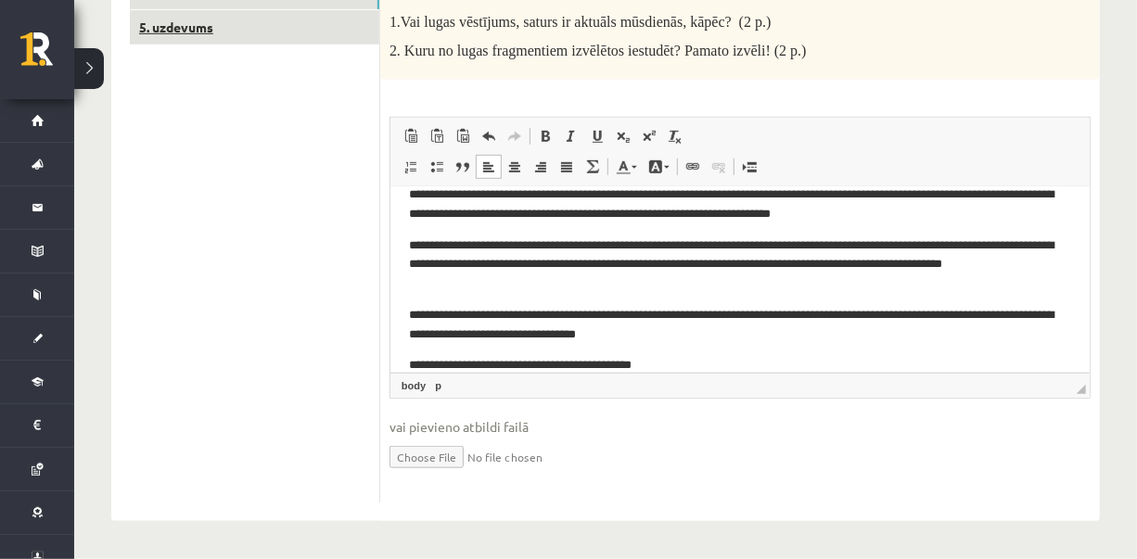
click at [336, 30] on link "5. uzdevums" at bounding box center [254, 27] width 249 height 34
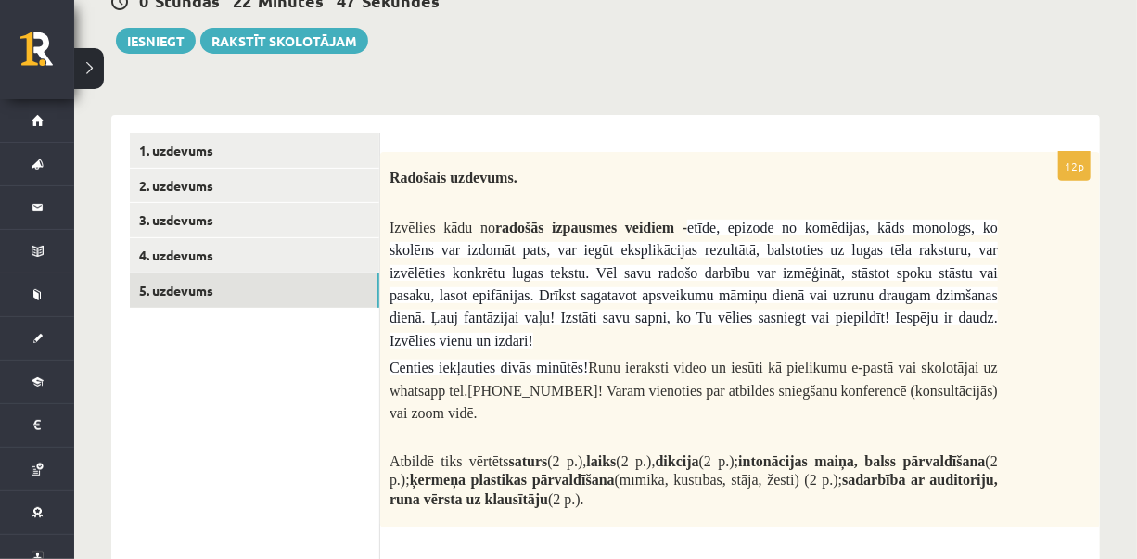
scroll to position [667, 0]
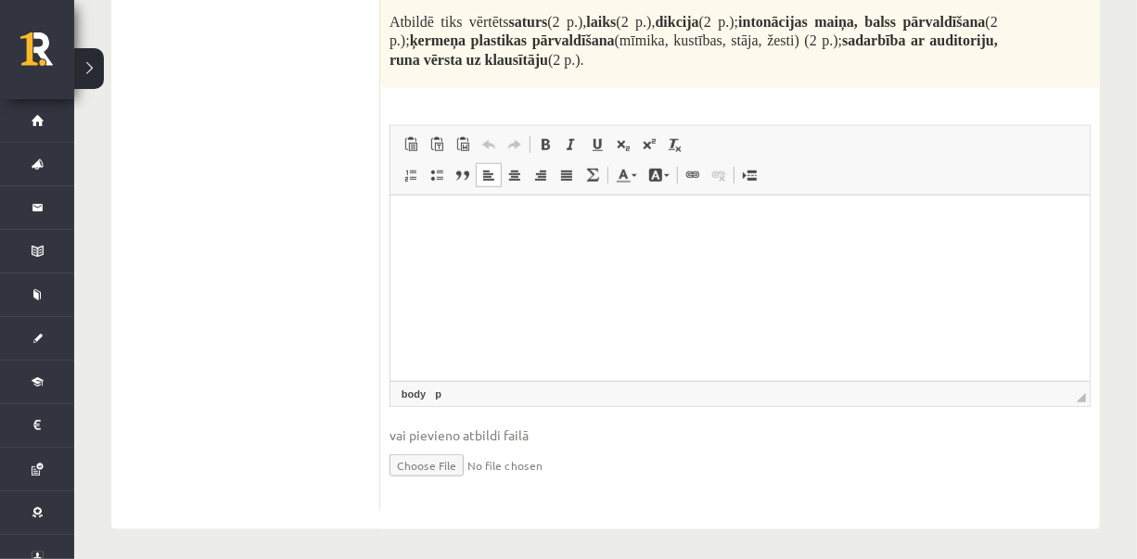
click at [857, 252] on html at bounding box center [739, 224] width 699 height 57
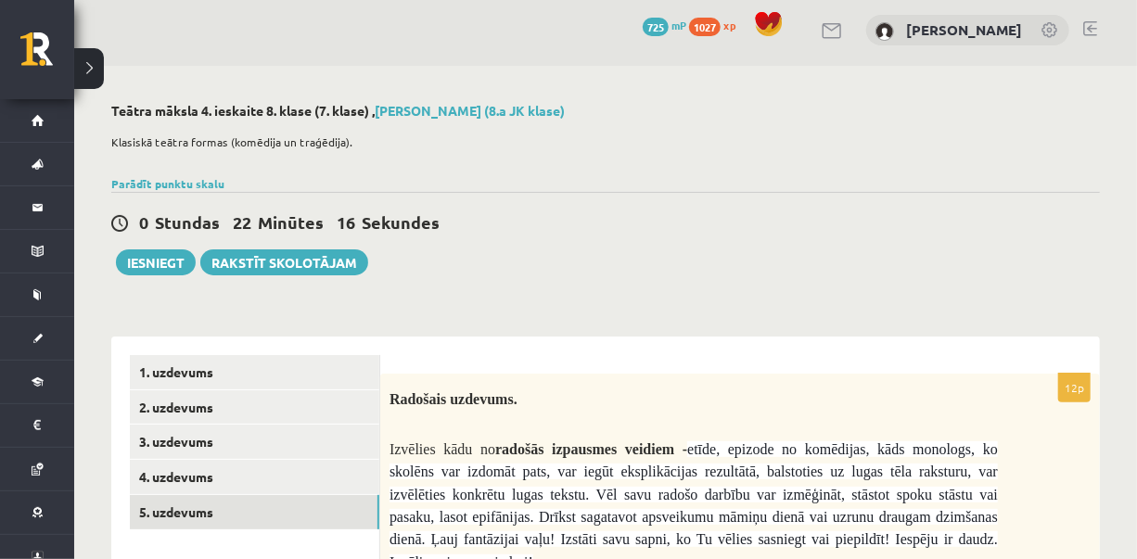
scroll to position [0, 0]
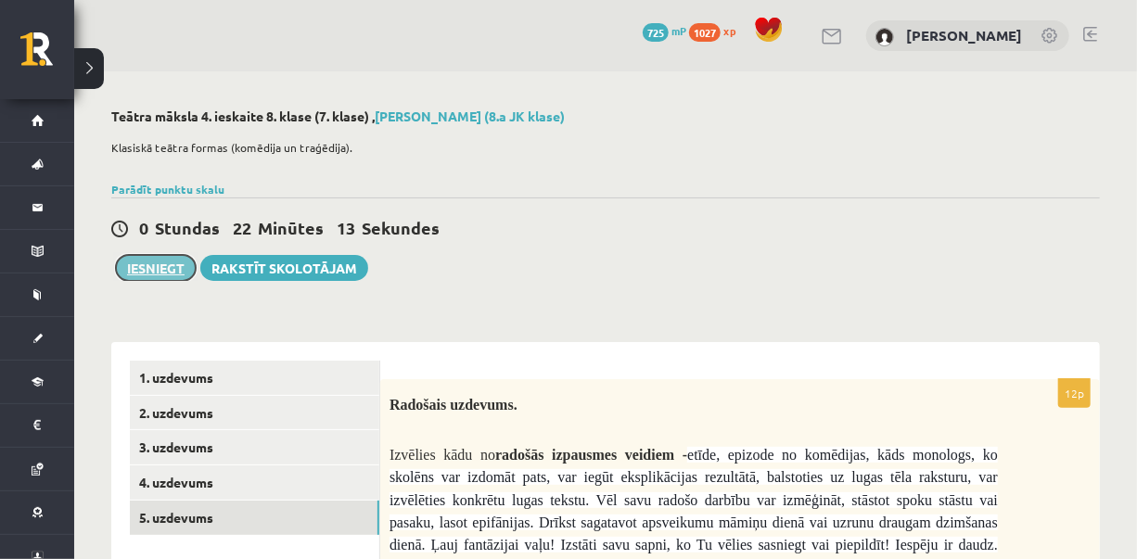
click at [156, 275] on button "Iesniegt" at bounding box center [156, 268] width 80 height 26
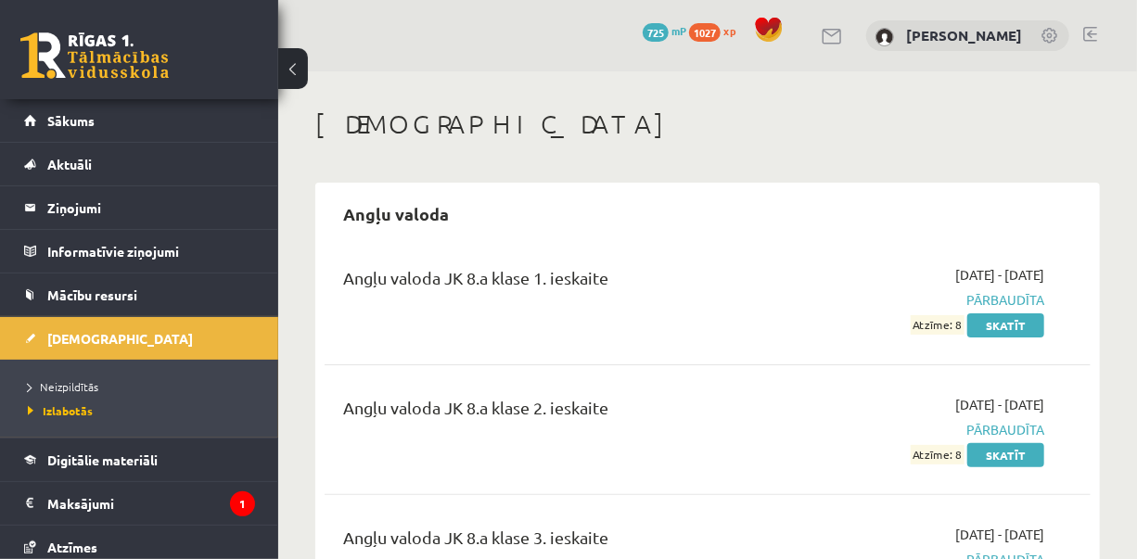
click at [216, 493] on legend "Maksājumi 1" at bounding box center [151, 503] width 208 height 43
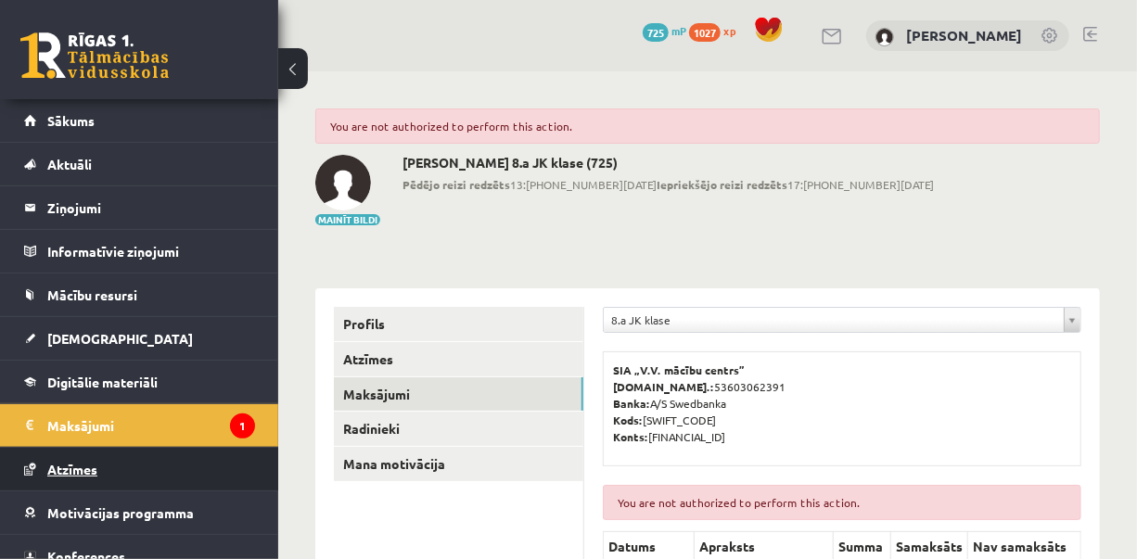
click at [83, 472] on span "Atzīmes" at bounding box center [72, 469] width 50 height 17
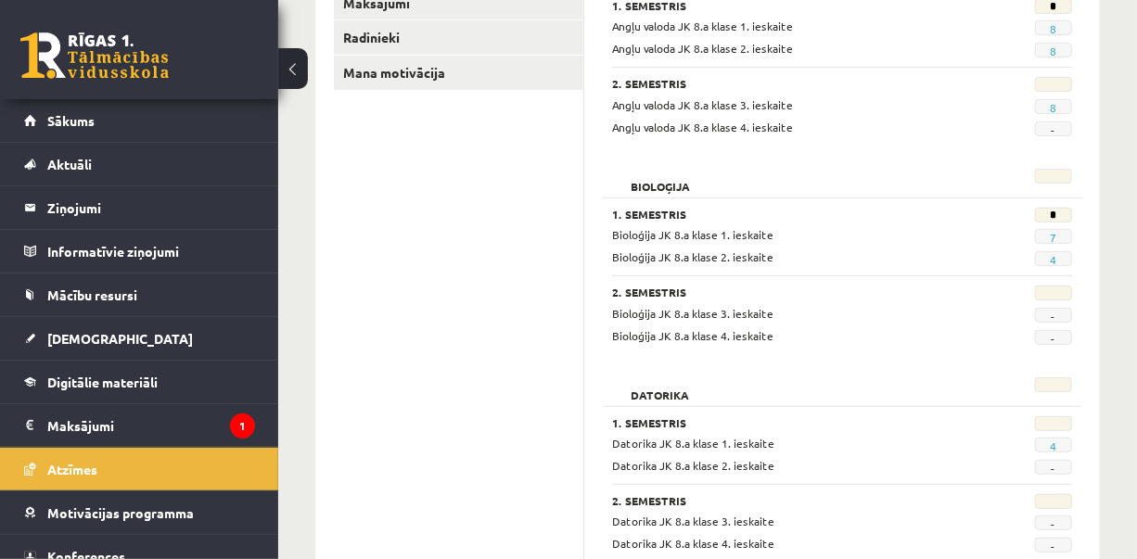
scroll to position [332, 0]
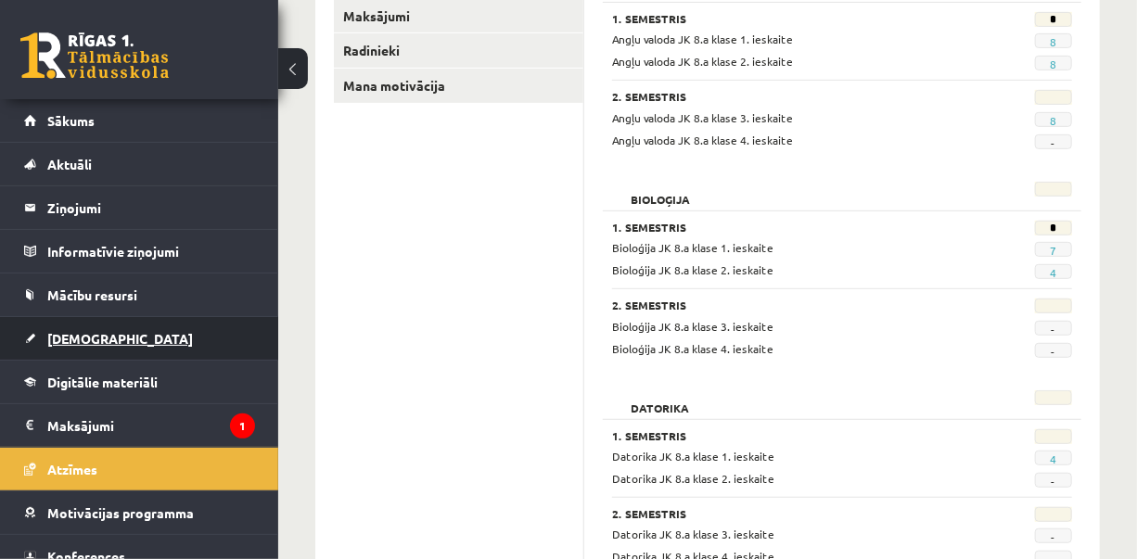
click at [164, 334] on link "[DEMOGRAPHIC_DATA]" at bounding box center [139, 338] width 231 height 43
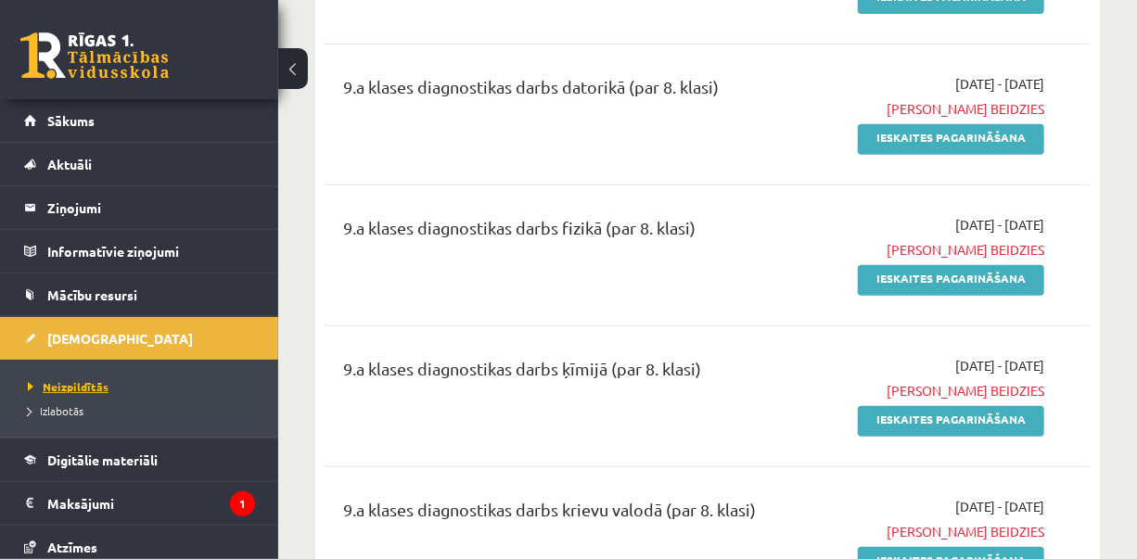
click at [56, 381] on span "Neizpildītās" at bounding box center [68, 386] width 81 height 15
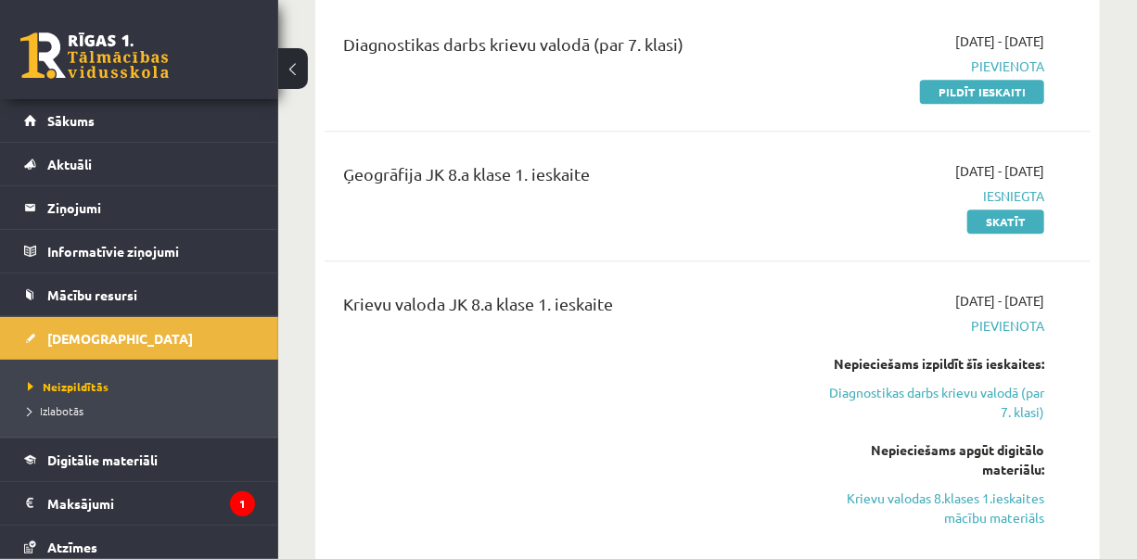
scroll to position [1808, 0]
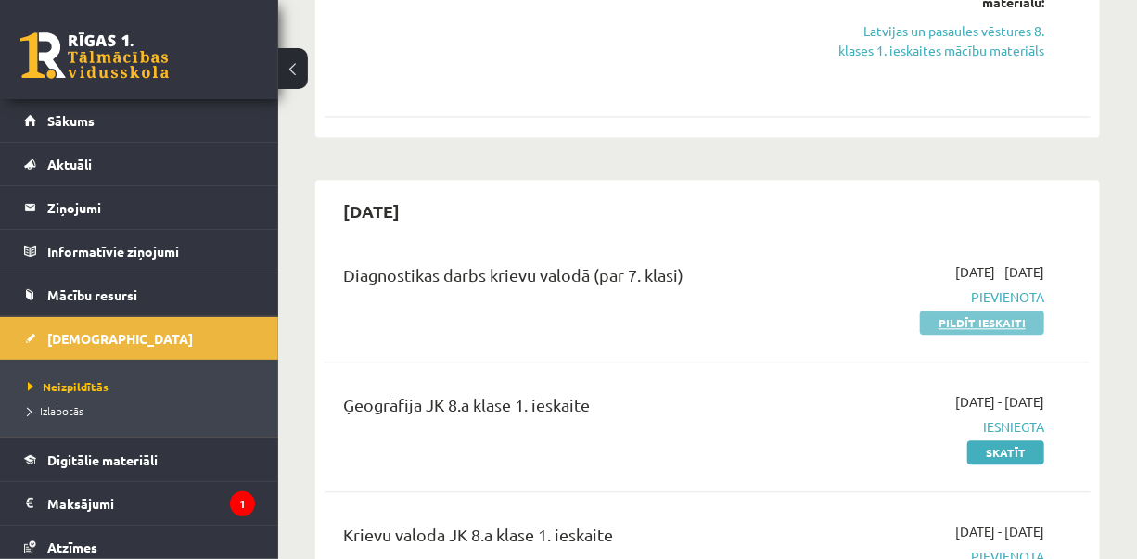
click at [984, 325] on link "Pildīt ieskaiti" at bounding box center [982, 323] width 124 height 24
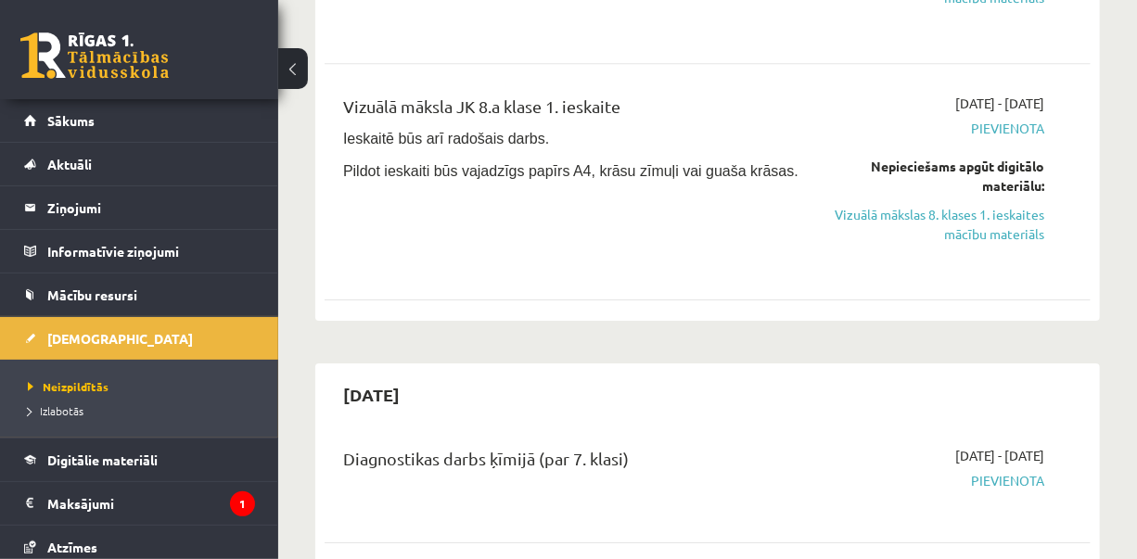
scroll to position [2616, 0]
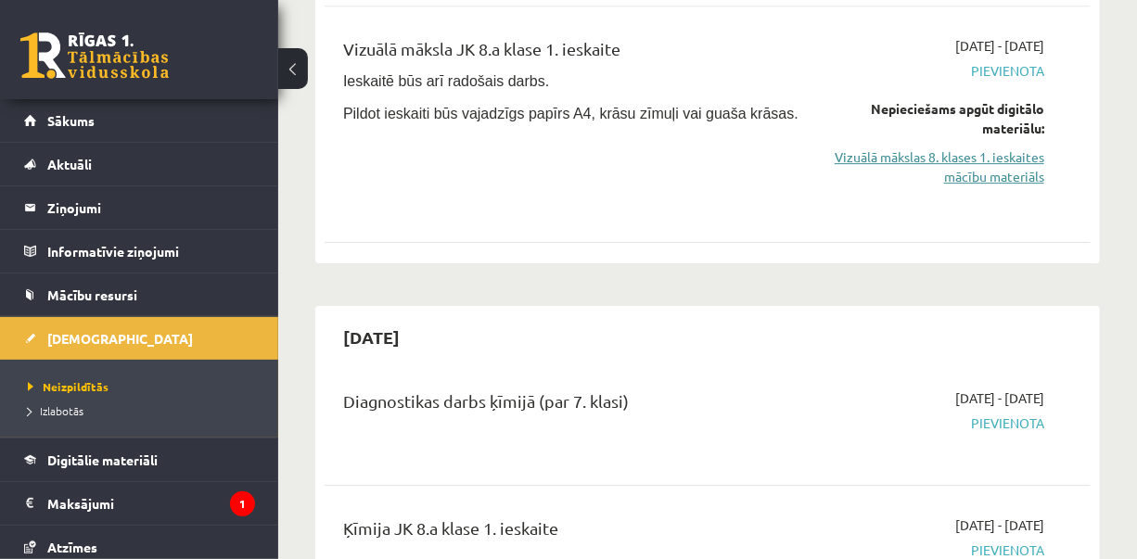
click at [963, 176] on link "Vizuālā mākslas 8. klases 1. ieskaites mācību materiāls" at bounding box center [936, 166] width 215 height 39
